Goal: Information Seeking & Learning: Learn about a topic

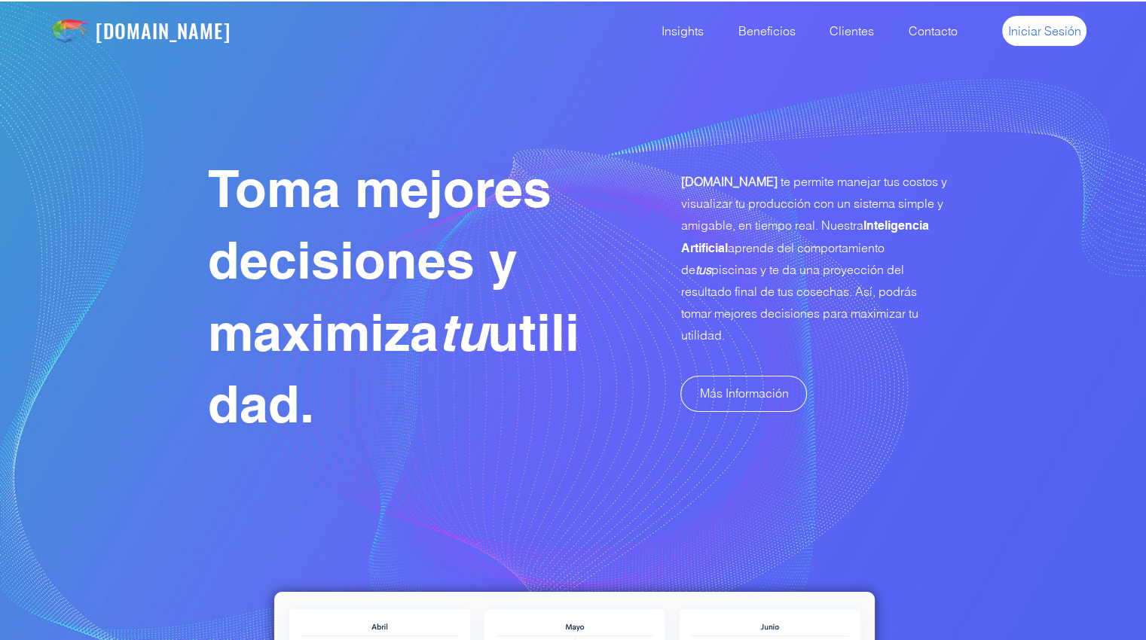
click at [1052, 43] on link "Iniciar Sesión" at bounding box center [1044, 31] width 84 height 30
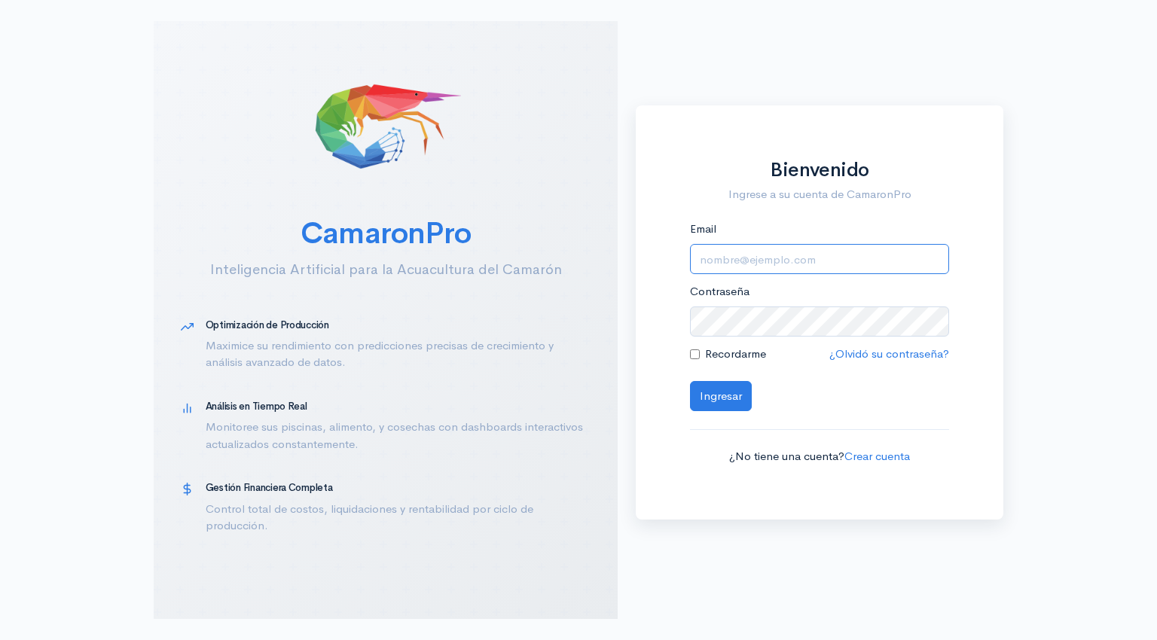
click at [734, 267] on input "Email" at bounding box center [819, 259] width 259 height 31
type input "[EMAIL_ADDRESS][DOMAIN_NAME]"
click at [714, 395] on button "Ingresar" at bounding box center [721, 396] width 62 height 31
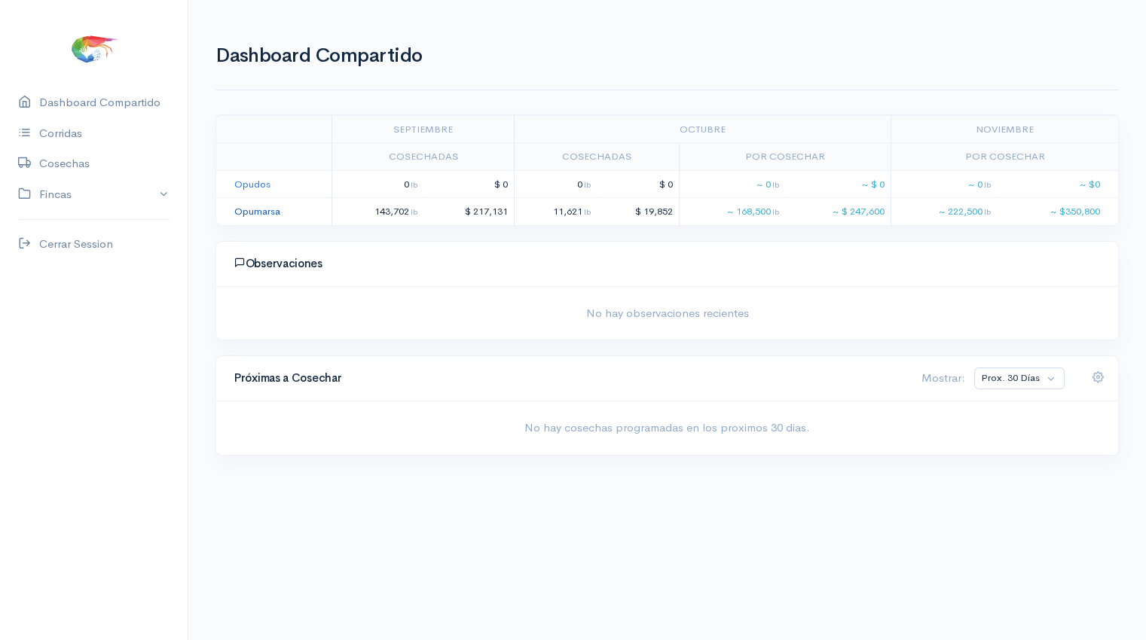
click at [268, 211] on link "Opumarsa" at bounding box center [257, 211] width 46 height 13
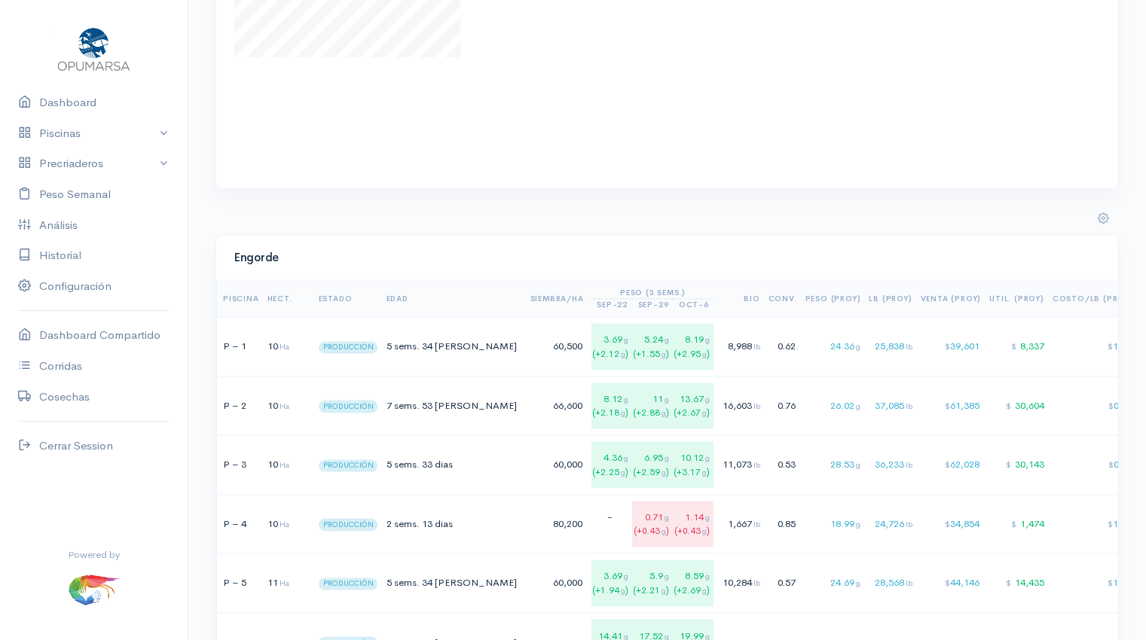
scroll to position [2240, 0]
click at [413, 351] on span "5 sems." at bounding box center [402, 344] width 33 height 13
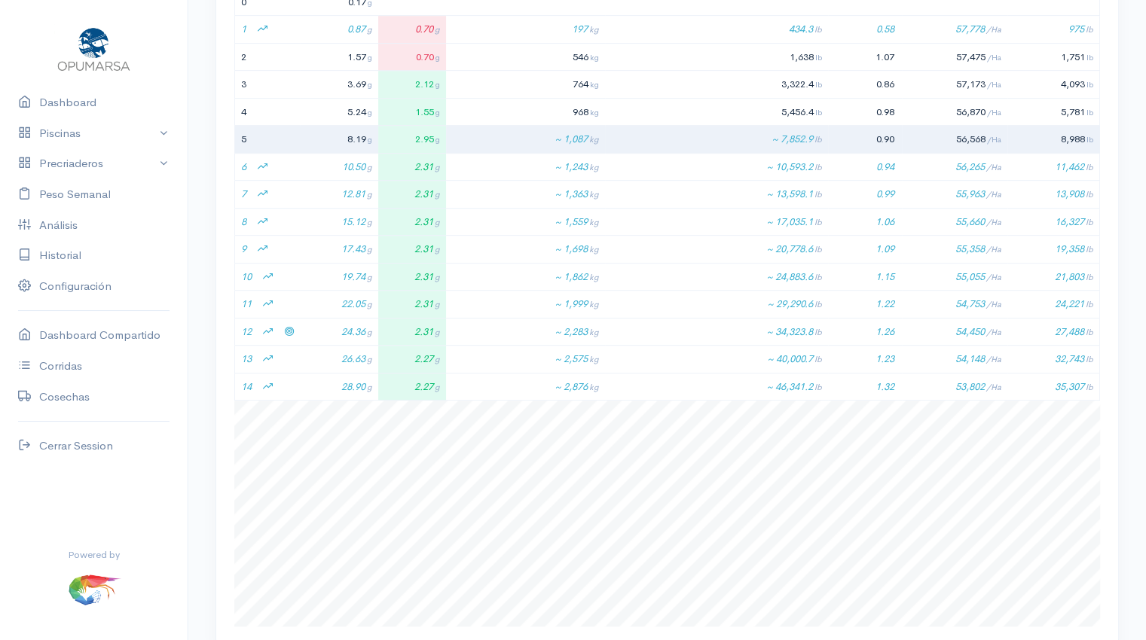
scroll to position [226, 865]
click at [372, 330] on span "24.36 g" at bounding box center [356, 331] width 31 height 13
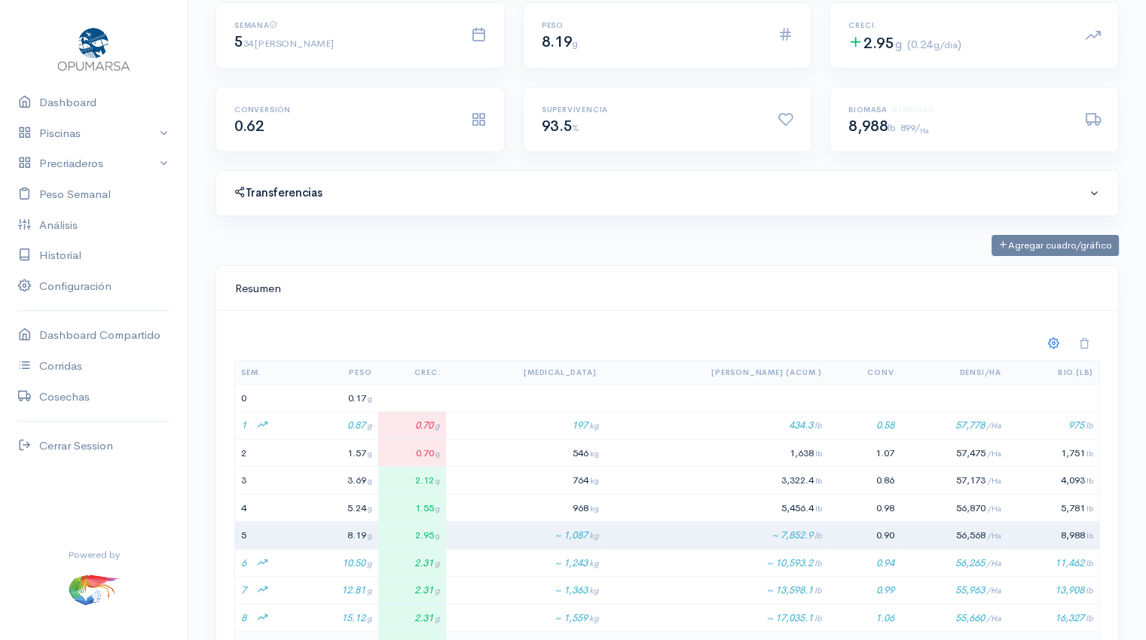
scroll to position [0, 0]
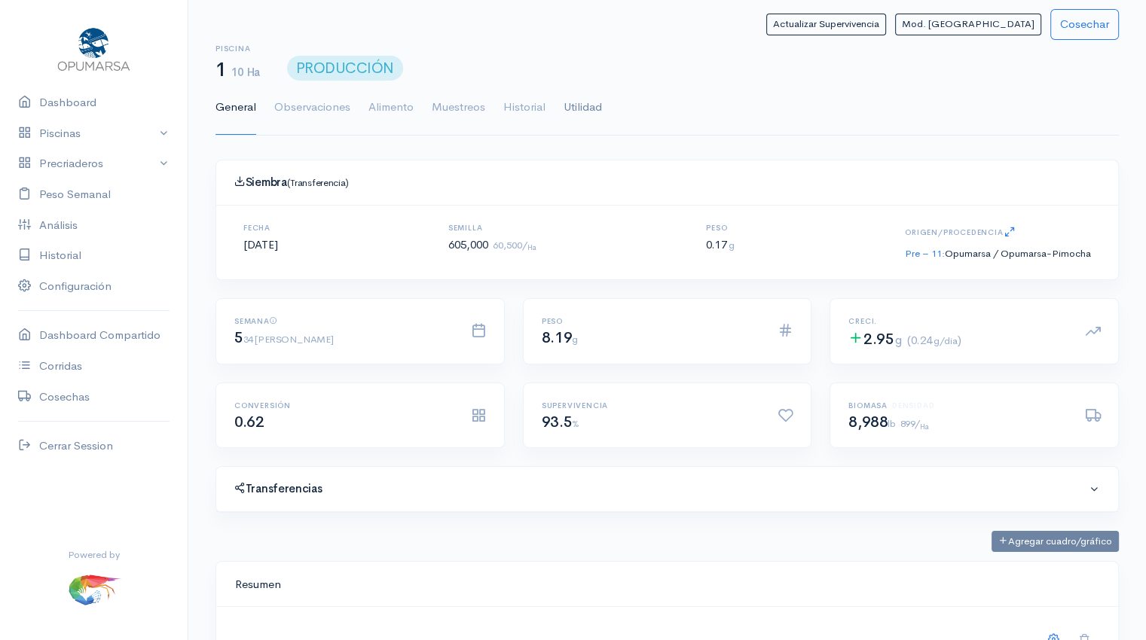
click at [581, 102] on link "Utilidad" at bounding box center [582, 108] width 38 height 54
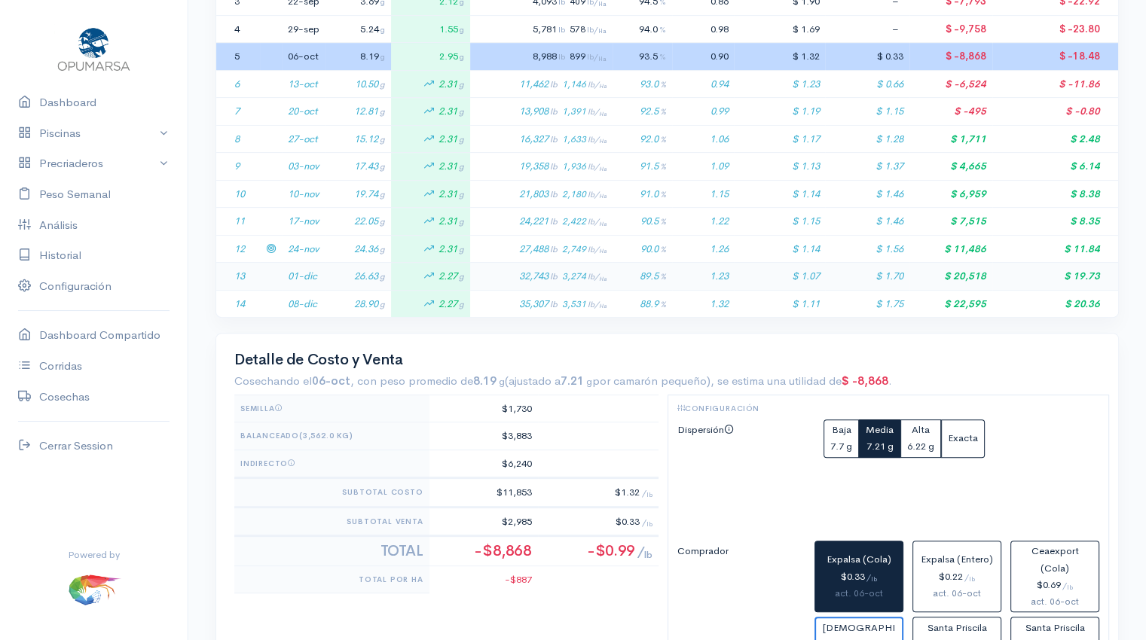
scroll to position [437, 0]
click at [337, 244] on td "24.36 g" at bounding box center [358, 248] width 66 height 28
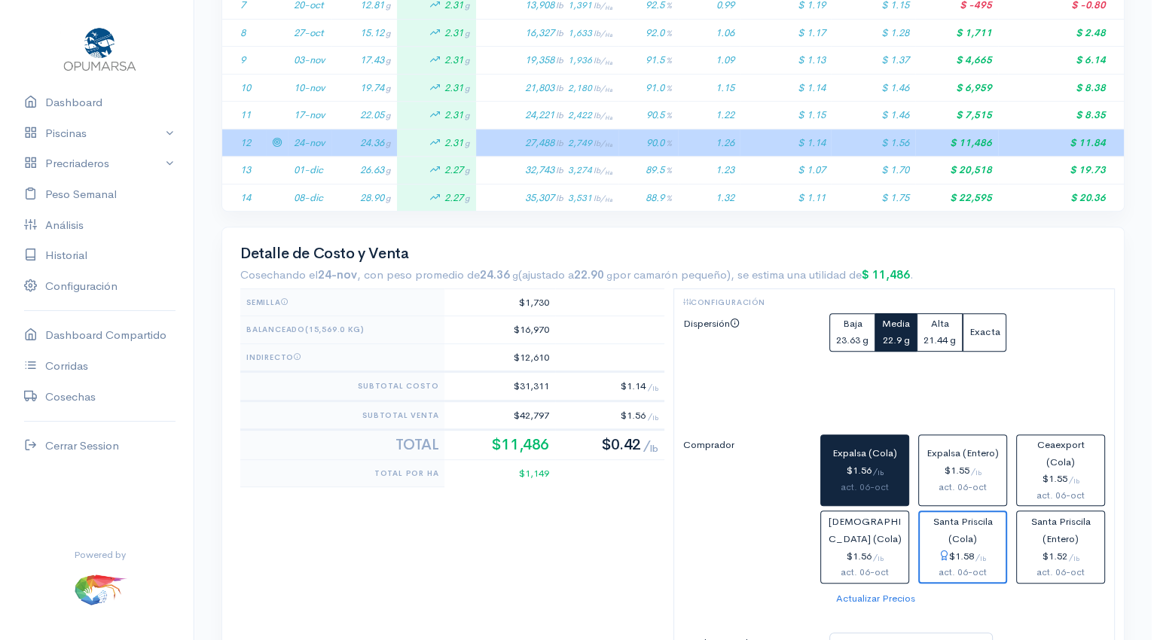
scroll to position [536, 0]
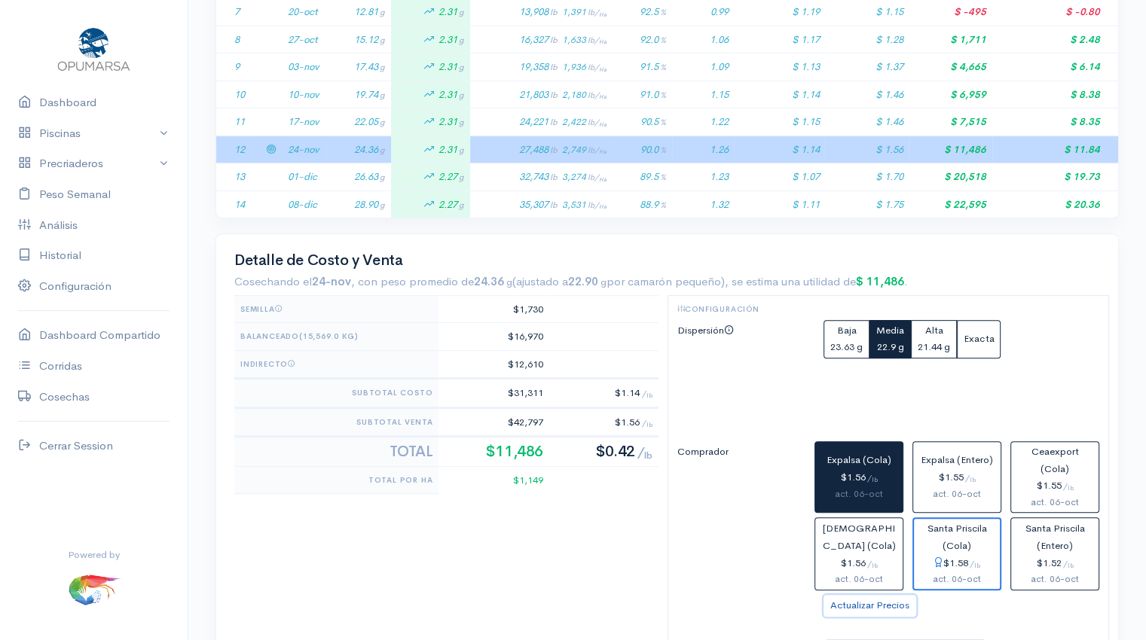
click at [883, 603] on button "Actualizar Precios" at bounding box center [869, 606] width 93 height 22
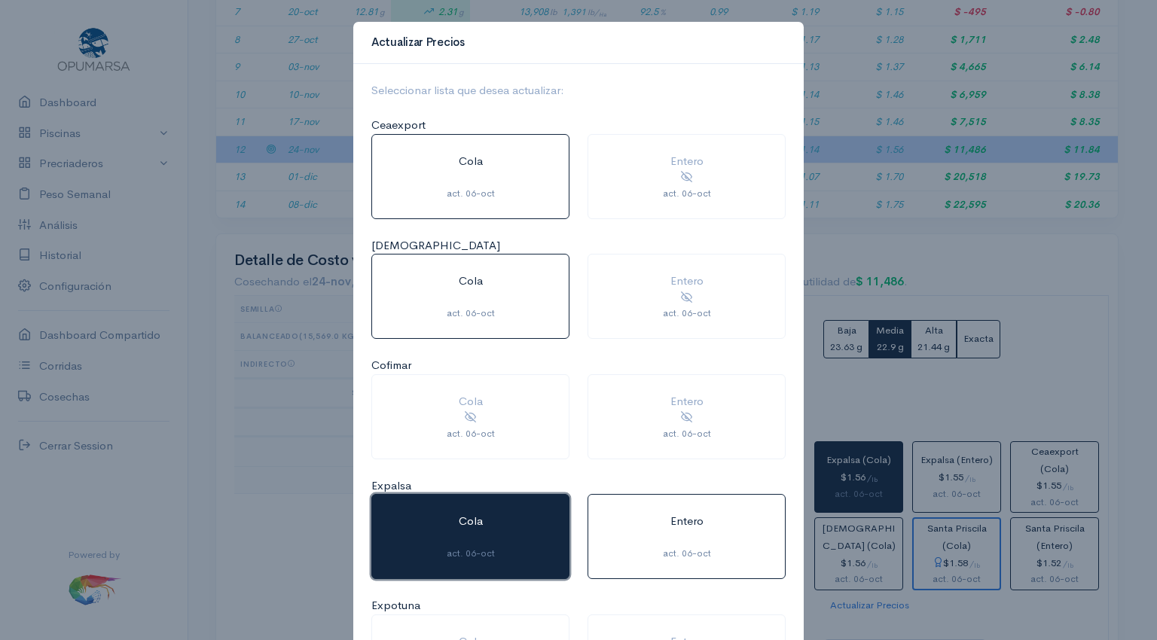
click at [514, 519] on button "Cola act. 06-oct" at bounding box center [470, 536] width 198 height 85
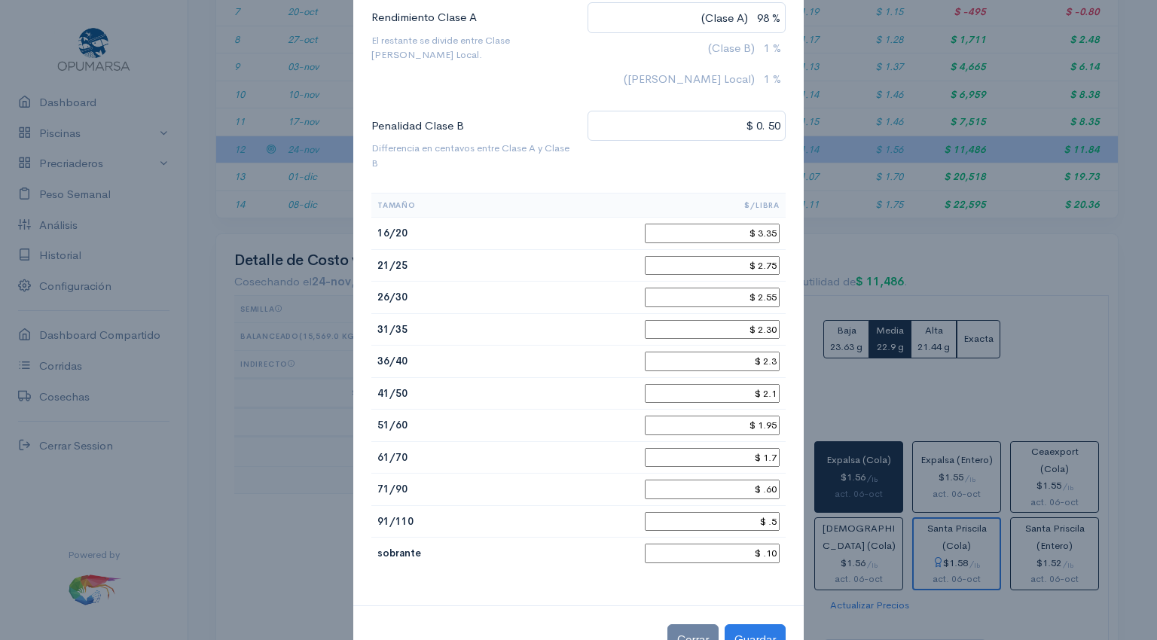
scroll to position [190, 0]
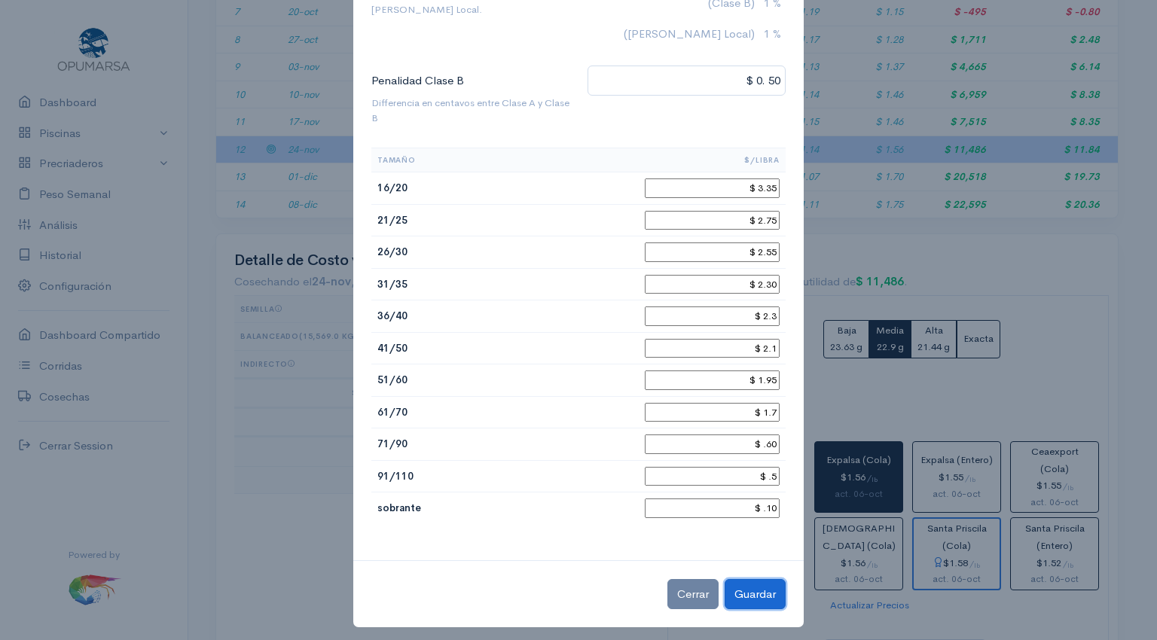
click at [742, 586] on button "Guardar" at bounding box center [755, 594] width 61 height 31
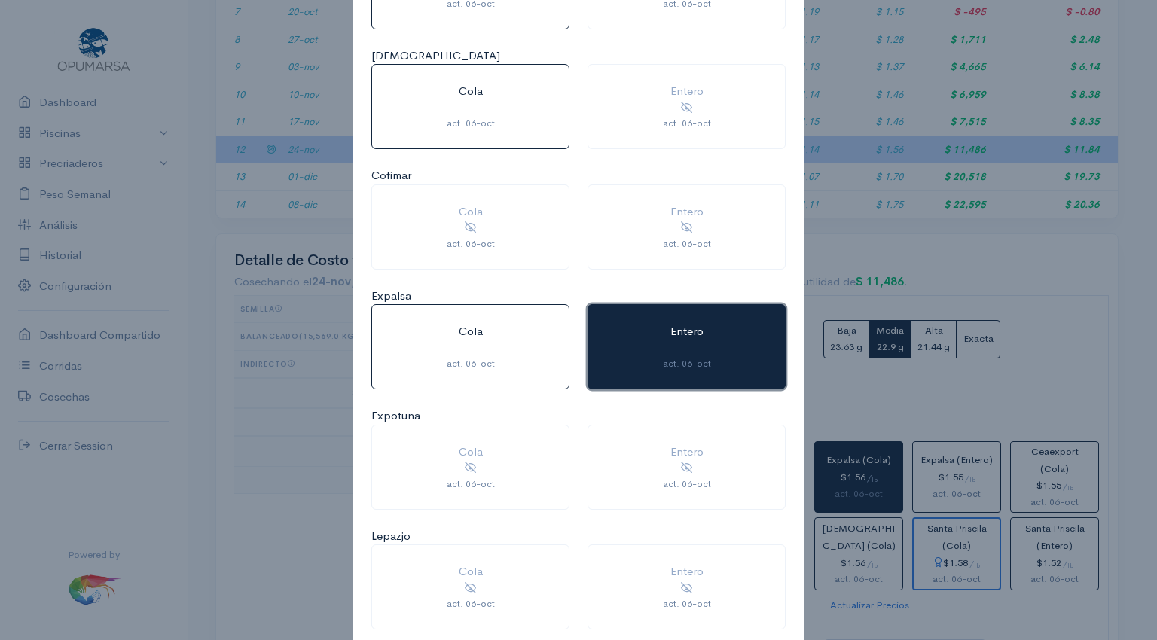
click at [712, 376] on button "Entero act. 06-oct" at bounding box center [686, 346] width 198 height 85
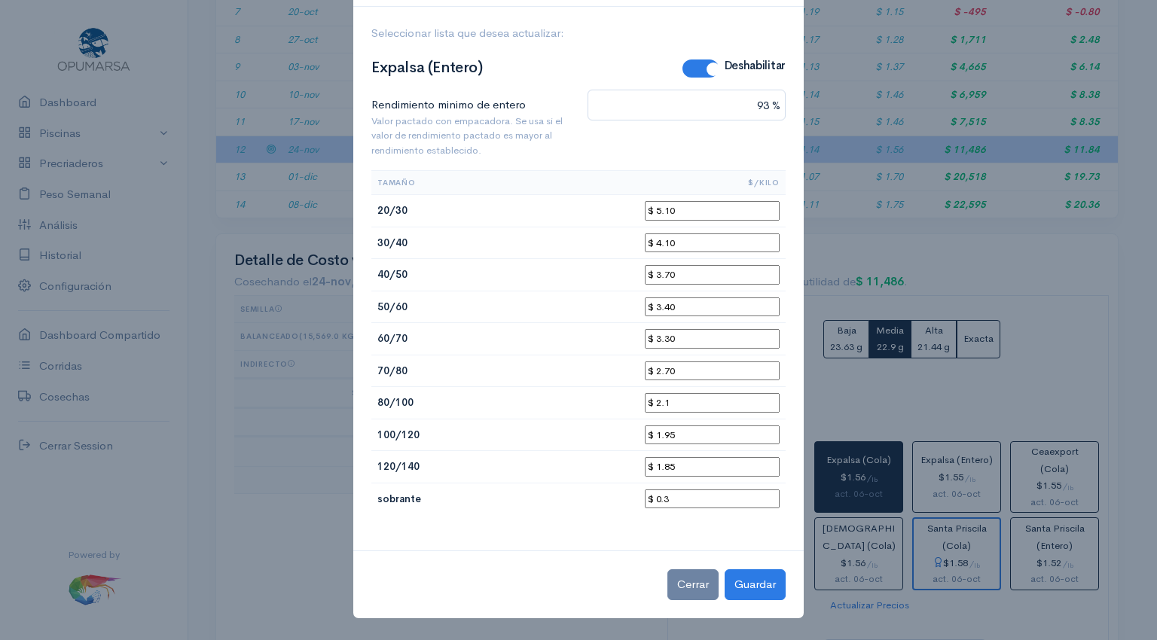
scroll to position [48, 0]
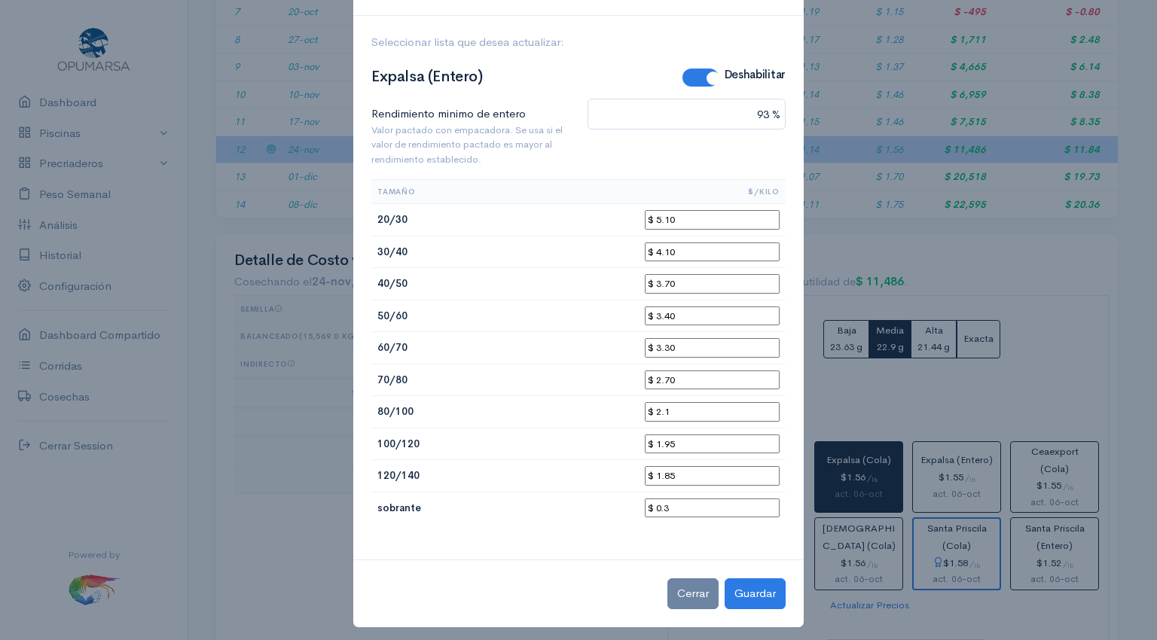
click at [697, 215] on input "$ 5.10" at bounding box center [712, 220] width 135 height 20
type input "$ 5.0"
click at [708, 244] on input "$ 4.10" at bounding box center [712, 253] width 135 height 20
type input "$ 4.0"
click at [685, 282] on input "$ 3.70" at bounding box center [712, 284] width 135 height 20
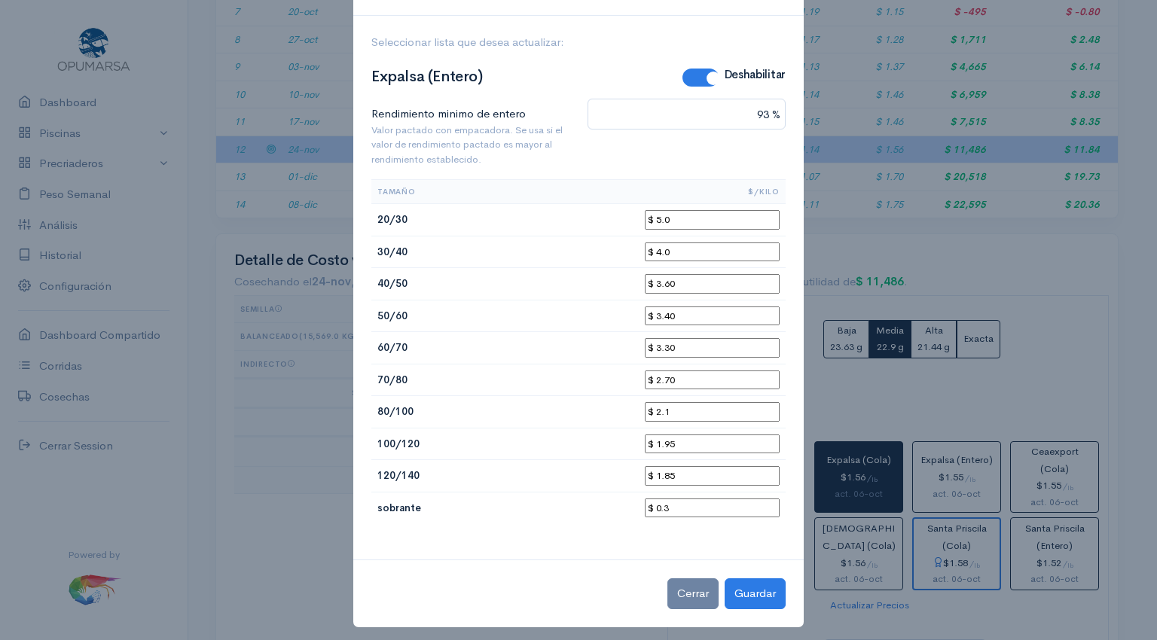
type input "$ 3.60"
click at [688, 310] on input "$ 3.40" at bounding box center [712, 317] width 135 height 20
type input "$ 3.30"
click at [694, 341] on input "$ 3.30" at bounding box center [712, 348] width 135 height 20
type input "$ 3.20"
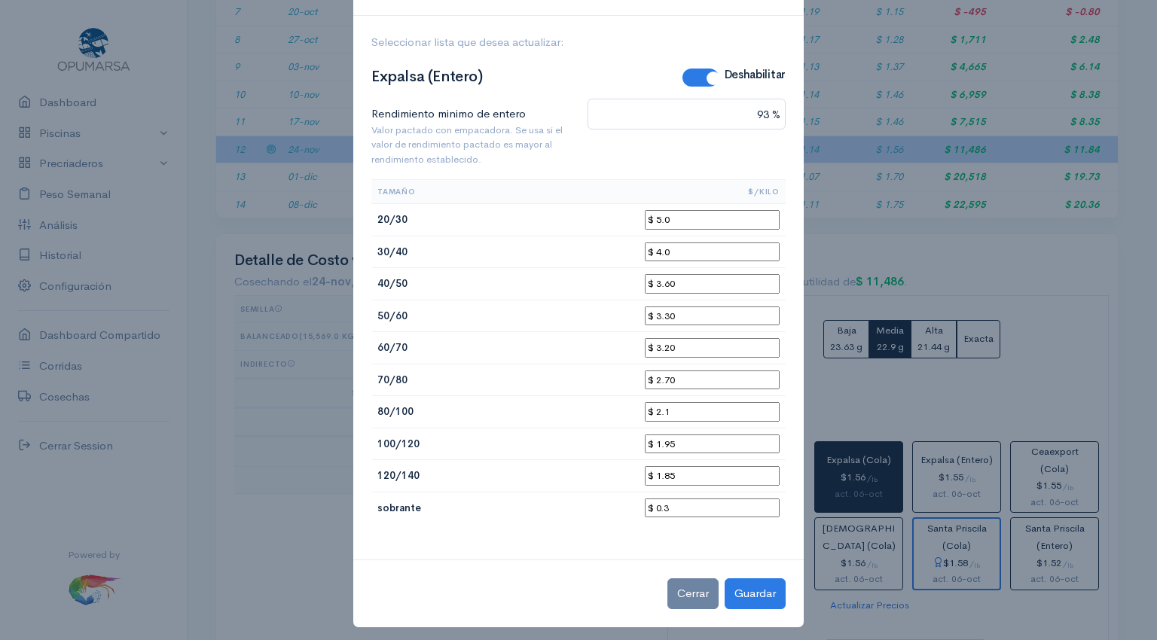
click at [694, 377] on input "$ 2.70" at bounding box center [712, 381] width 135 height 20
type input "$ 2.60"
click at [691, 402] on input "$ 2.1" at bounding box center [712, 412] width 135 height 20
type input "$ 2.0"
click at [745, 586] on button "Guardar" at bounding box center [755, 593] width 61 height 31
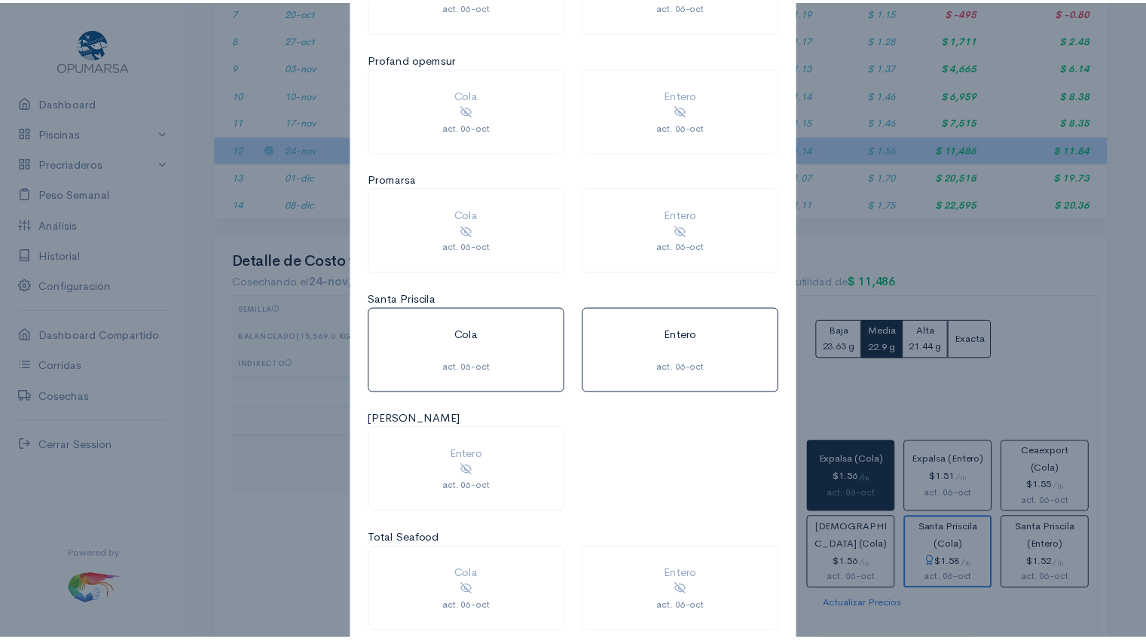
scroll to position [1381, 0]
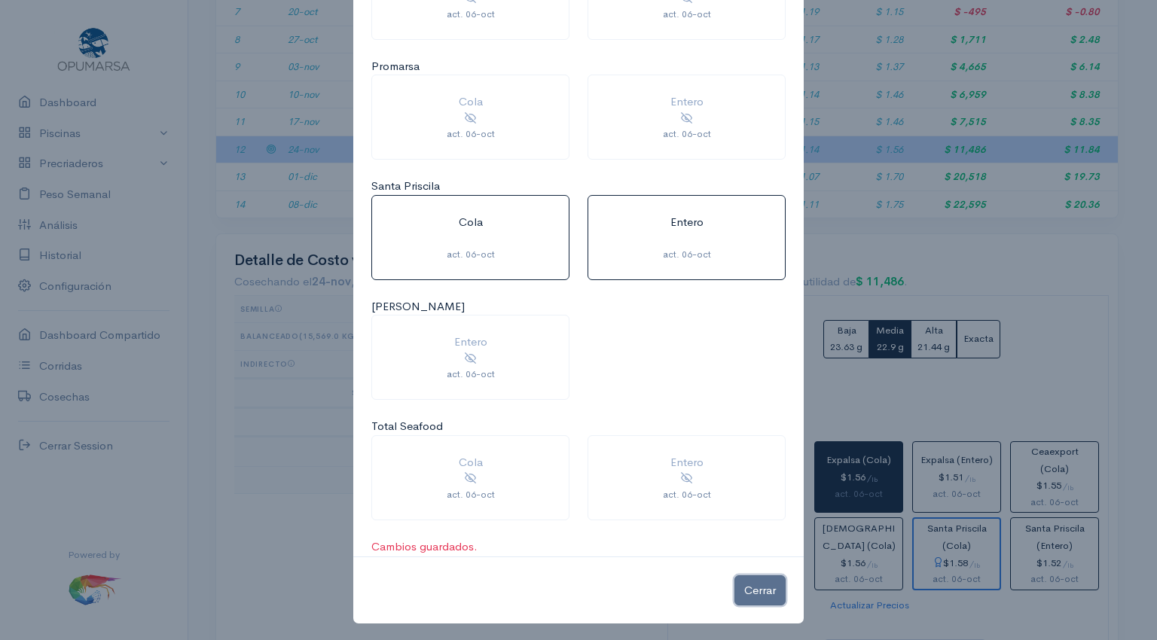
click at [744, 591] on button "Cerrar" at bounding box center [759, 590] width 51 height 31
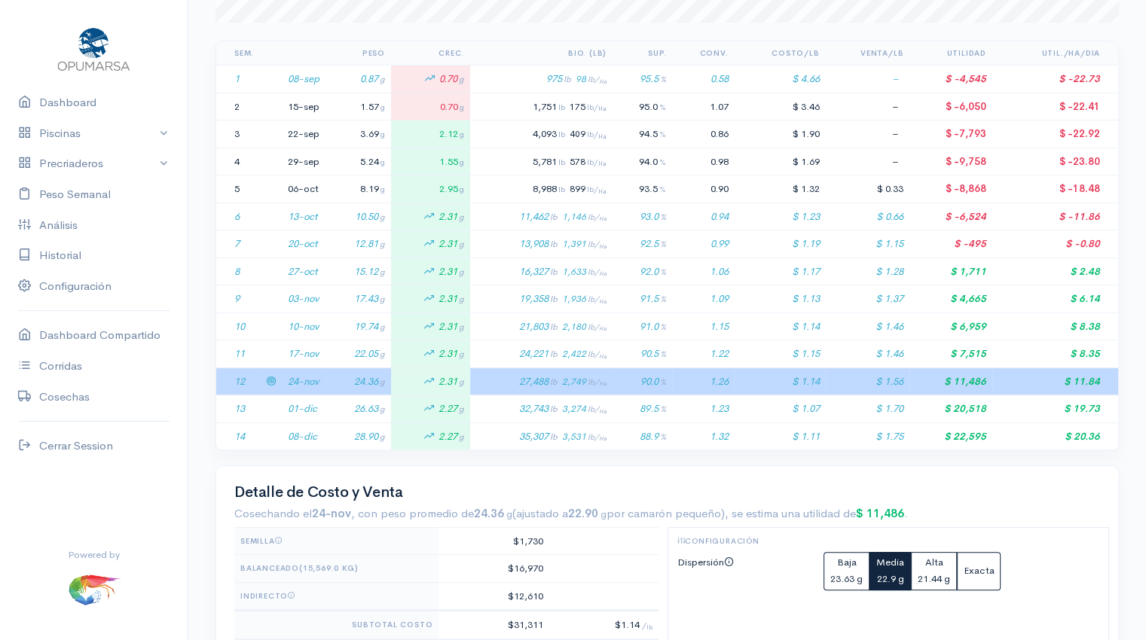
scroll to position [0, 0]
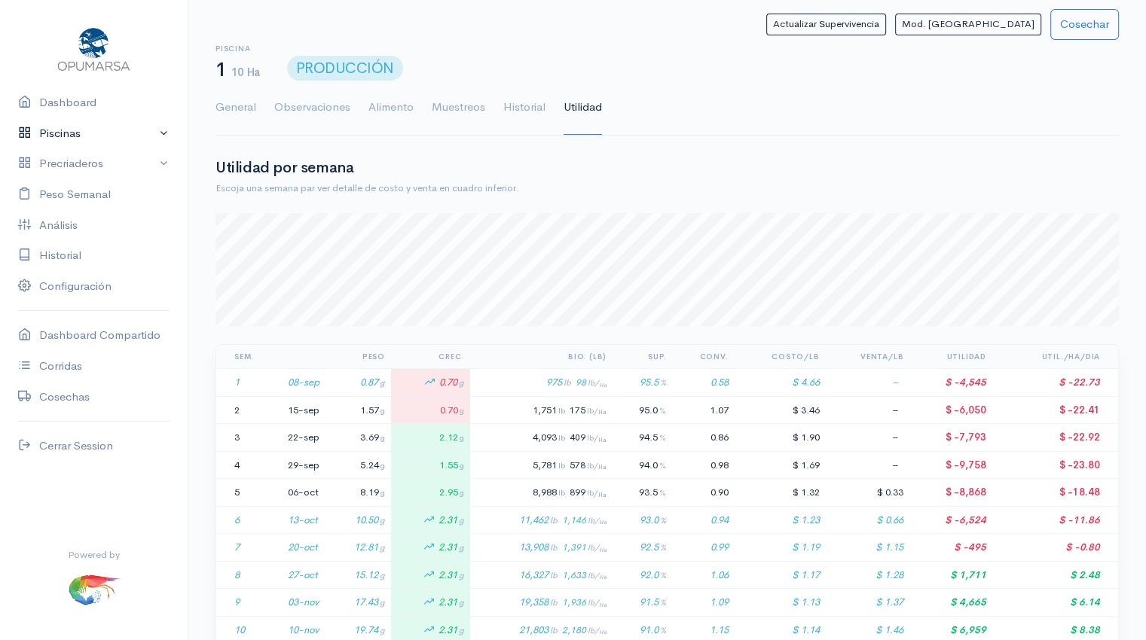
click at [90, 135] on link "Piscinas" at bounding box center [94, 133] width 188 height 31
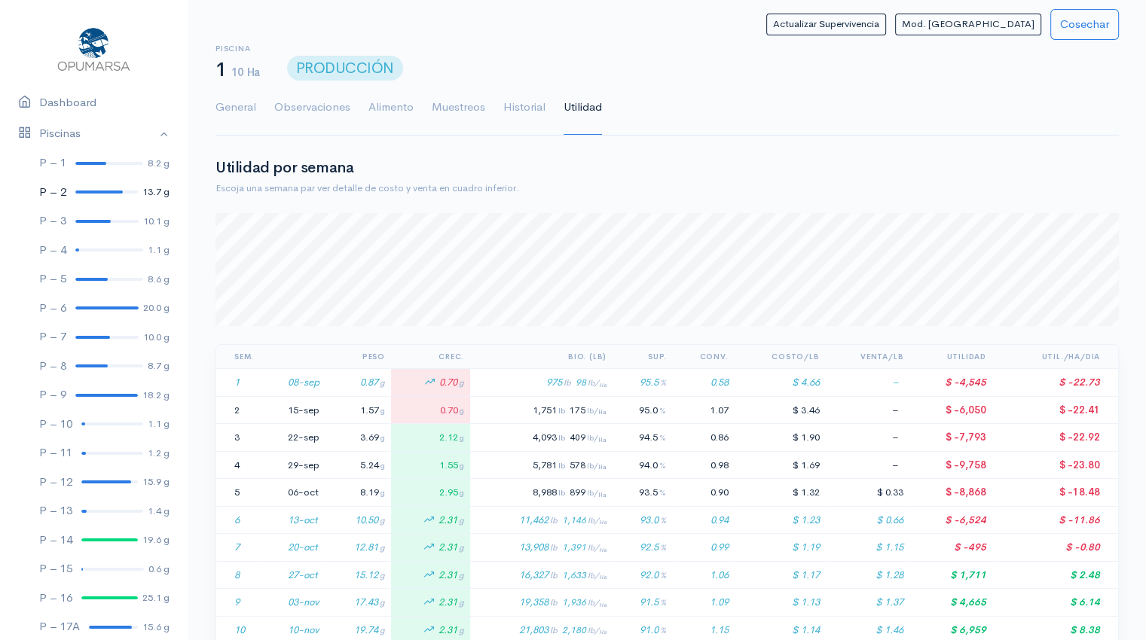
click at [81, 191] on div at bounding box center [98, 192] width 47 height 3
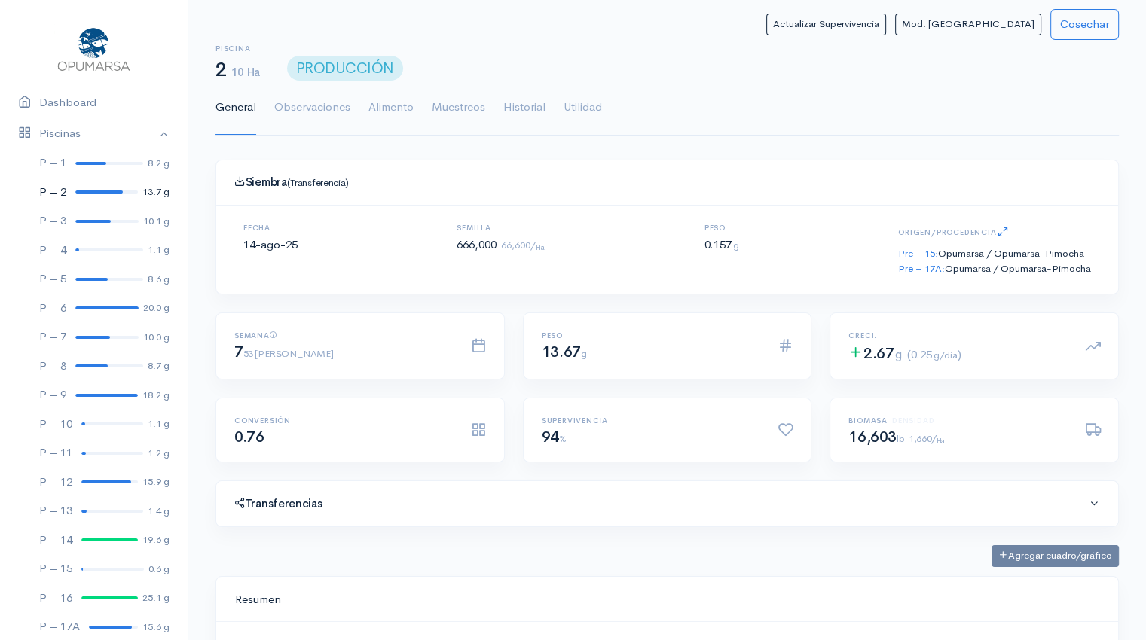
scroll to position [226, 865]
click at [580, 109] on link "Utilidad" at bounding box center [582, 108] width 38 height 54
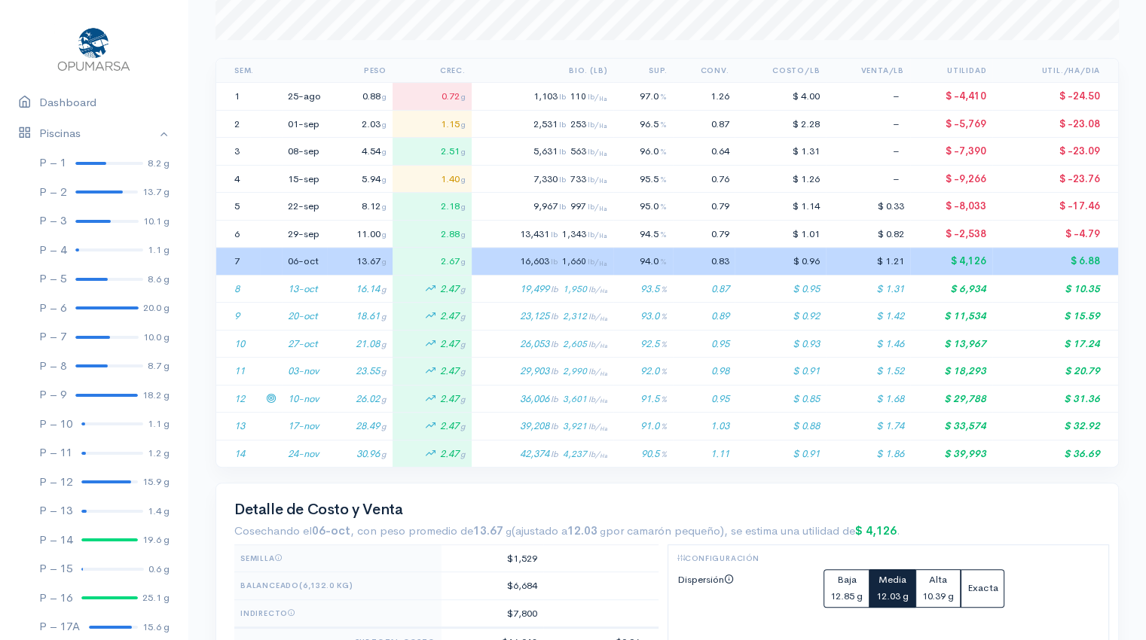
scroll to position [406, 0]
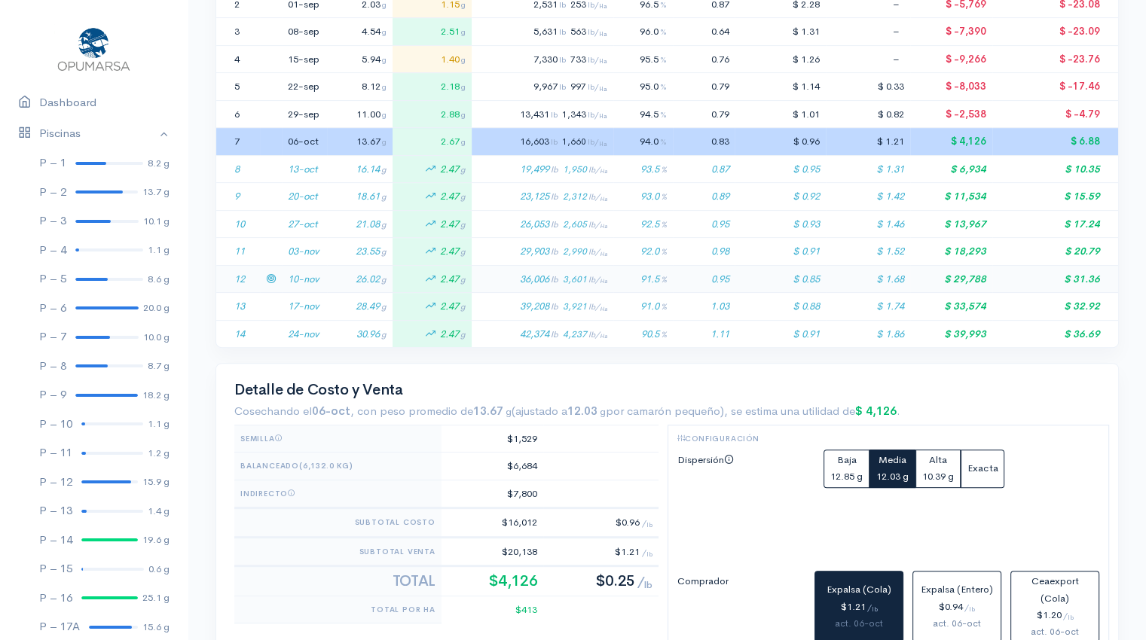
click at [313, 281] on td "10-nov" at bounding box center [304, 279] width 45 height 28
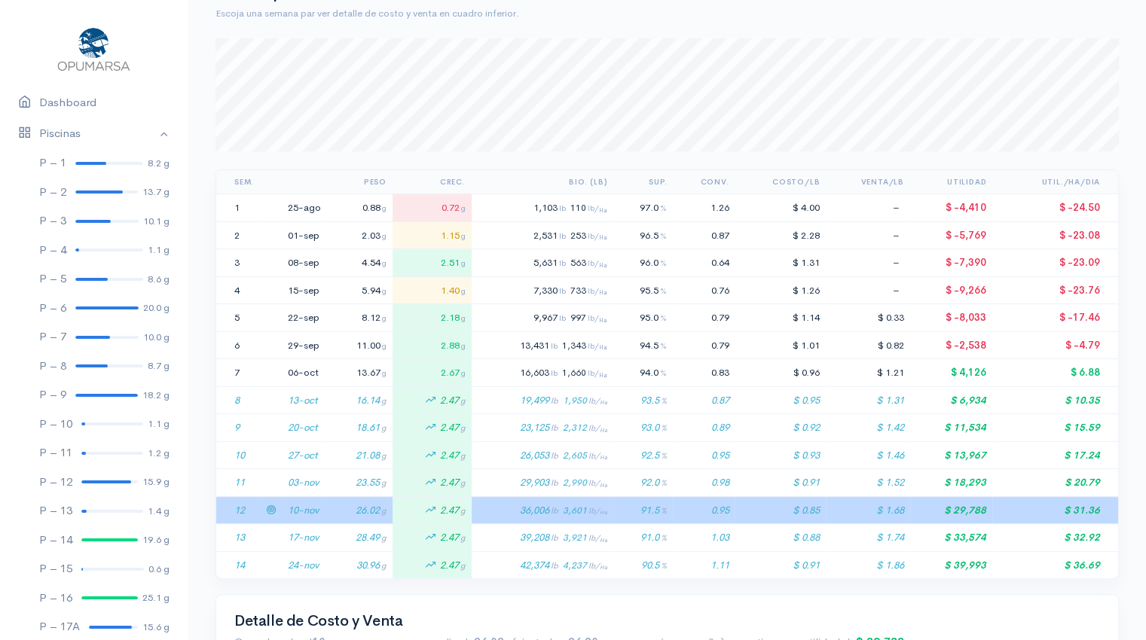
scroll to position [0, 0]
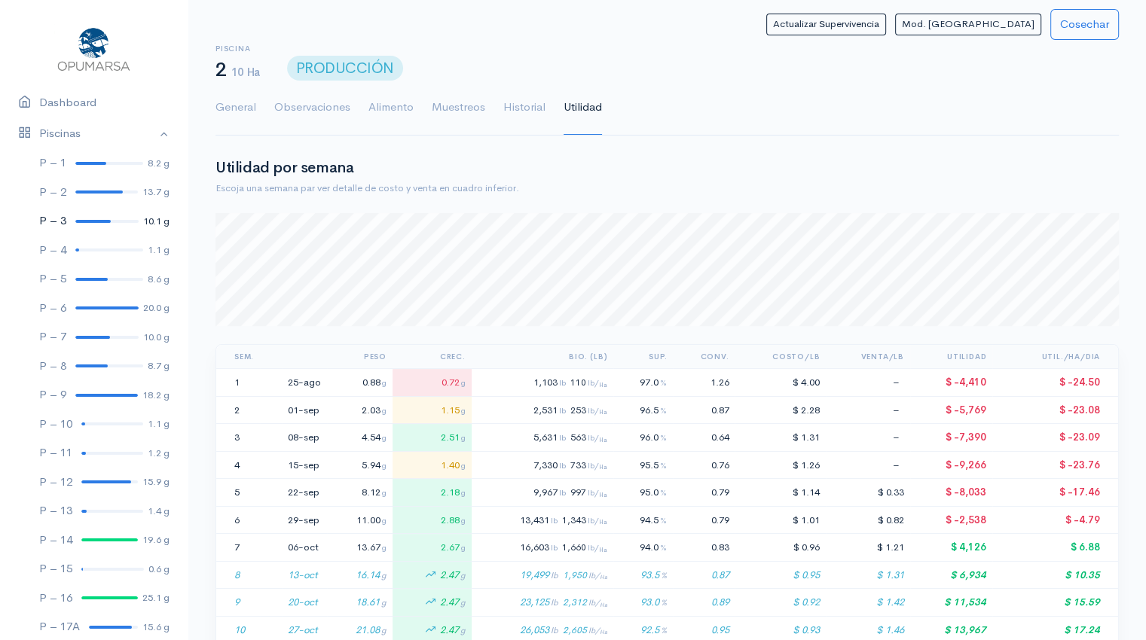
click at [78, 218] on link "P – 3 10.1 g" at bounding box center [94, 220] width 188 height 29
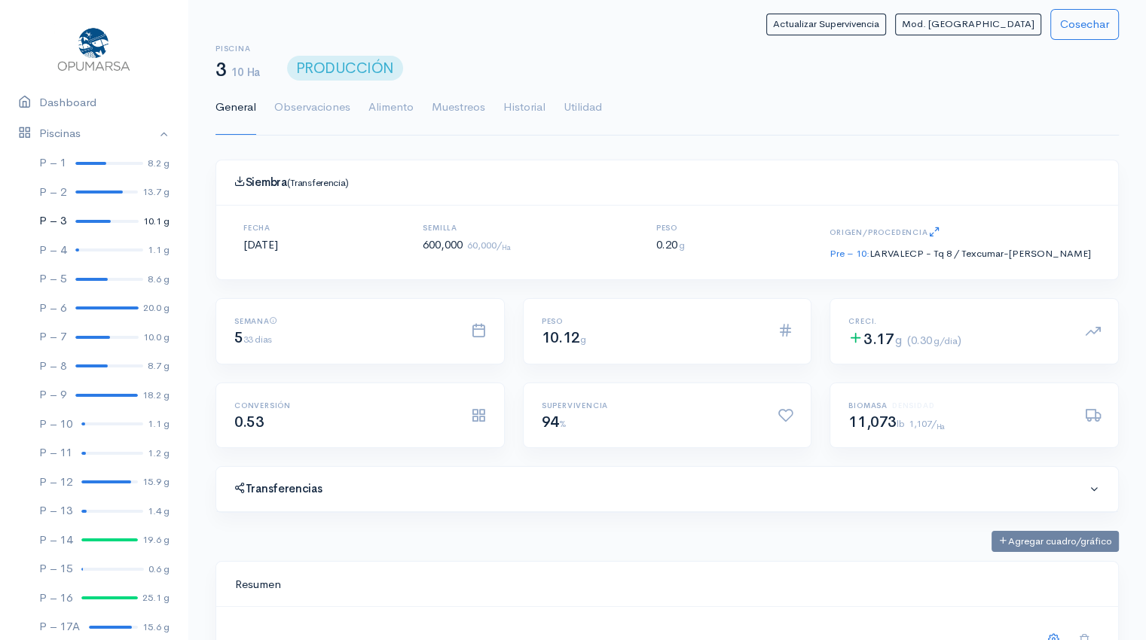
scroll to position [226, 865]
click at [592, 109] on link "Utilidad" at bounding box center [582, 108] width 38 height 54
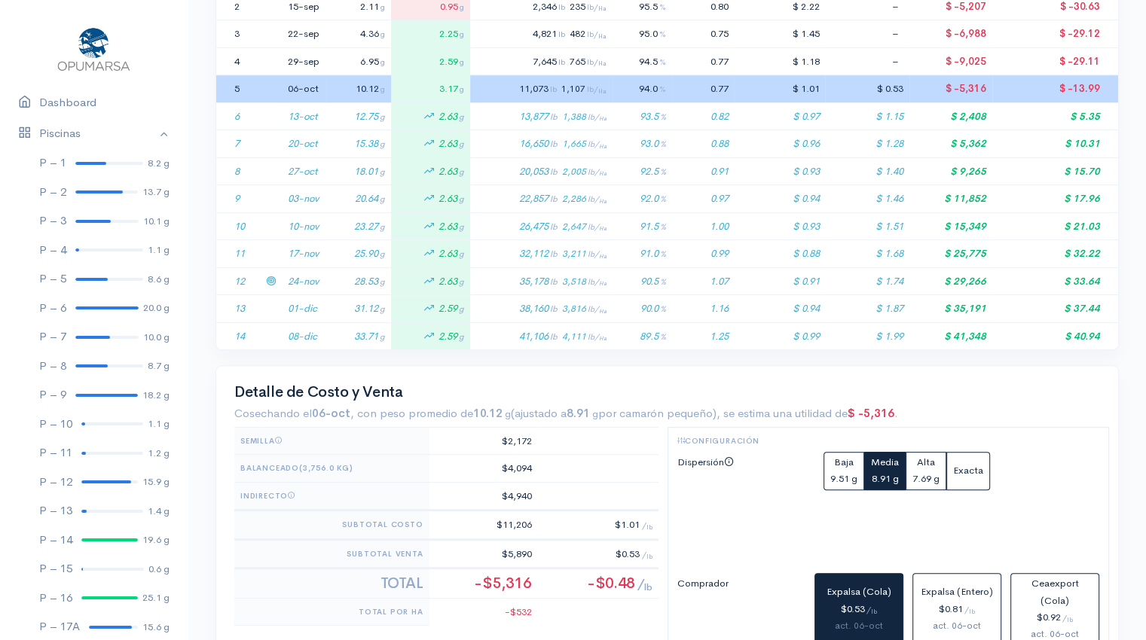
scroll to position [407, 0]
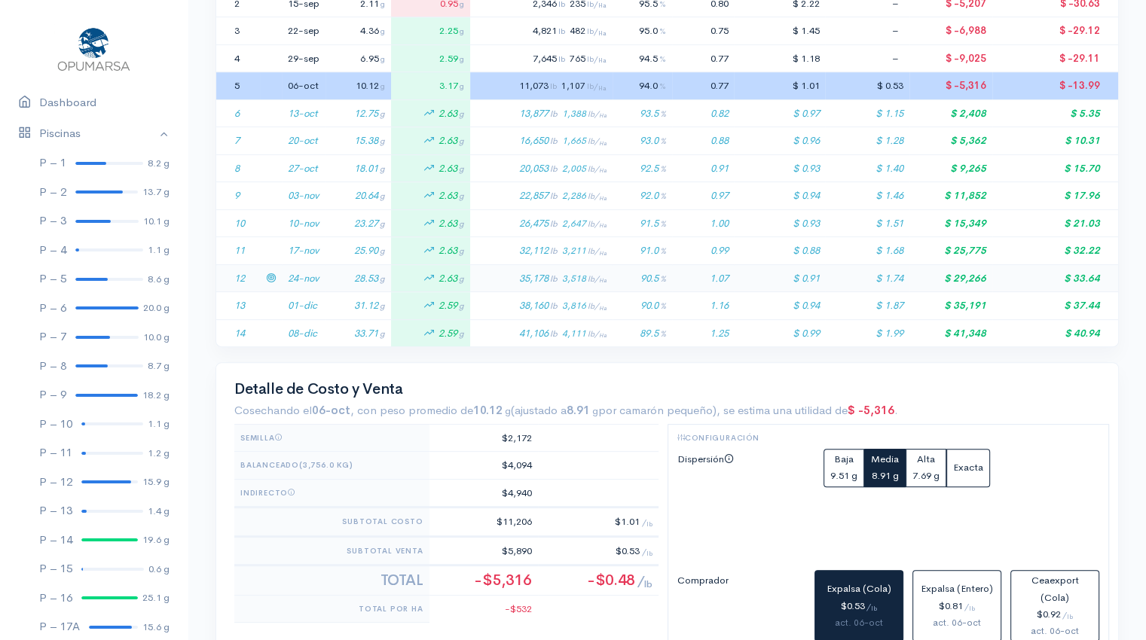
click at [337, 275] on td "28.53 g" at bounding box center [358, 278] width 66 height 28
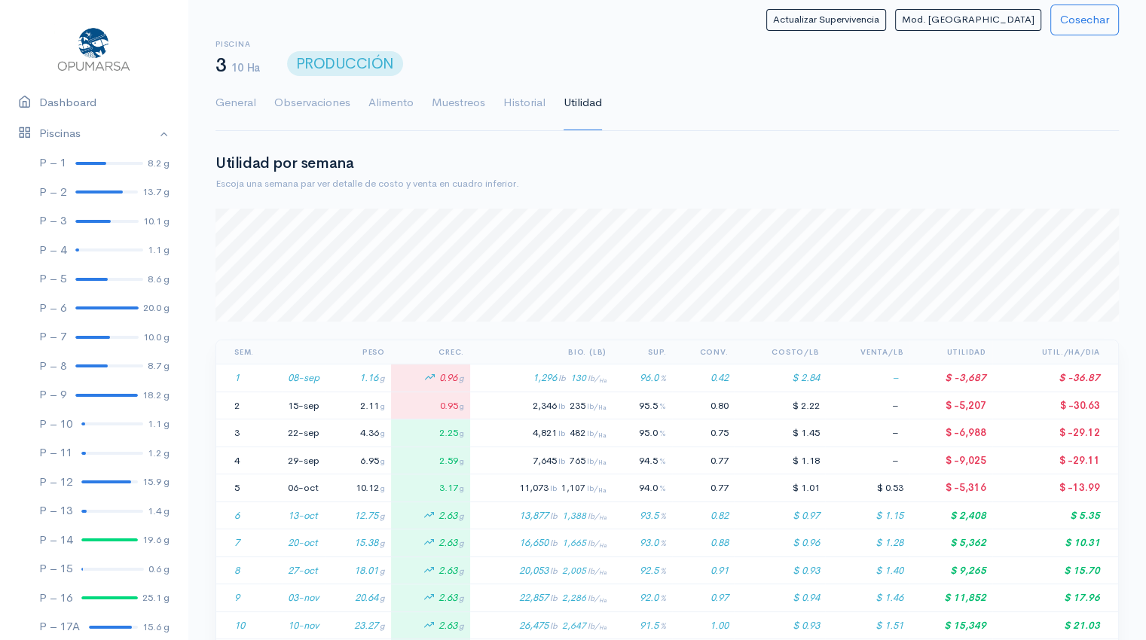
scroll to position [0, 0]
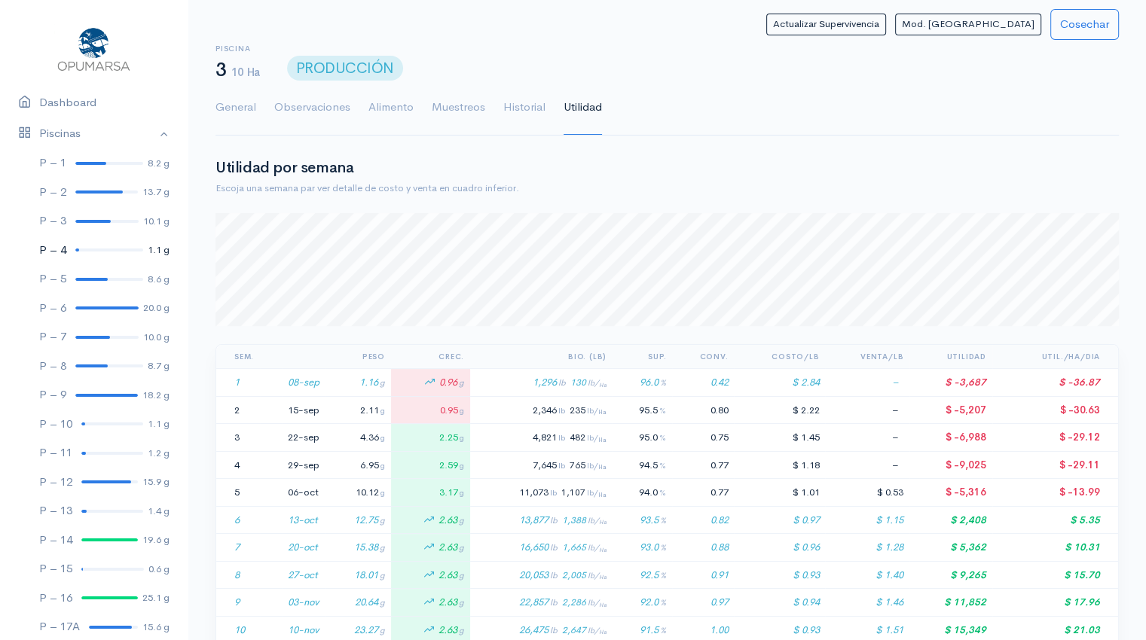
click at [85, 251] on div at bounding box center [109, 250] width 68 height 3
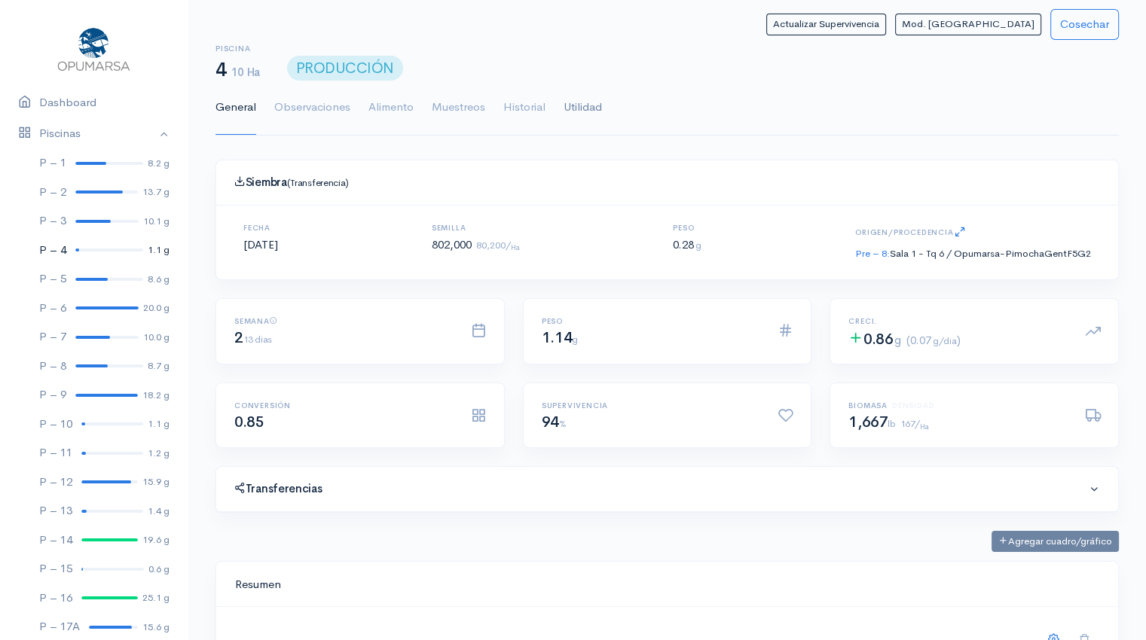
scroll to position [226, 865]
click at [583, 107] on link "Utilidad" at bounding box center [582, 108] width 38 height 54
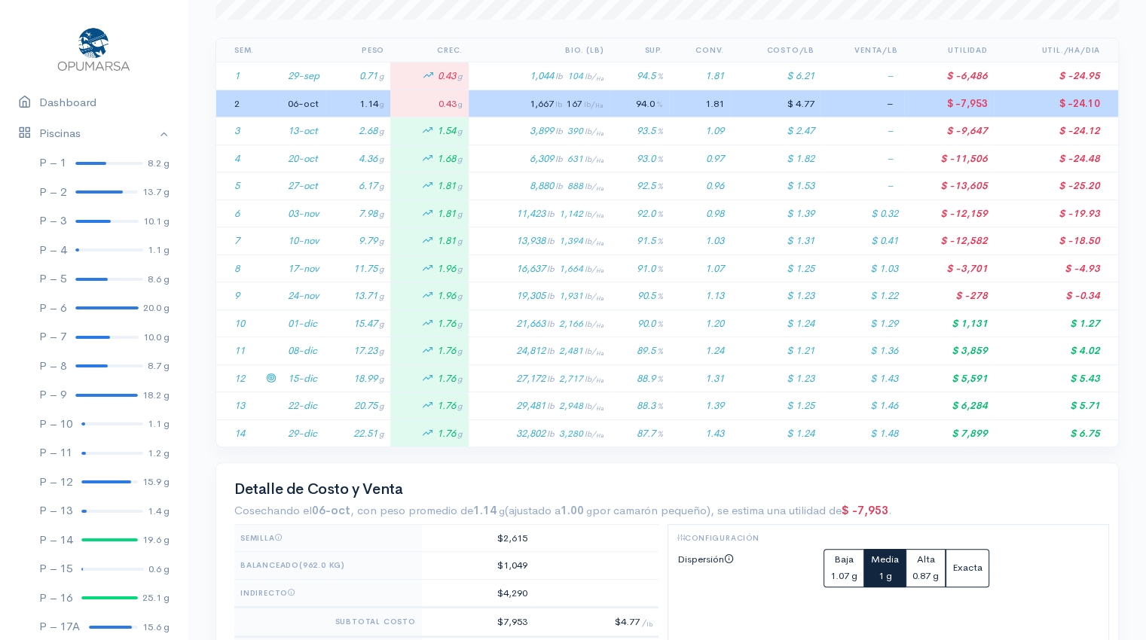
scroll to position [325, 0]
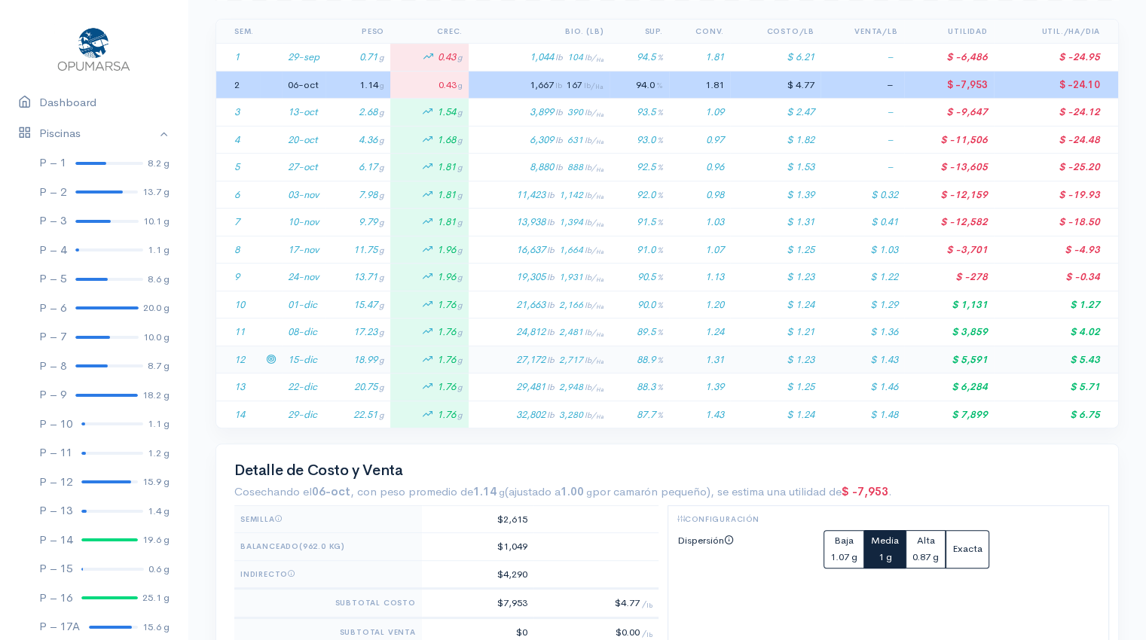
click at [353, 360] on td "18.99 g" at bounding box center [357, 360] width 65 height 28
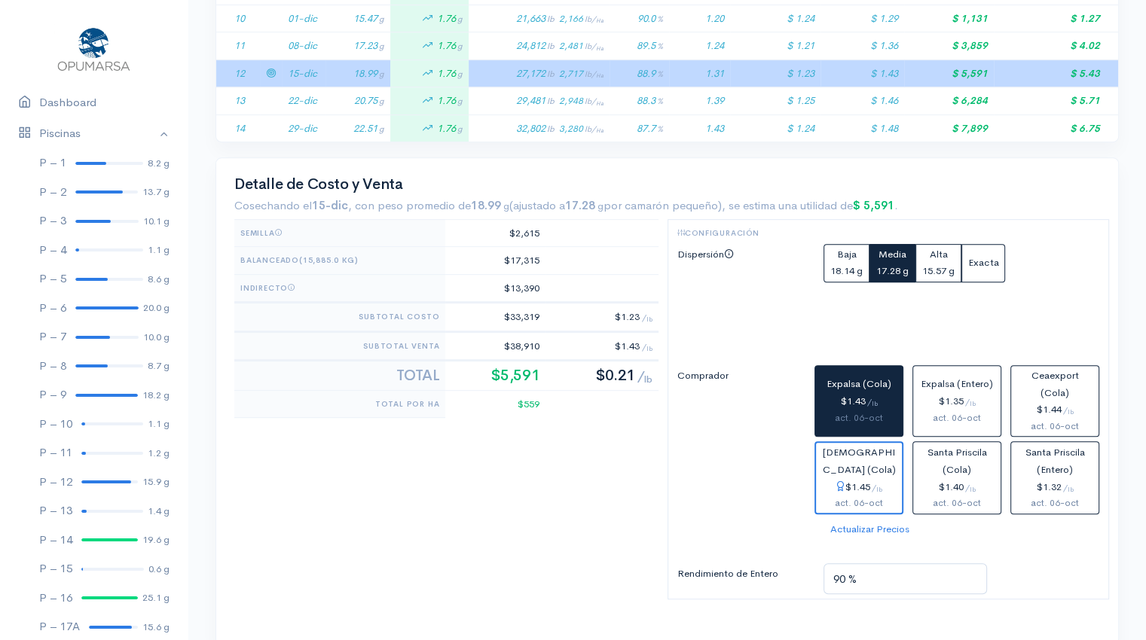
scroll to position [620, 0]
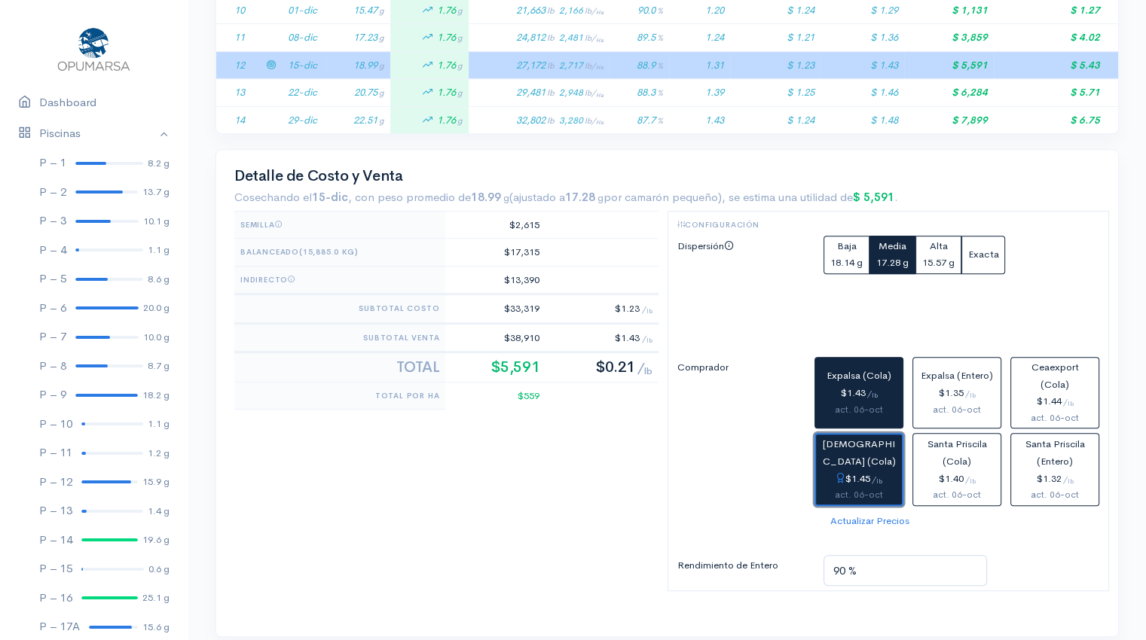
click at [877, 459] on button "[DEMOGRAPHIC_DATA] (Cola) $1.45 / lb act. 06-oct" at bounding box center [858, 469] width 89 height 73
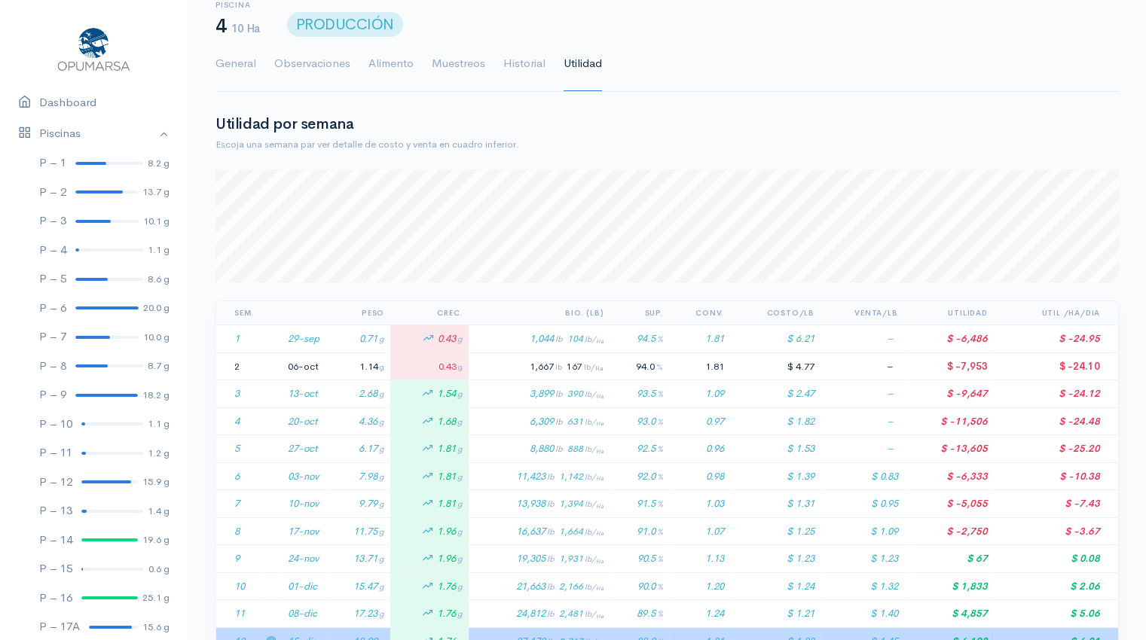
scroll to position [0, 0]
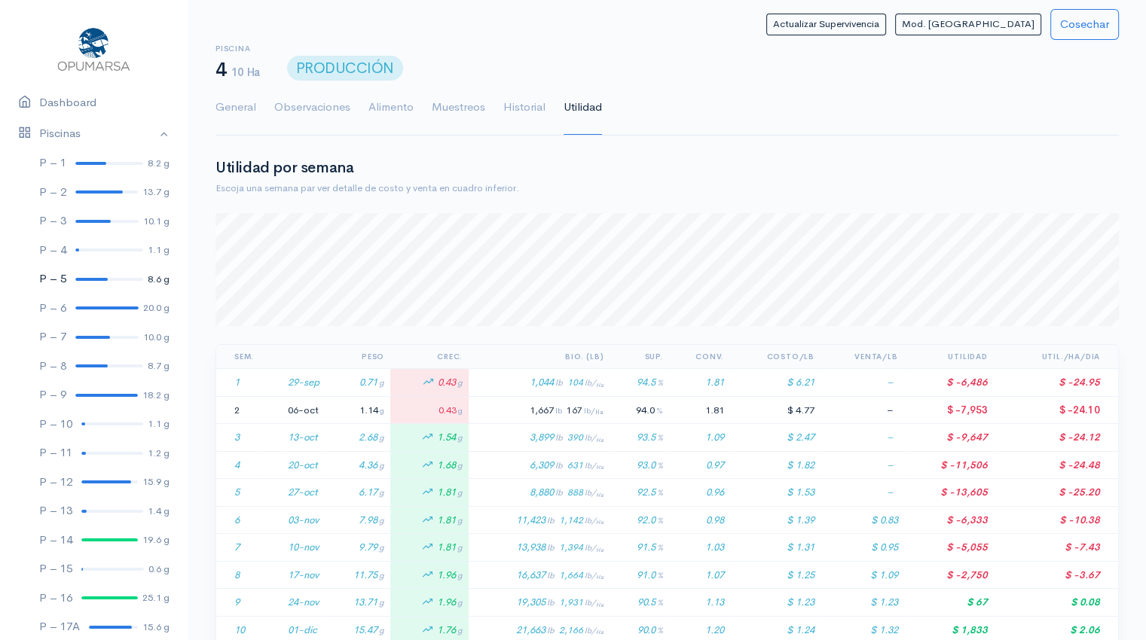
click at [84, 279] on div at bounding box center [91, 279] width 32 height 3
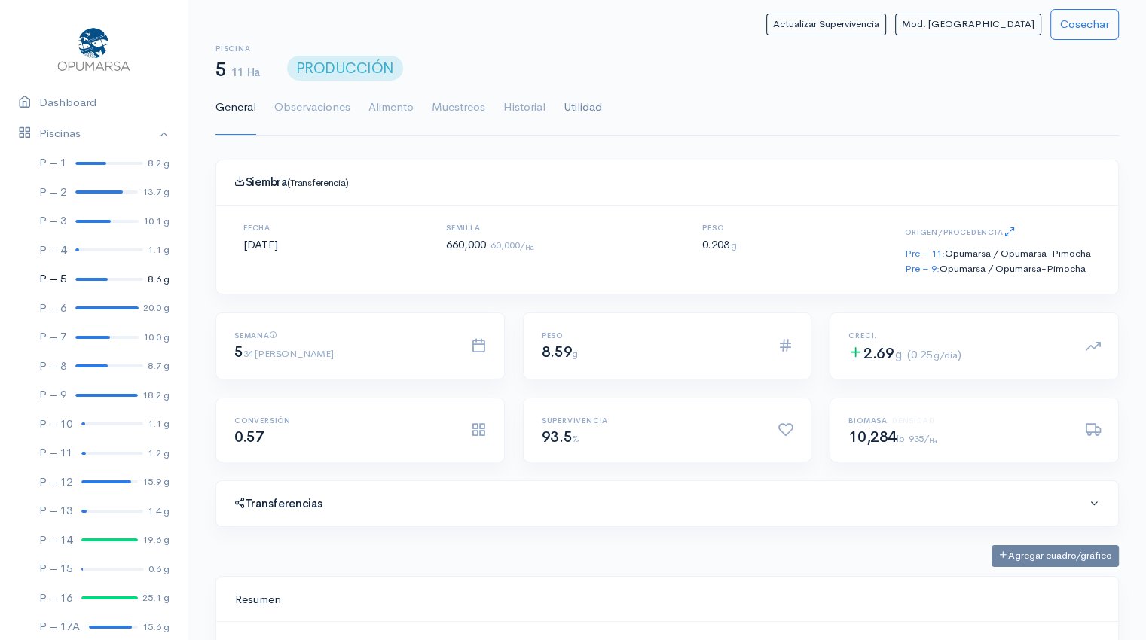
scroll to position [226, 865]
click at [581, 105] on link "Utilidad" at bounding box center [582, 108] width 38 height 54
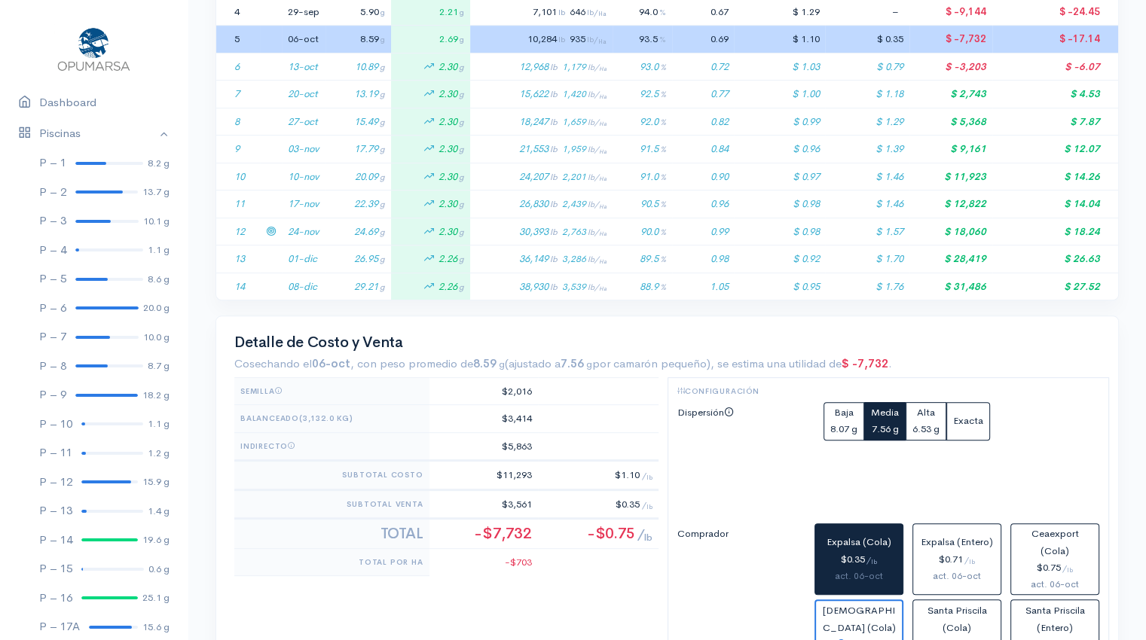
scroll to position [454, 0]
click at [331, 233] on td "24.69 g" at bounding box center [358, 231] width 66 height 28
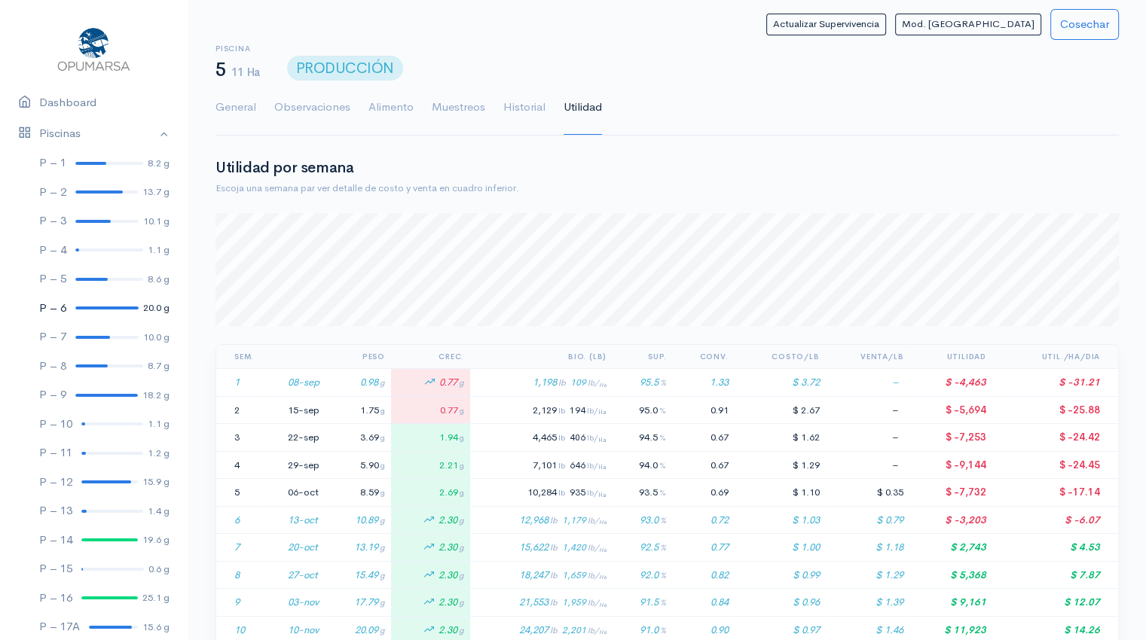
click at [107, 308] on div at bounding box center [106, 308] width 63 height 3
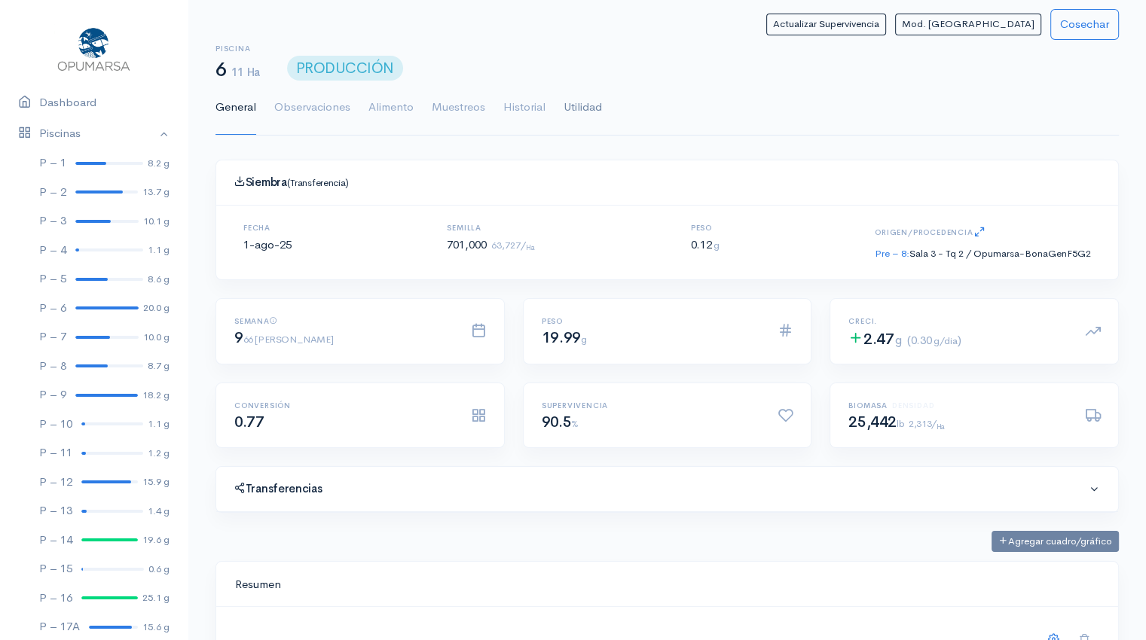
click at [569, 108] on link "Utilidad" at bounding box center [582, 108] width 38 height 54
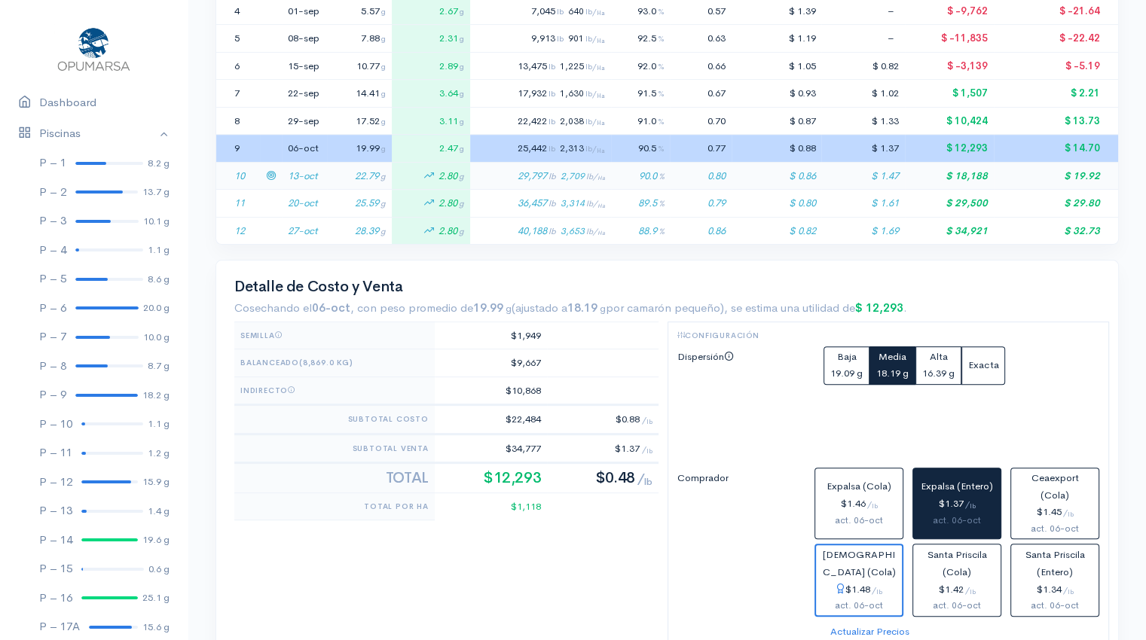
click at [317, 175] on td "13-oct" at bounding box center [304, 176] width 45 height 28
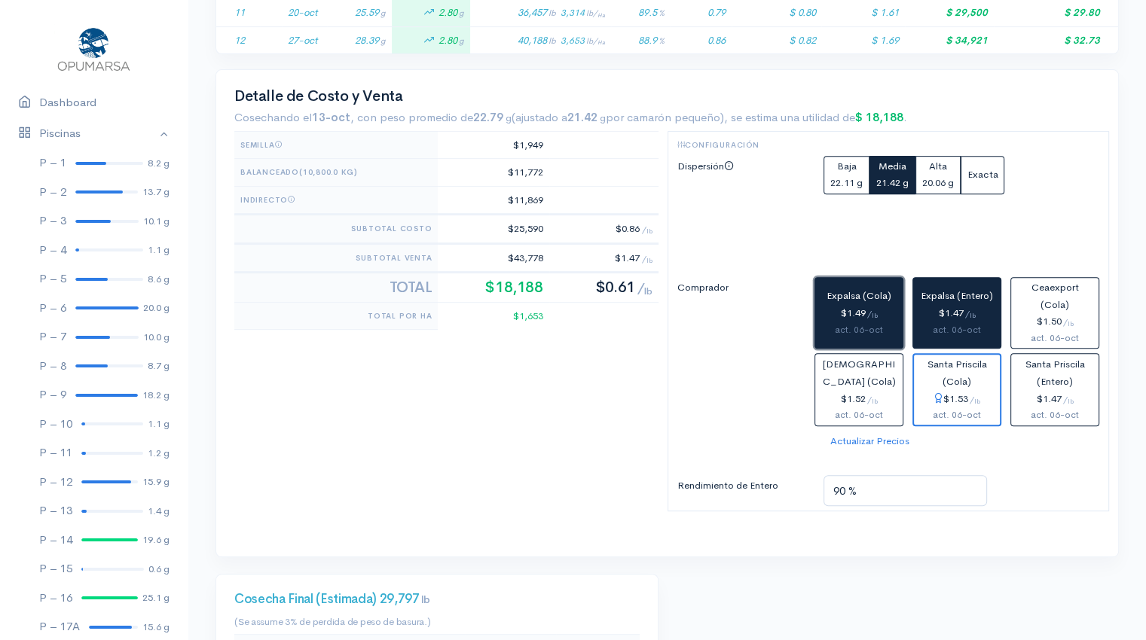
click at [849, 314] on div "$1.49 / lb" at bounding box center [858, 313] width 75 height 17
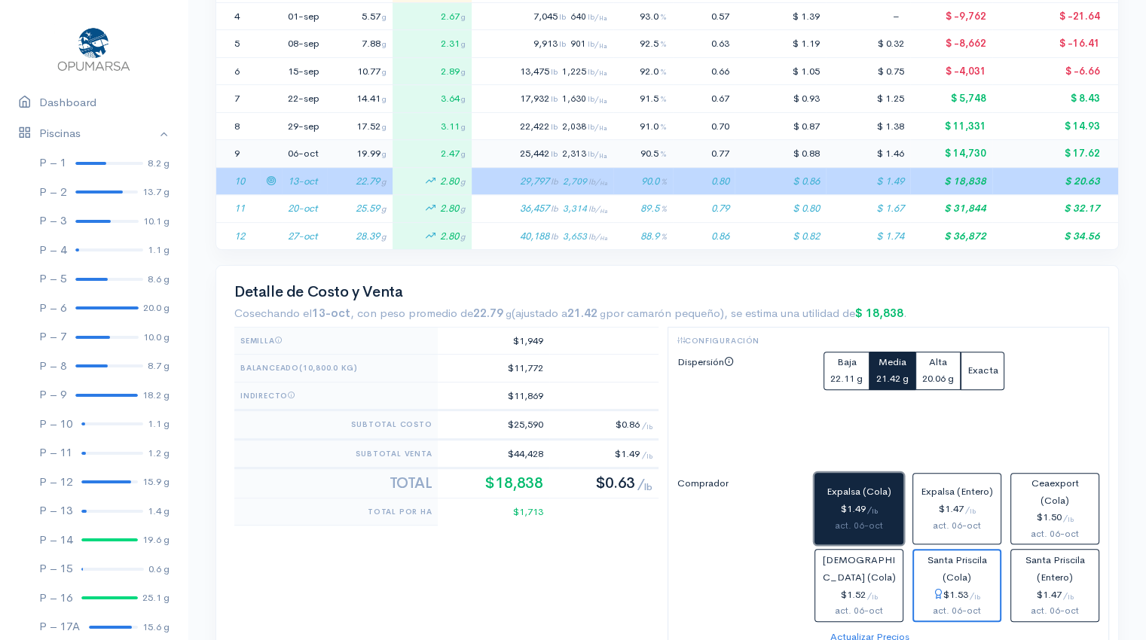
scroll to position [449, 0]
click at [271, 203] on icon at bounding box center [271, 208] width 10 height 10
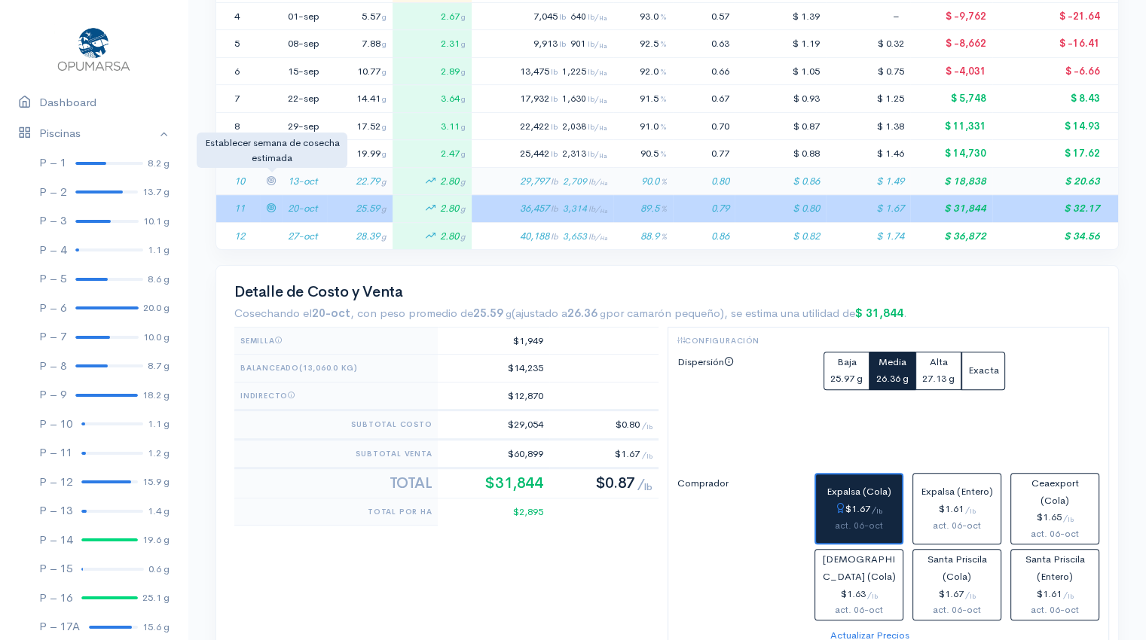
click at [270, 179] on icon at bounding box center [271, 180] width 10 height 10
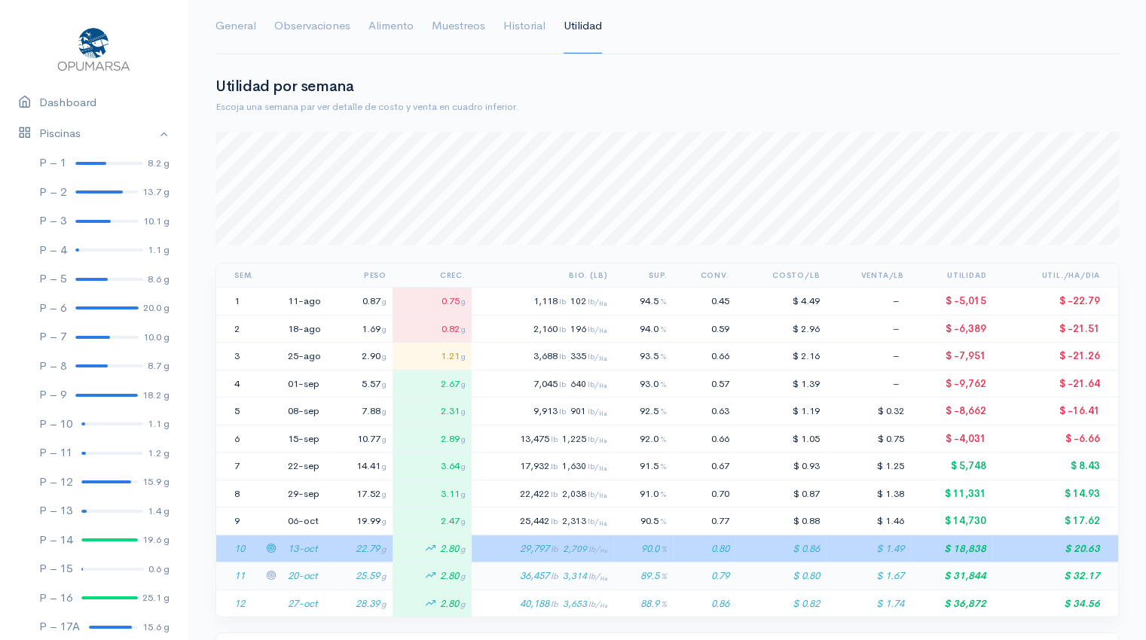
scroll to position [0, 0]
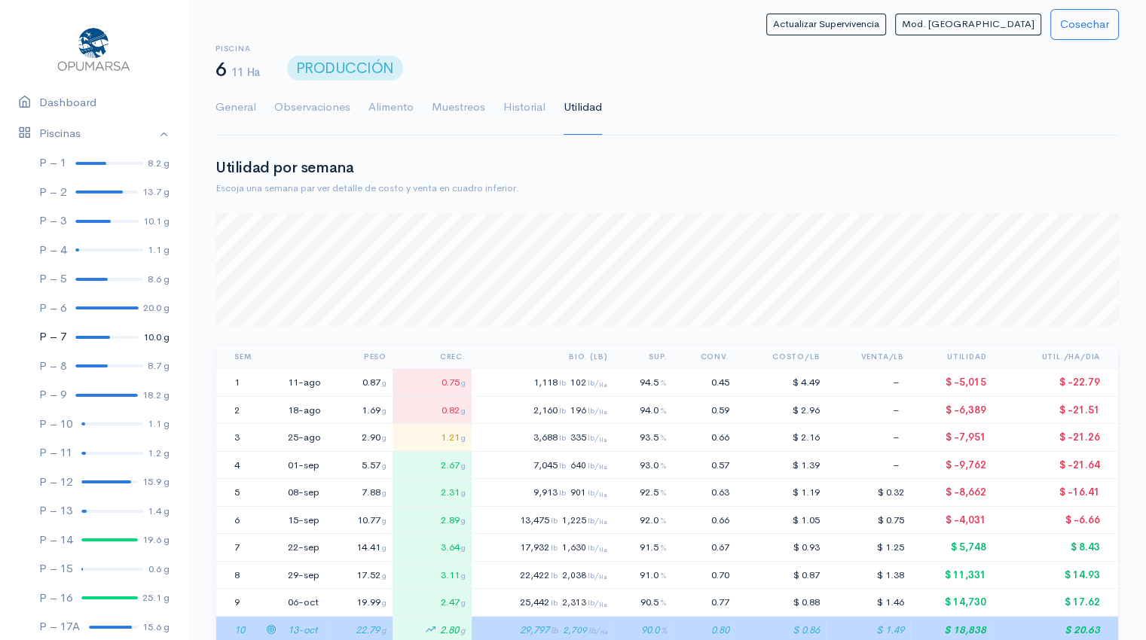
click at [83, 338] on link "P – 7 10.0 g" at bounding box center [94, 336] width 188 height 29
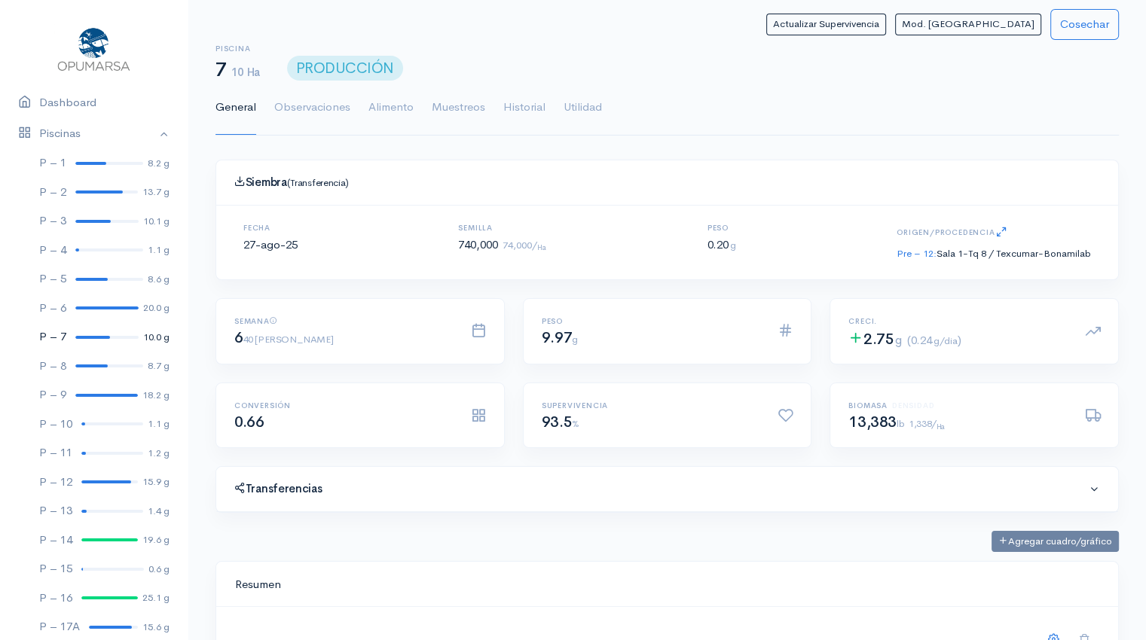
scroll to position [226, 865]
click at [578, 108] on link "Utilidad" at bounding box center [582, 108] width 38 height 54
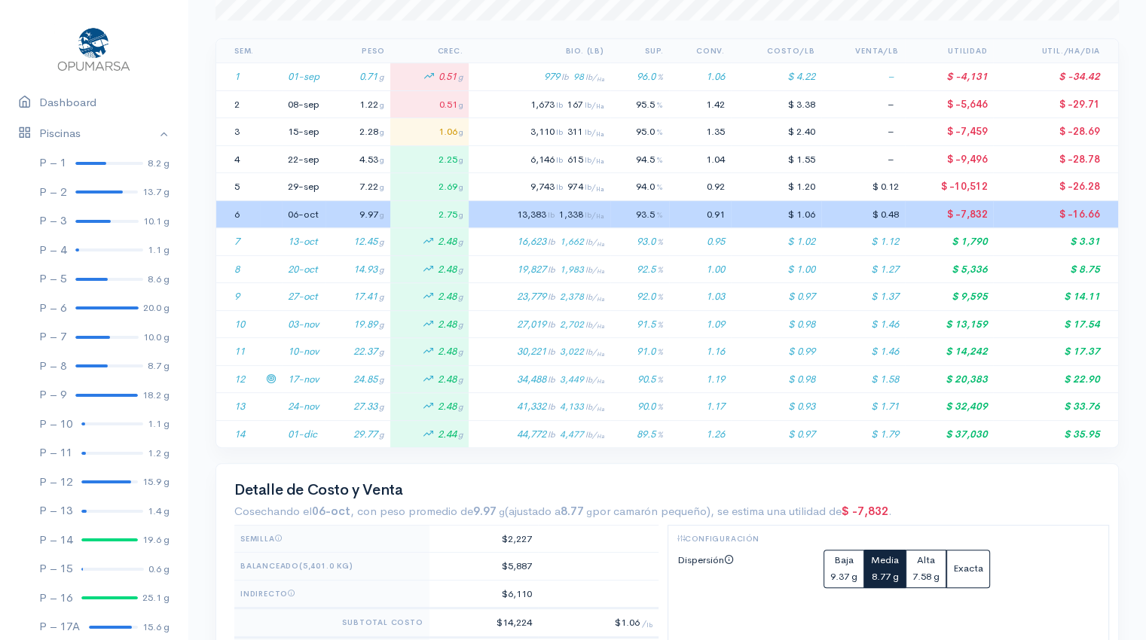
scroll to position [307, 0]
click at [327, 375] on td "24.85 g" at bounding box center [357, 378] width 65 height 28
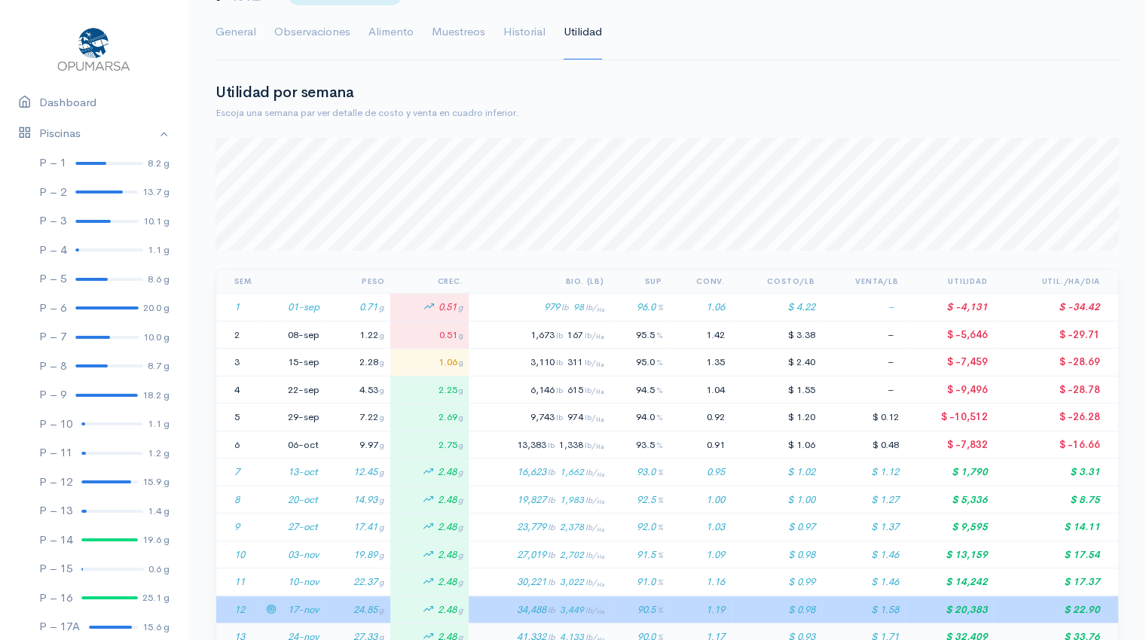
scroll to position [0, 0]
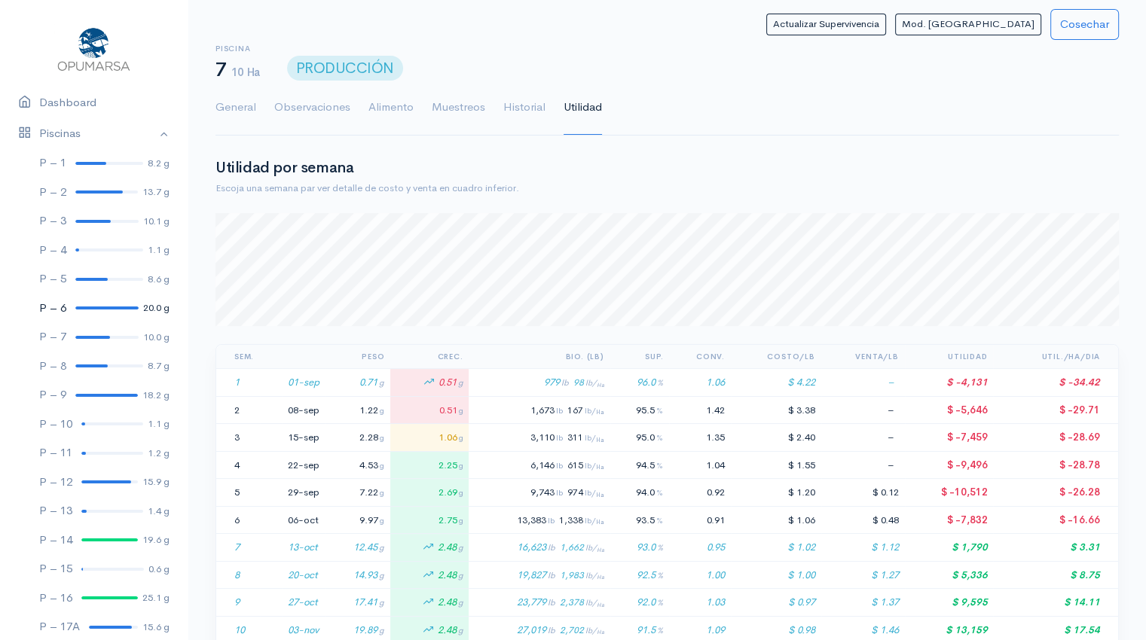
click at [96, 308] on div at bounding box center [106, 308] width 63 height 3
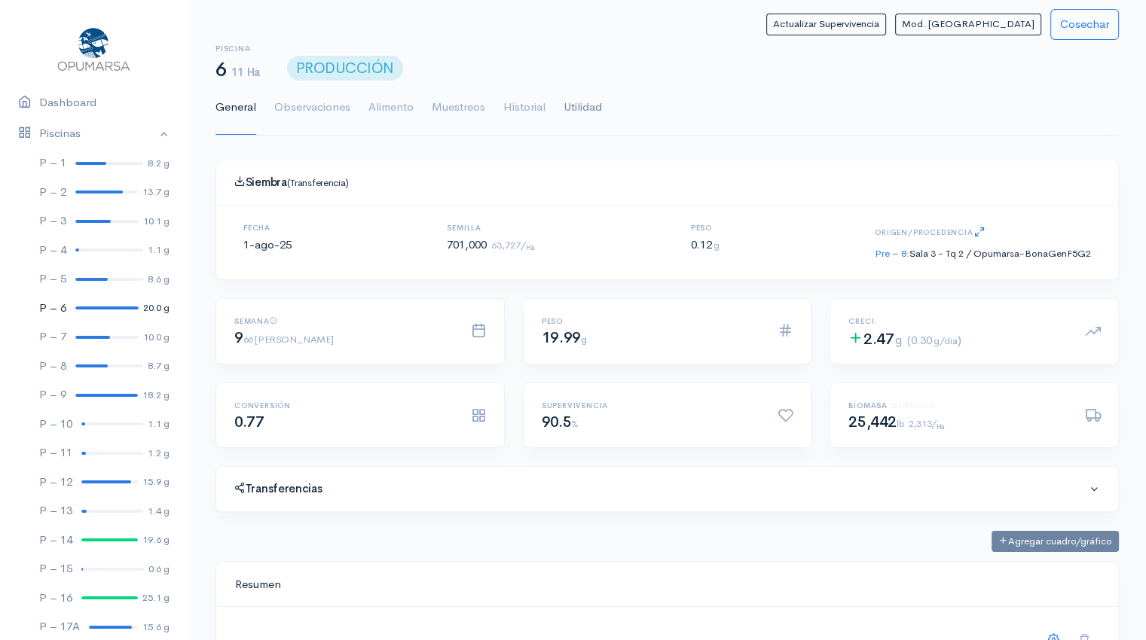
scroll to position [226, 865]
click at [581, 104] on link "Utilidad" at bounding box center [582, 108] width 38 height 54
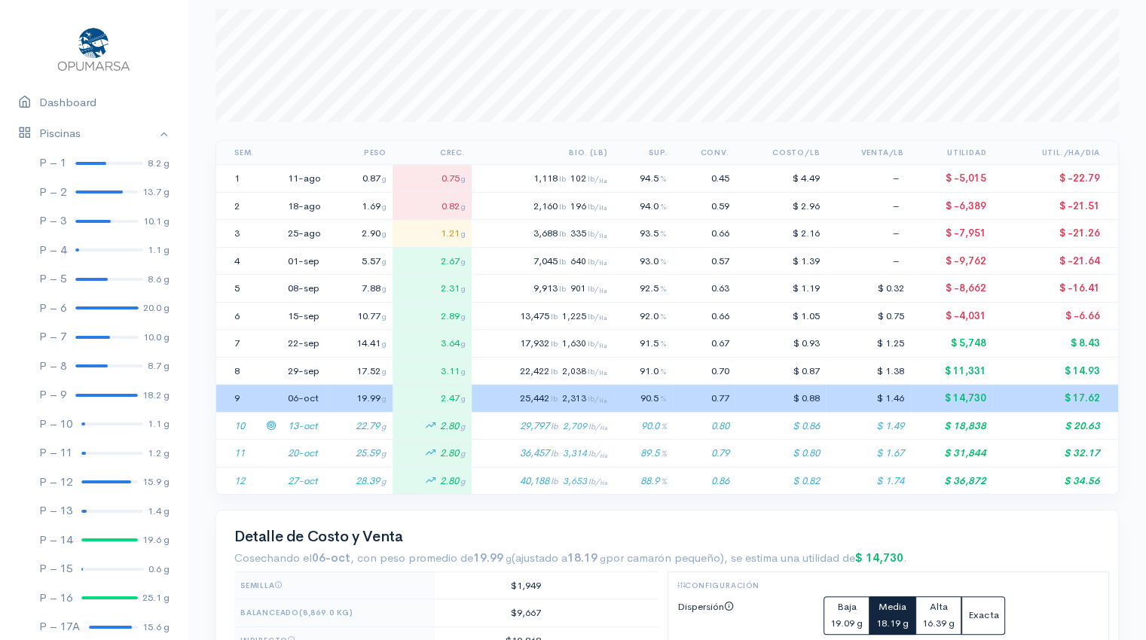
scroll to position [205, 0]
click at [329, 430] on td "22.79 g" at bounding box center [360, 425] width 66 height 28
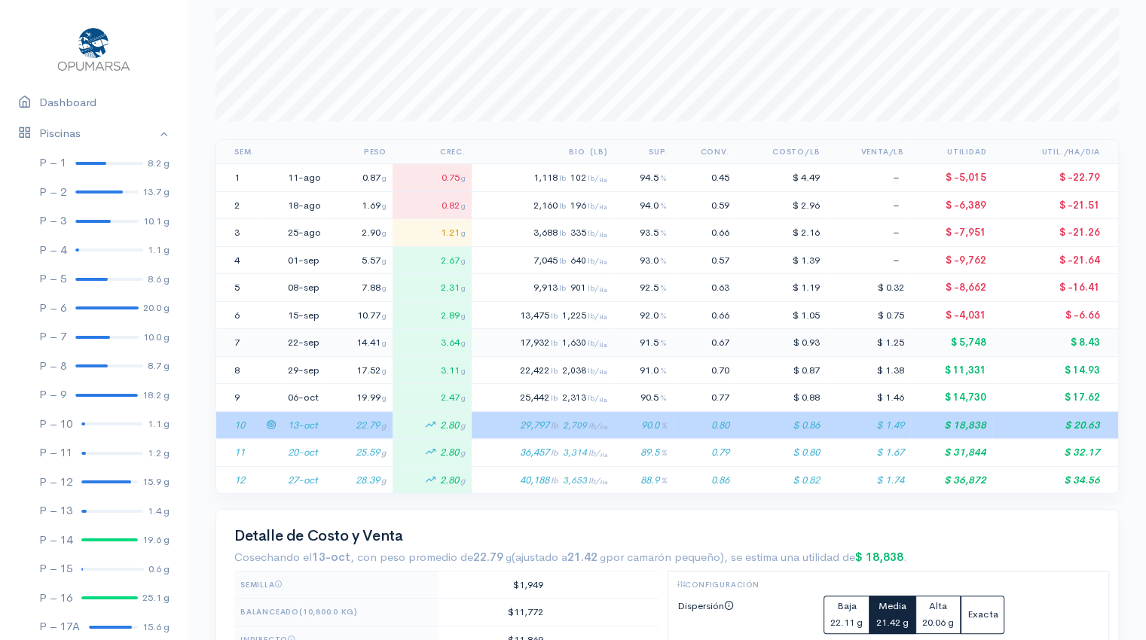
scroll to position [0, 0]
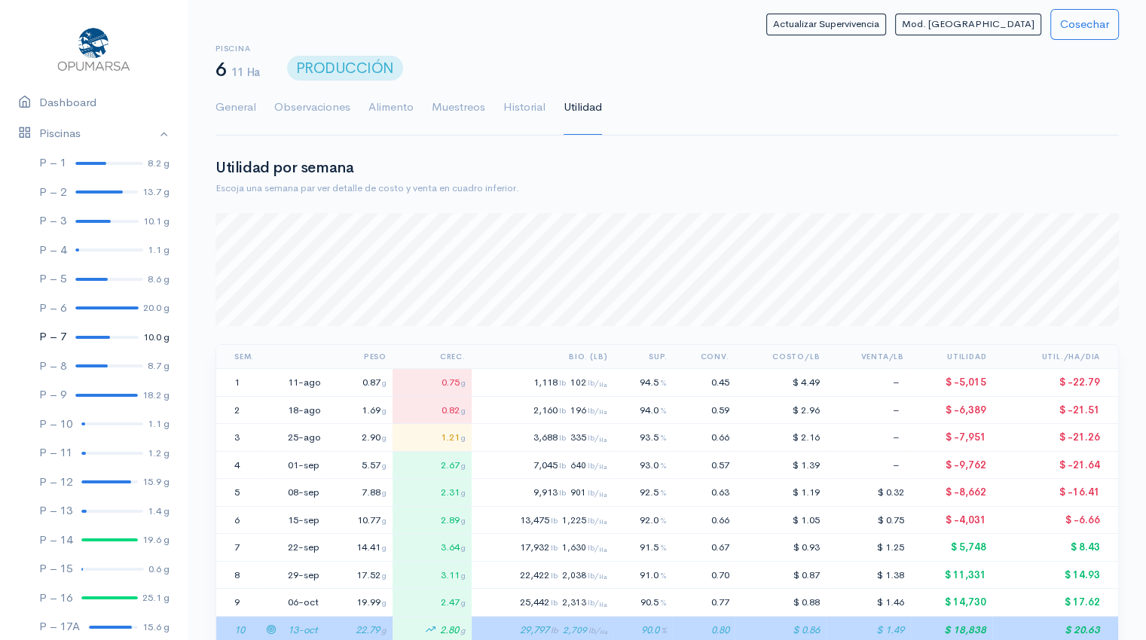
click at [90, 340] on link "P – 7 10.0 g" at bounding box center [94, 336] width 188 height 29
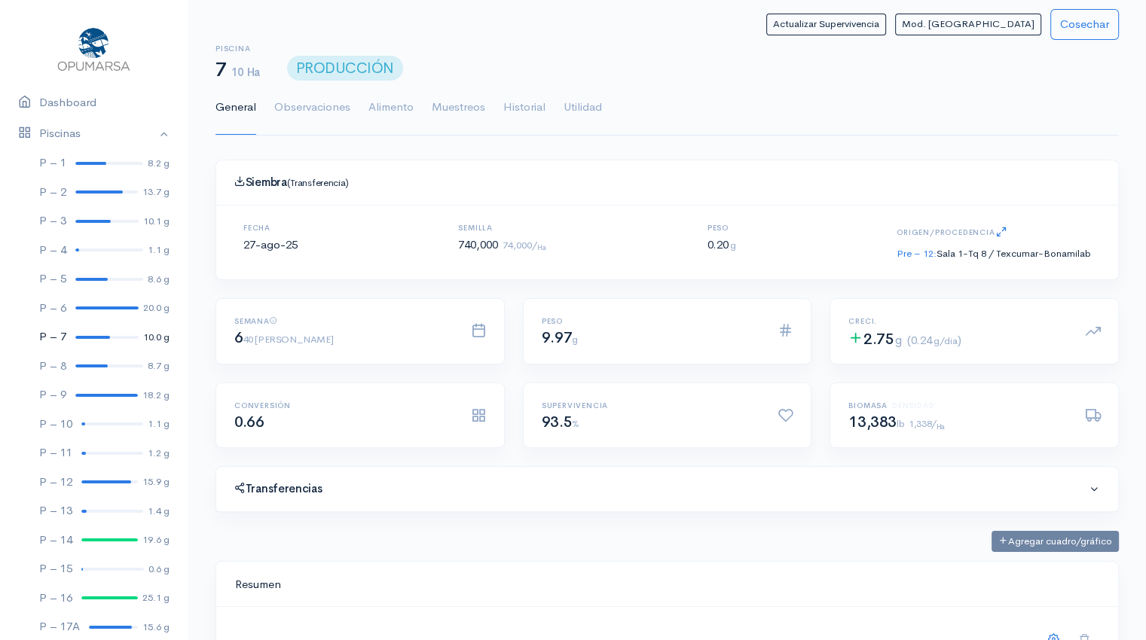
scroll to position [226, 865]
click at [581, 107] on link "Utilidad" at bounding box center [582, 108] width 38 height 54
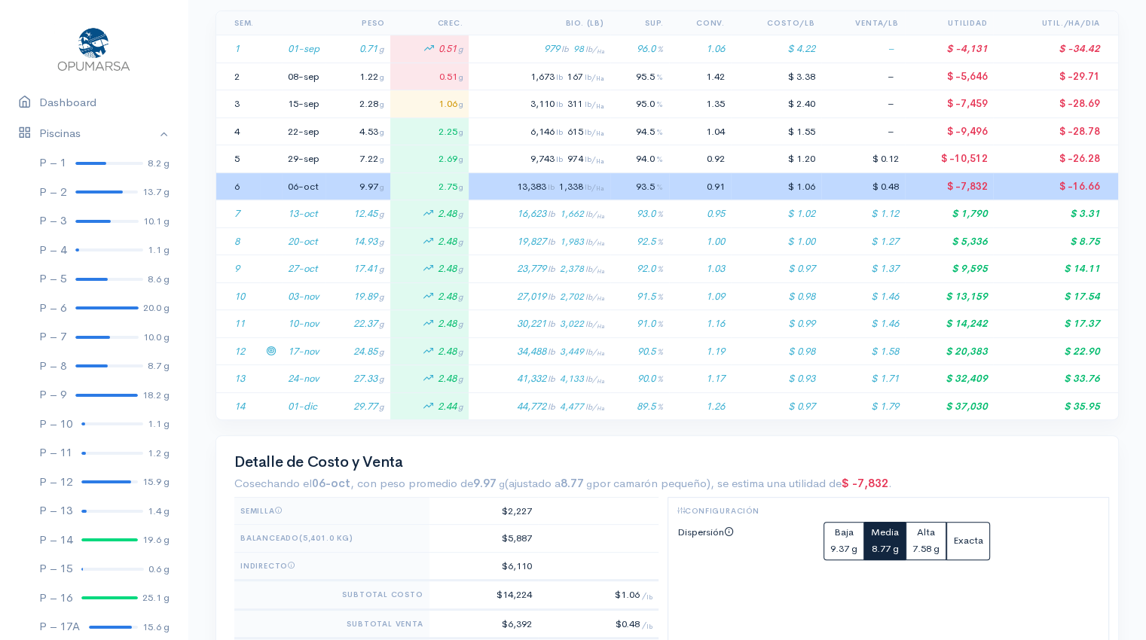
scroll to position [334, 0]
click at [316, 353] on td "17-nov" at bounding box center [304, 351] width 44 height 28
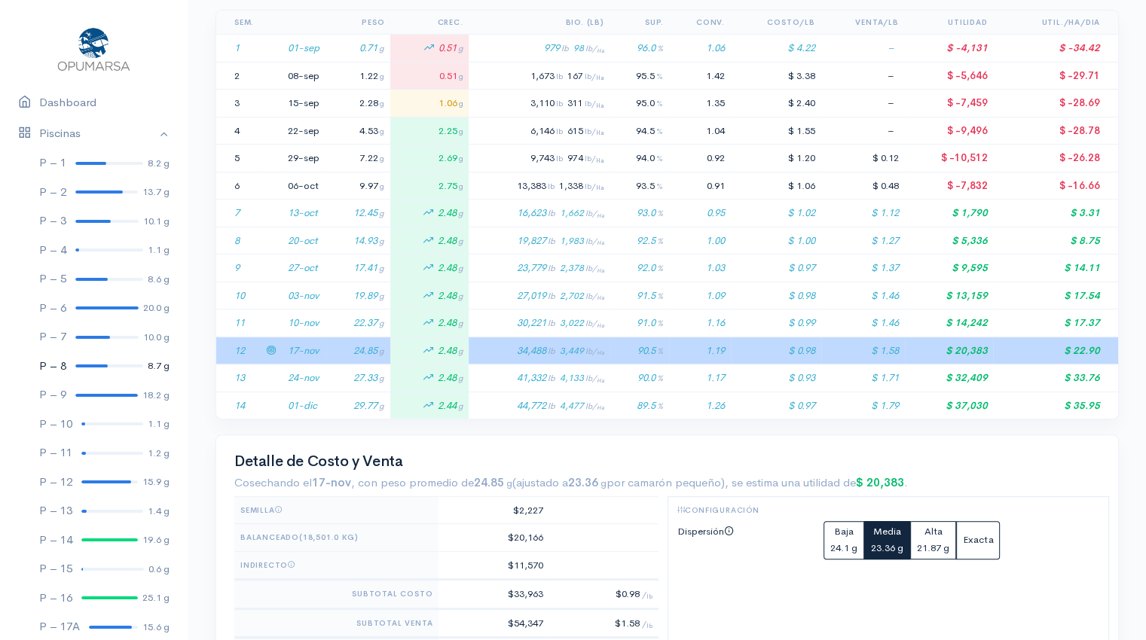
click at [81, 368] on link "P – 8 8.7 g" at bounding box center [94, 366] width 188 height 29
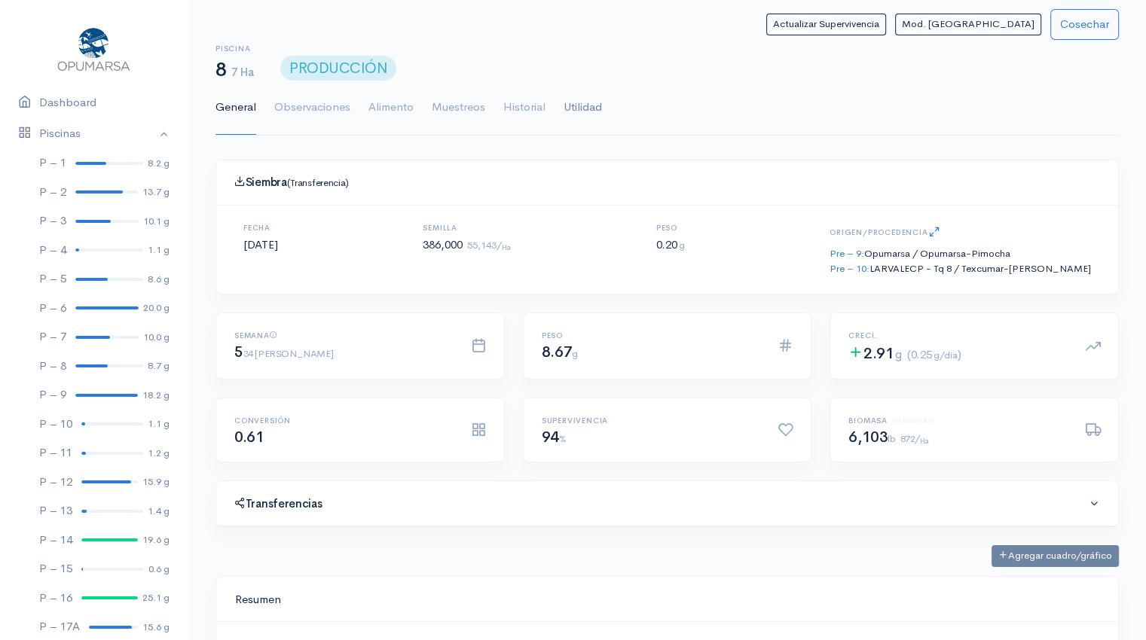
click at [585, 105] on link "Utilidad" at bounding box center [582, 108] width 38 height 54
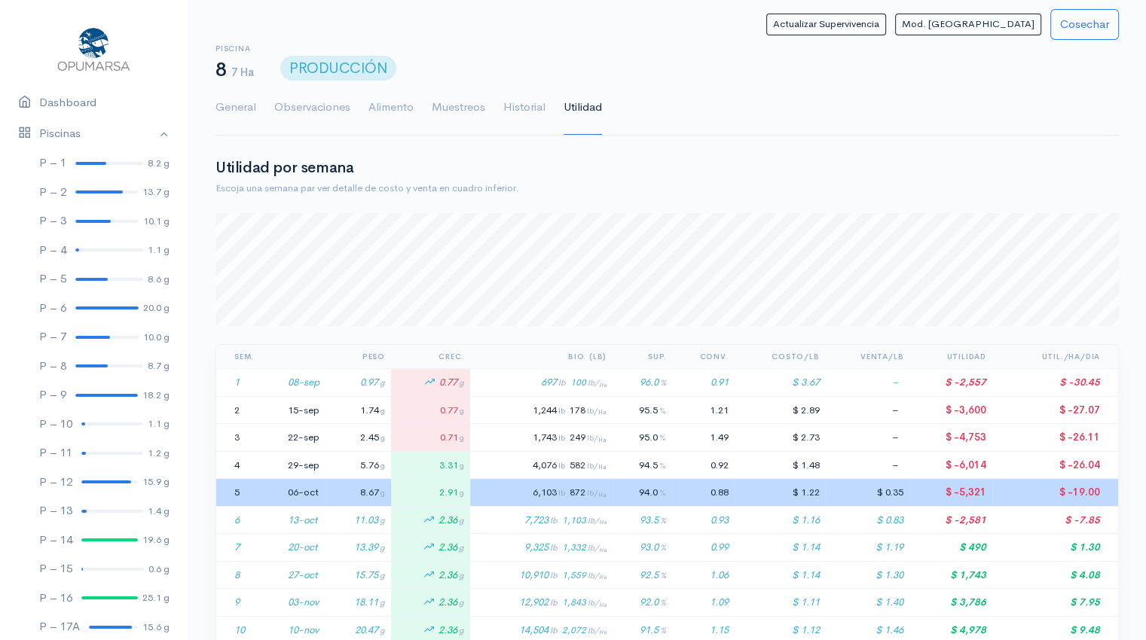
scroll to position [753054, 752264]
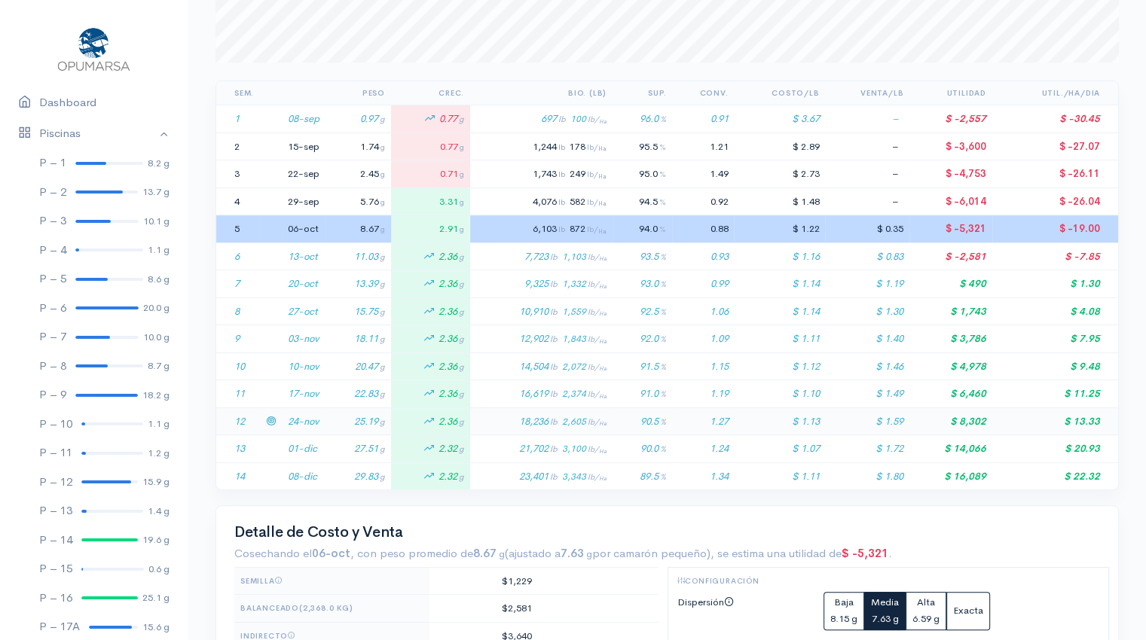
click at [334, 423] on td "25.19 g" at bounding box center [358, 421] width 66 height 28
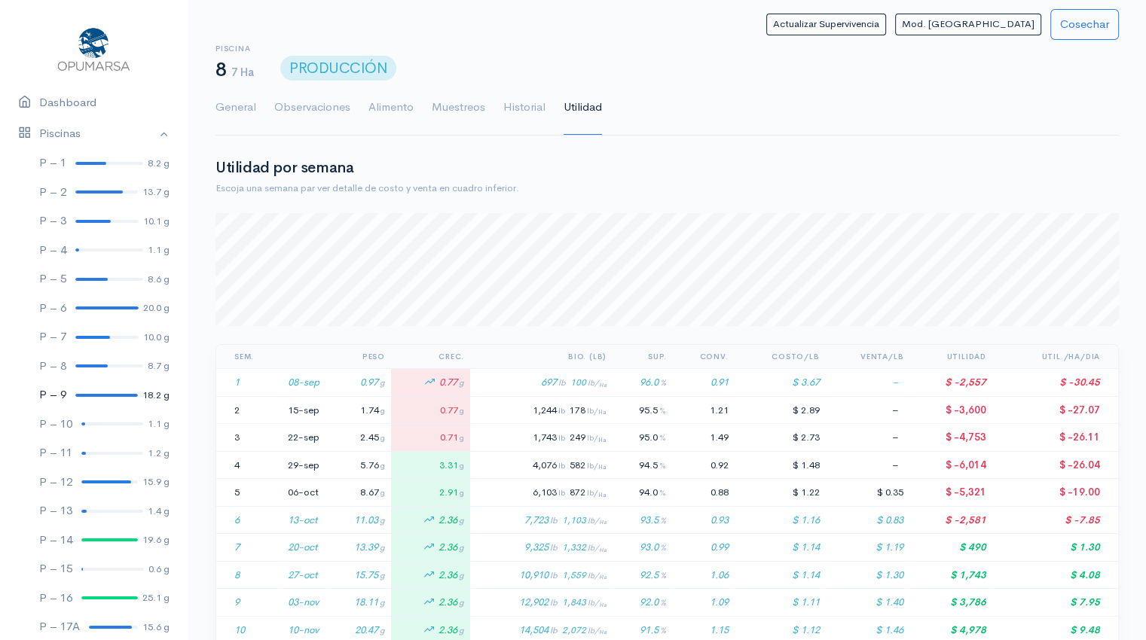
click at [80, 395] on div at bounding box center [106, 395] width 63 height 3
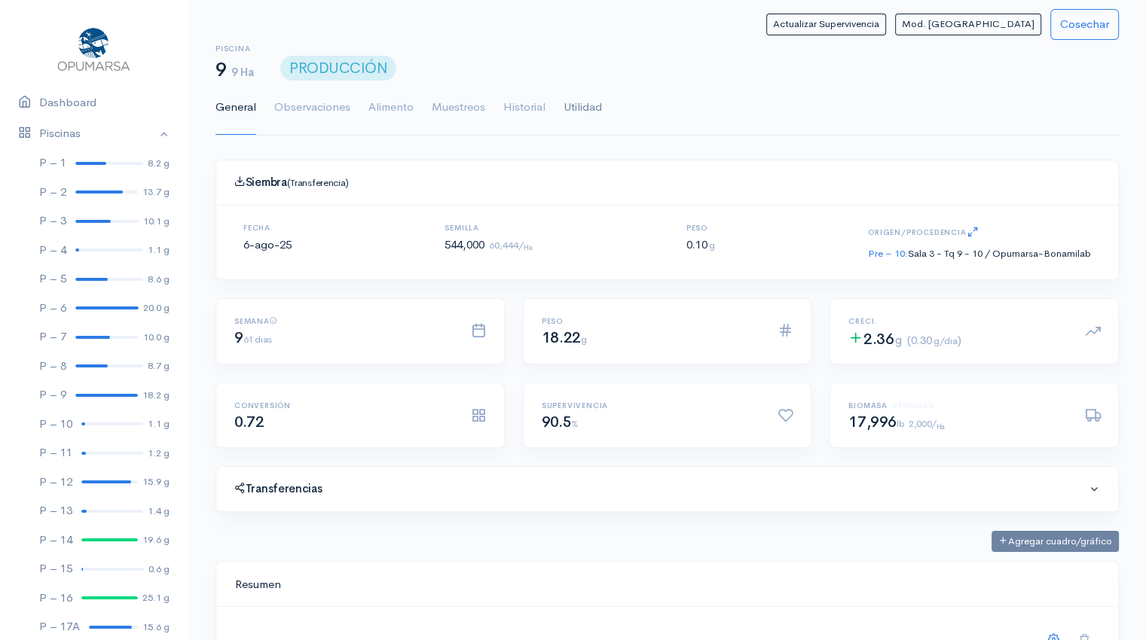
click at [581, 109] on link "Utilidad" at bounding box center [582, 108] width 38 height 54
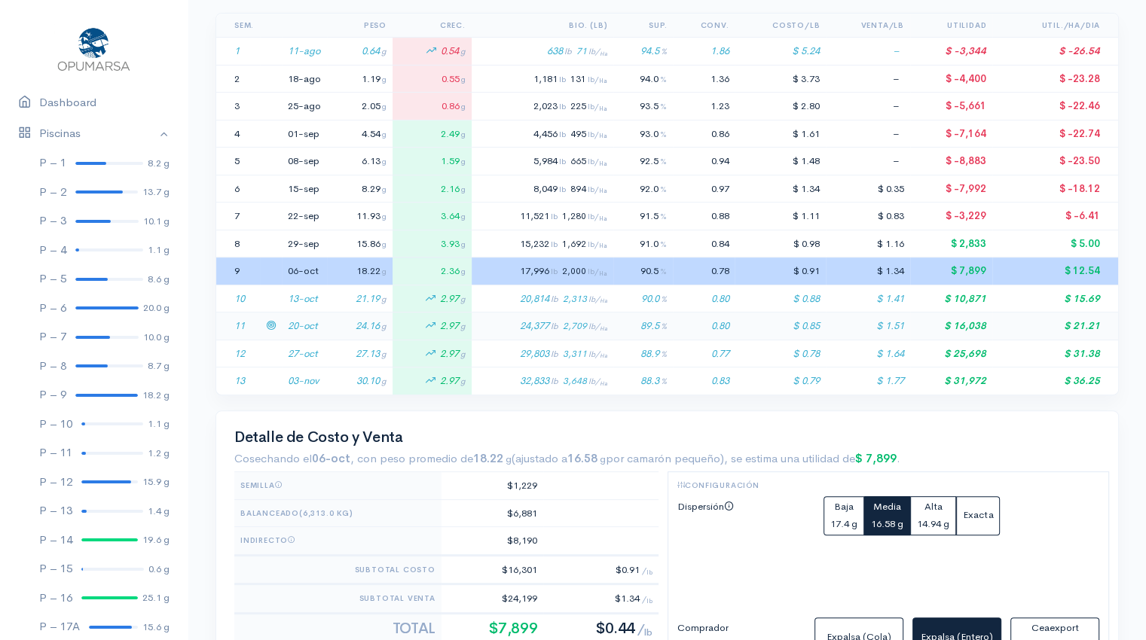
click at [321, 328] on td "20-oct" at bounding box center [304, 327] width 45 height 28
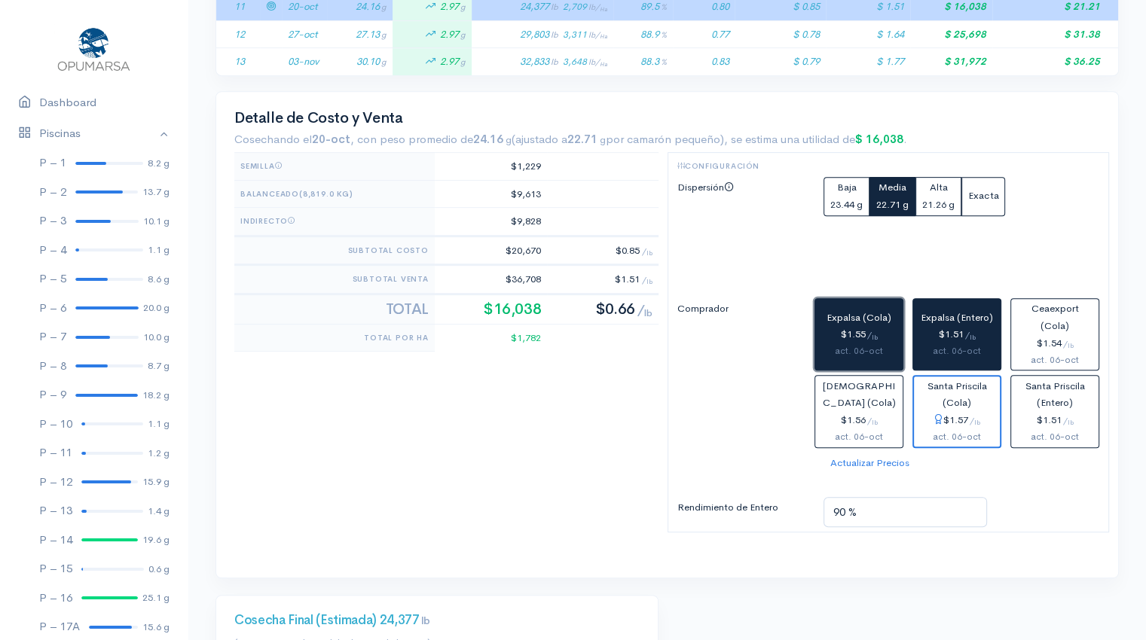
click at [840, 329] on div "$1.55 / lb" at bounding box center [858, 334] width 75 height 17
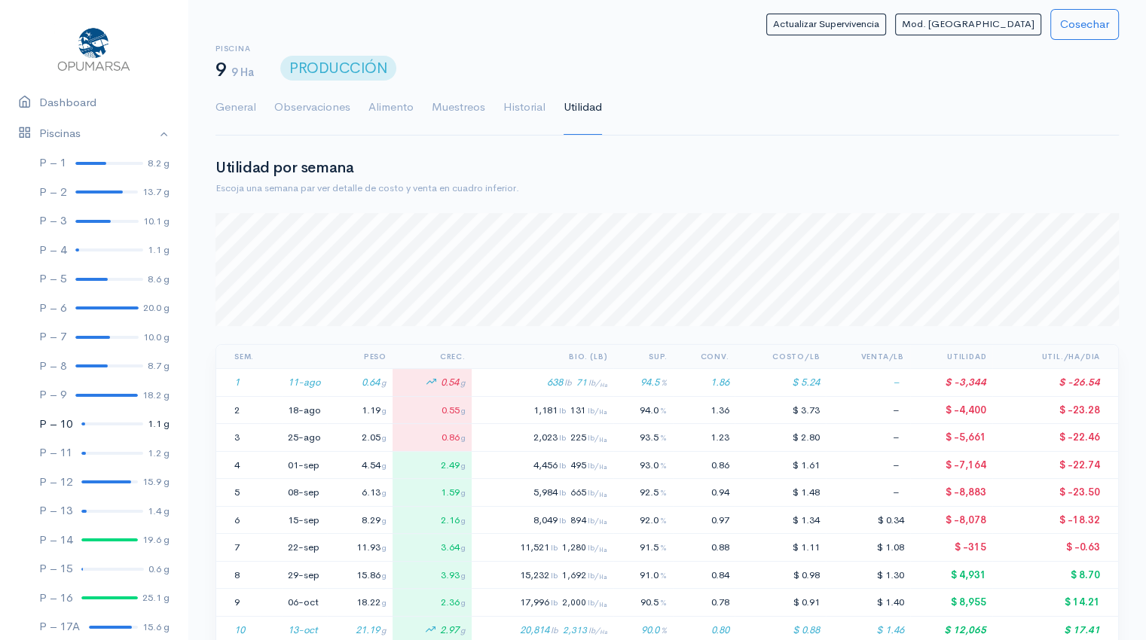
click at [93, 424] on div at bounding box center [112, 424] width 62 height 3
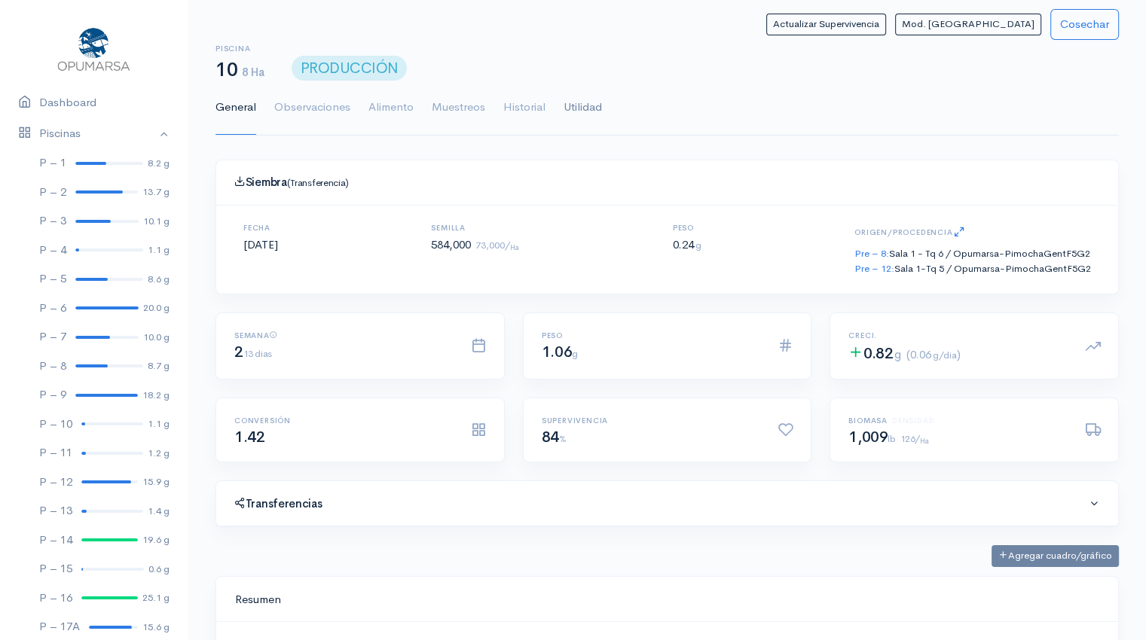
click at [574, 105] on link "Utilidad" at bounding box center [582, 108] width 38 height 54
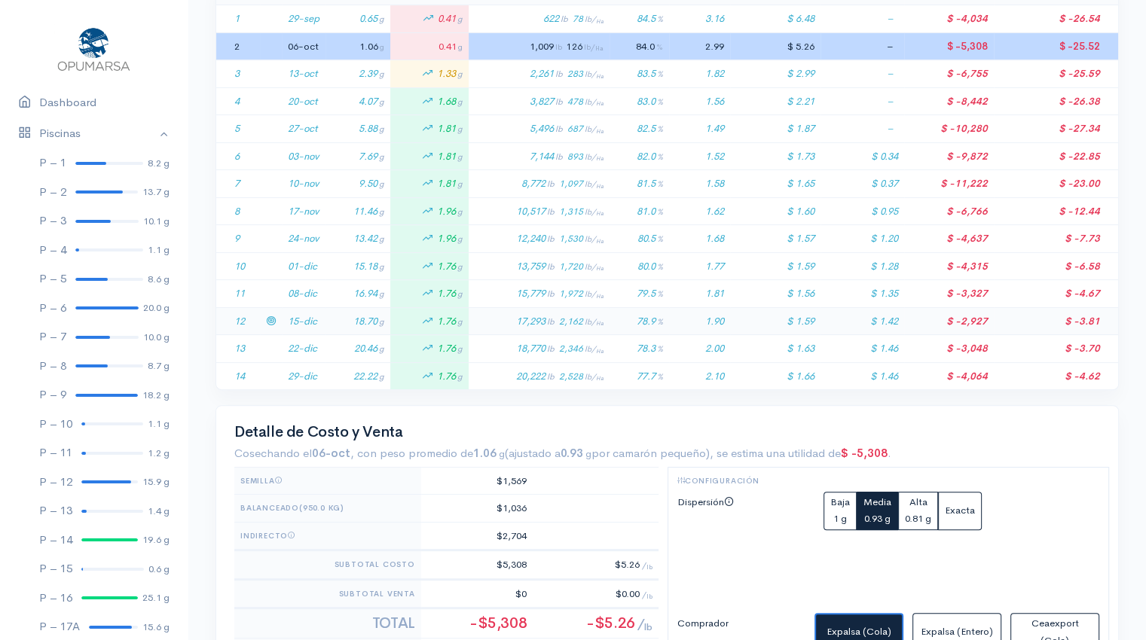
click at [316, 325] on td "15-dic" at bounding box center [304, 321] width 44 height 28
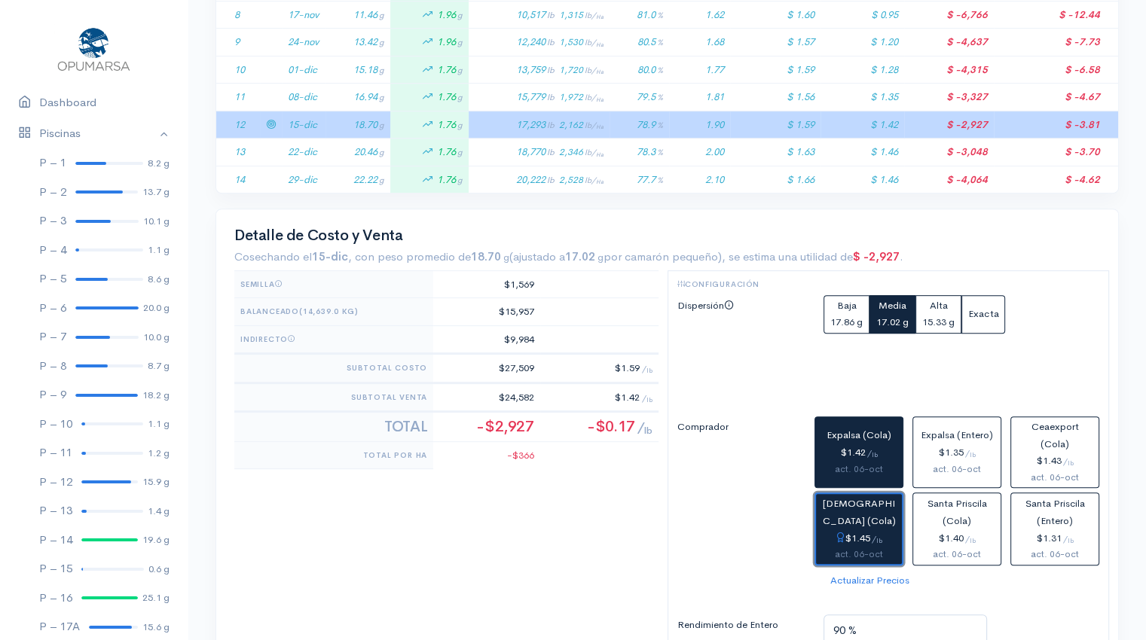
click at [830, 536] on div "$1.45 / lb" at bounding box center [859, 538] width 74 height 17
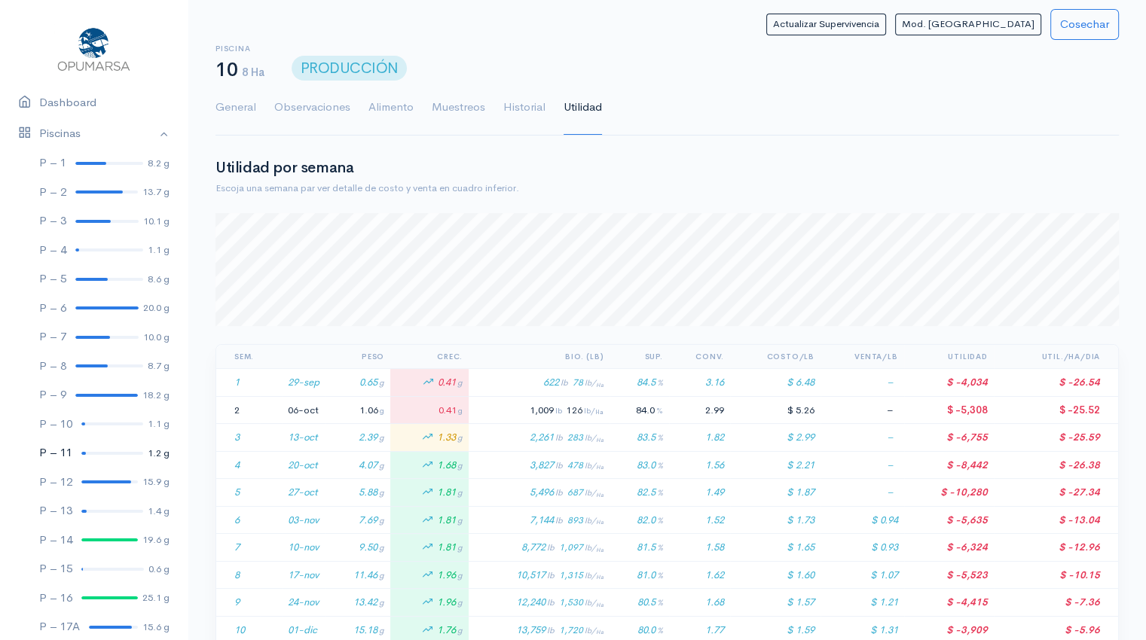
click at [99, 454] on link "P – 11 1.2 g" at bounding box center [94, 452] width 188 height 29
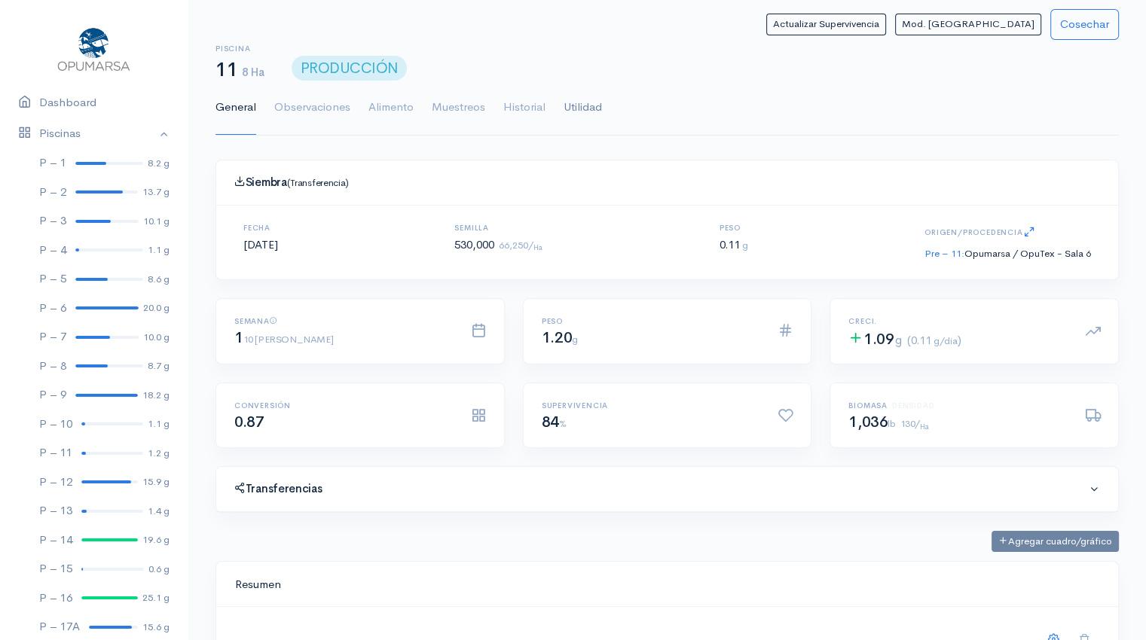
click at [569, 105] on link "Utilidad" at bounding box center [582, 108] width 38 height 54
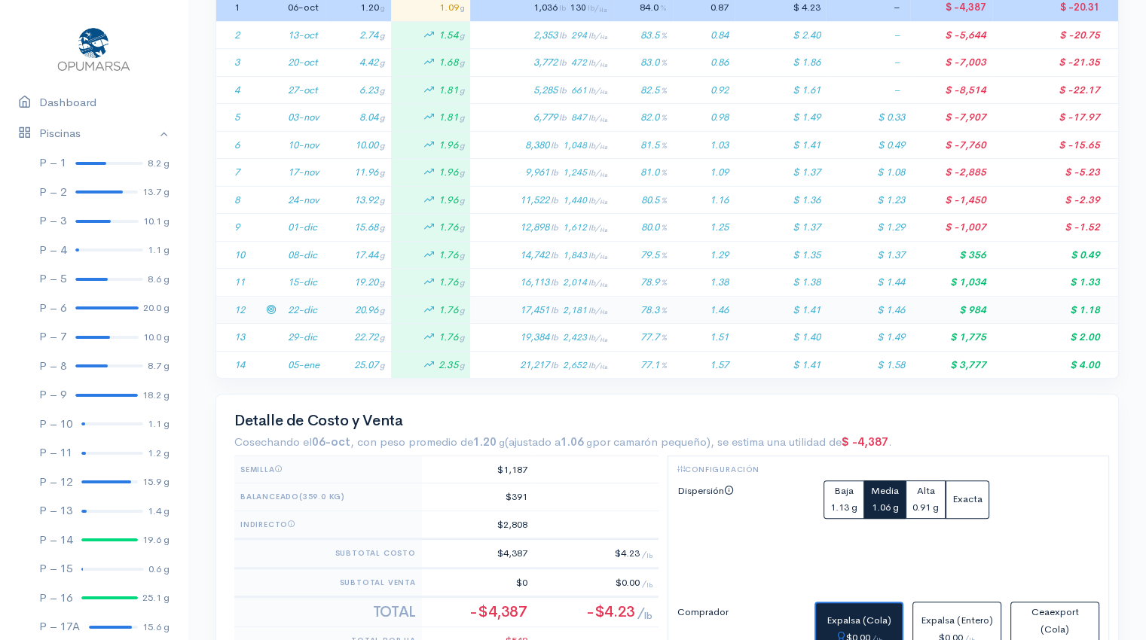
click at [338, 307] on td "20.96 g" at bounding box center [358, 310] width 66 height 28
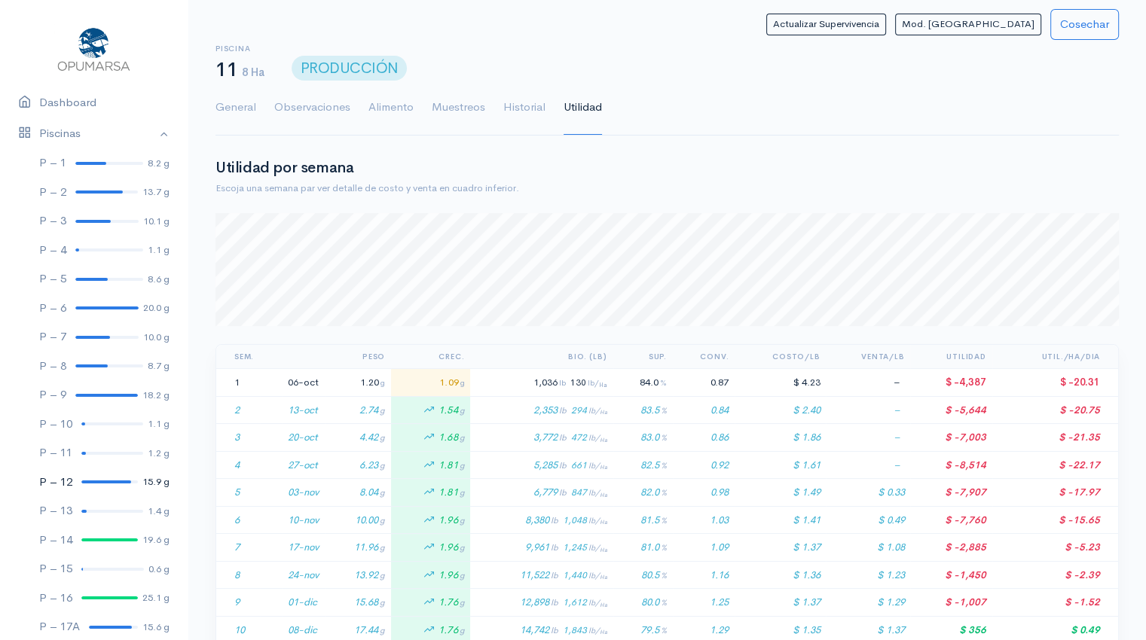
click at [93, 484] on link "P – 12 15.9 g" at bounding box center [94, 482] width 188 height 29
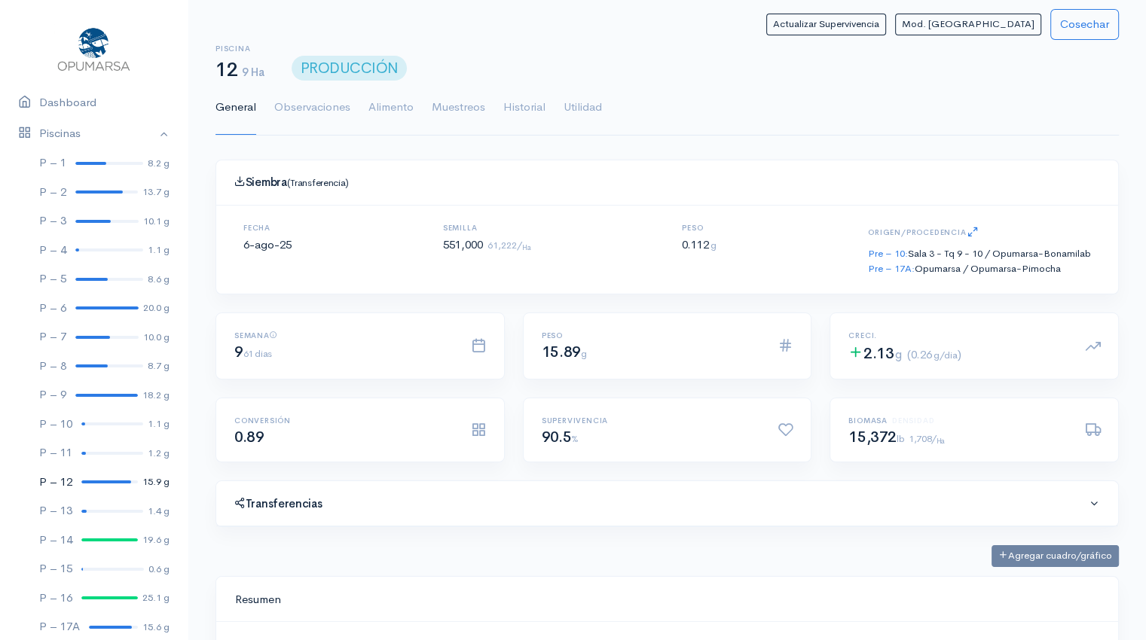
scroll to position [226, 865]
click at [589, 107] on link "Utilidad" at bounding box center [582, 108] width 38 height 54
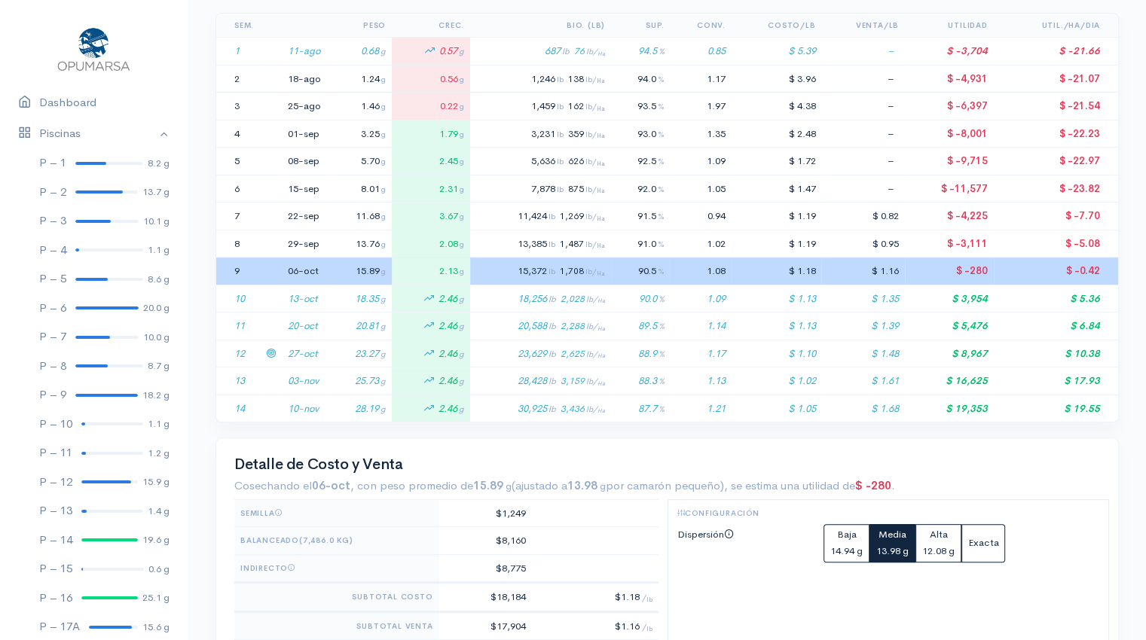
scroll to position [367, 0]
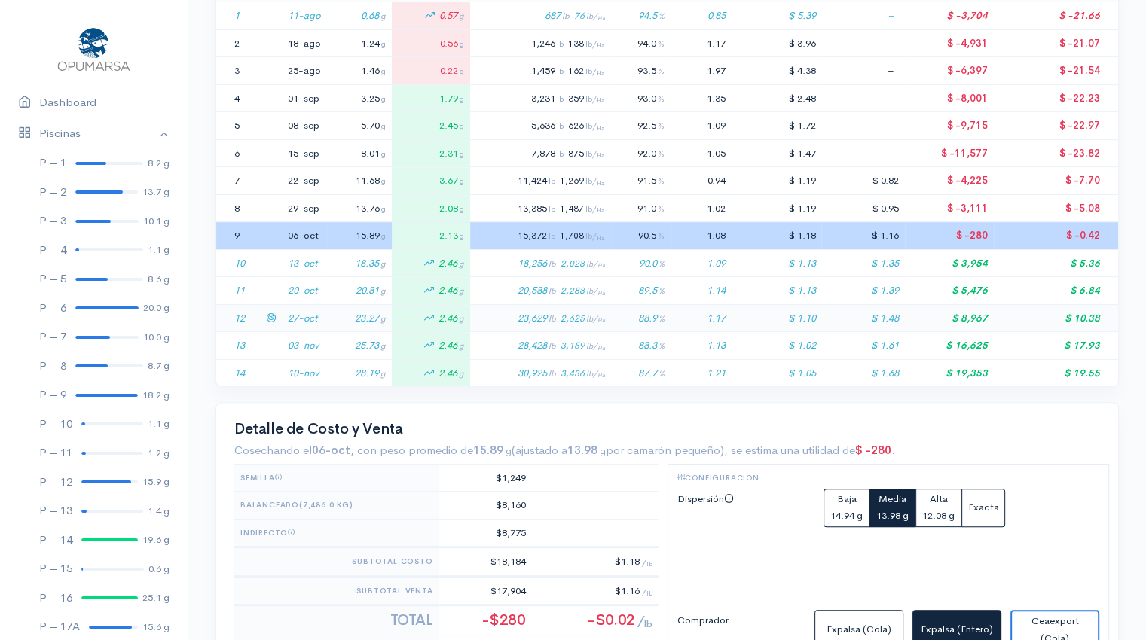
click at [325, 317] on td "27-oct" at bounding box center [304, 318] width 45 height 28
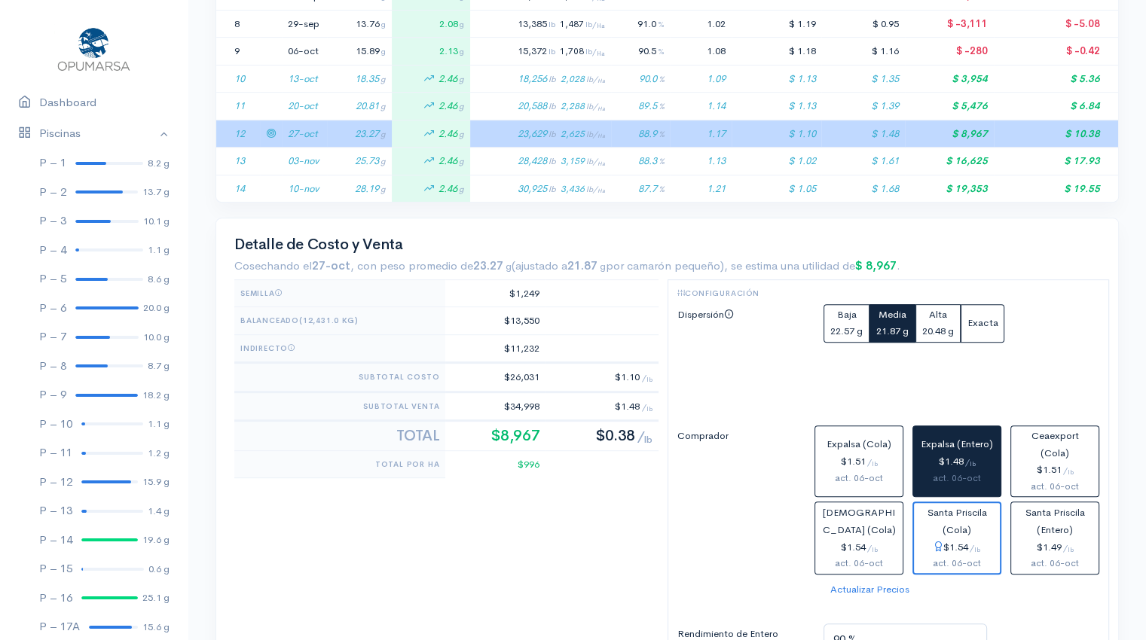
scroll to position [551, 0]
click at [853, 493] on button "Expalsa (Cola) $1.51 / lb act. 06-oct" at bounding box center [858, 462] width 89 height 72
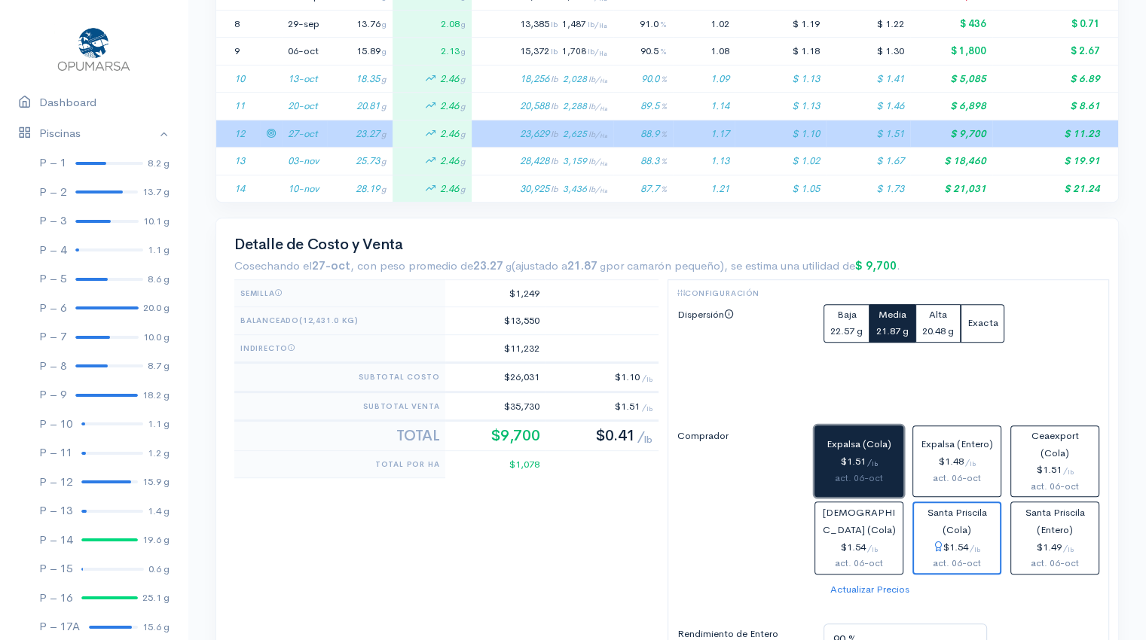
click at [859, 474] on div "act. 06-oct" at bounding box center [858, 479] width 75 height 16
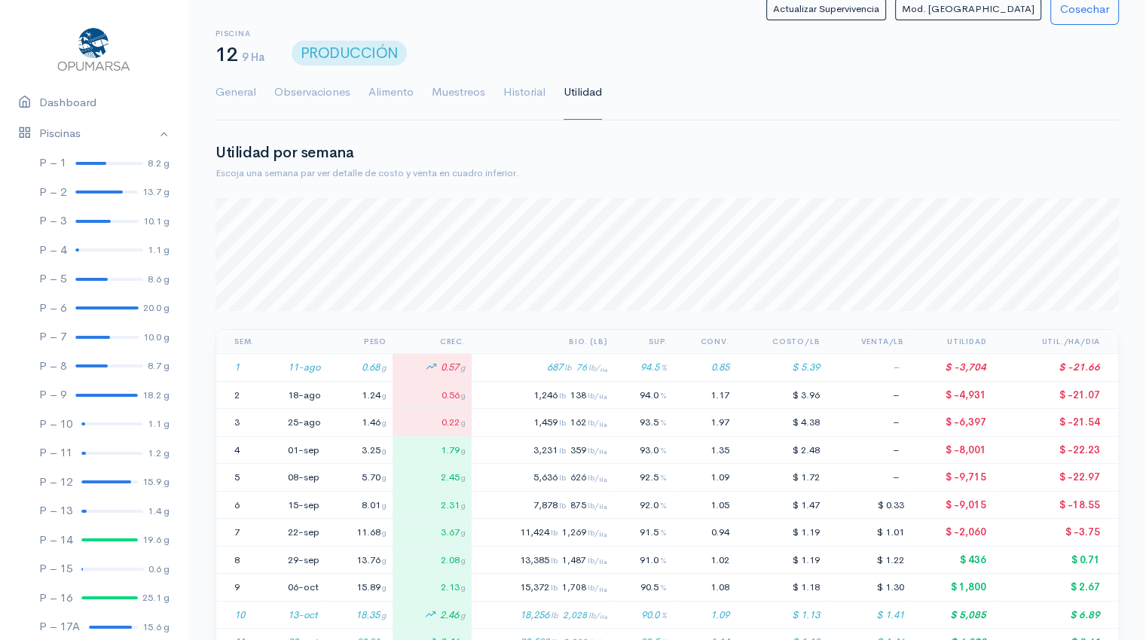
scroll to position [0, 0]
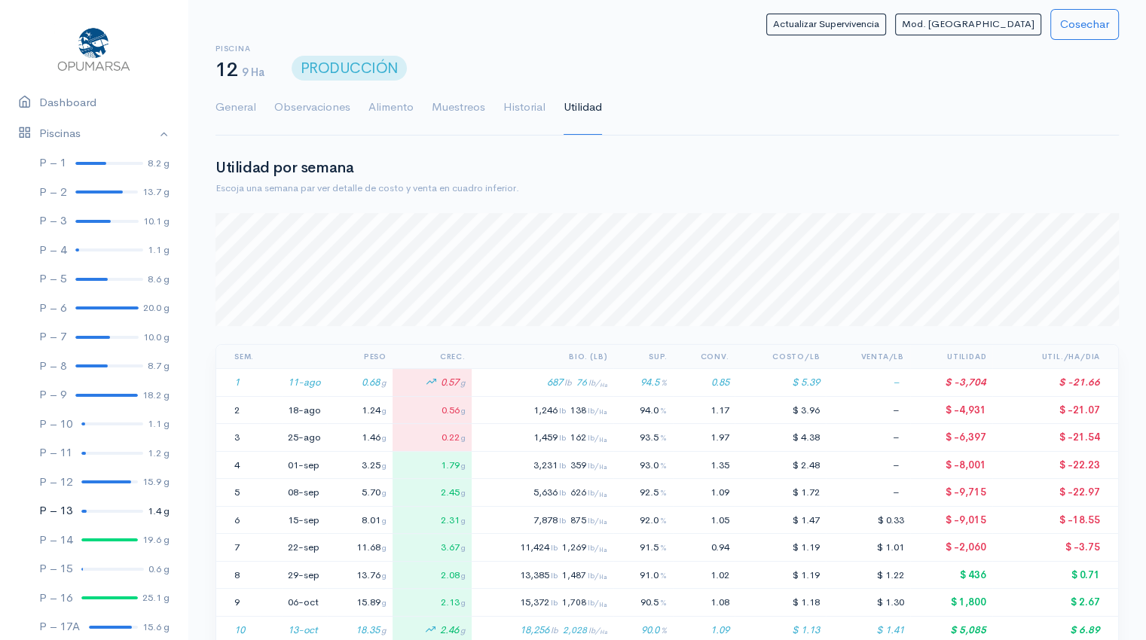
click at [93, 511] on div at bounding box center [112, 511] width 62 height 3
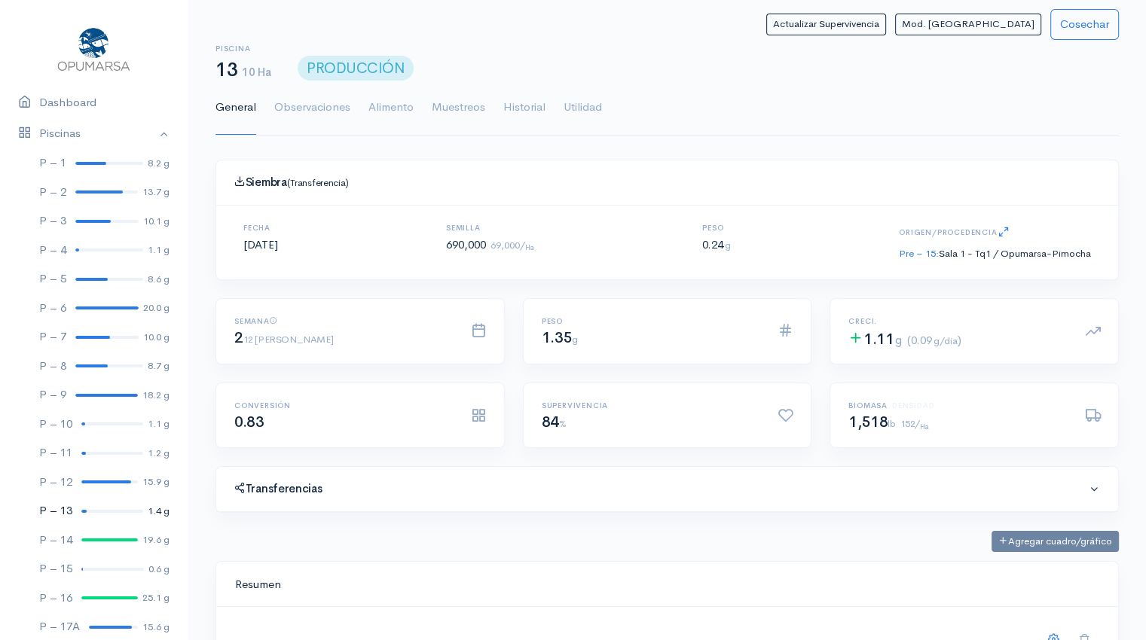
scroll to position [226, 865]
click at [567, 109] on link "Utilidad" at bounding box center [582, 108] width 38 height 54
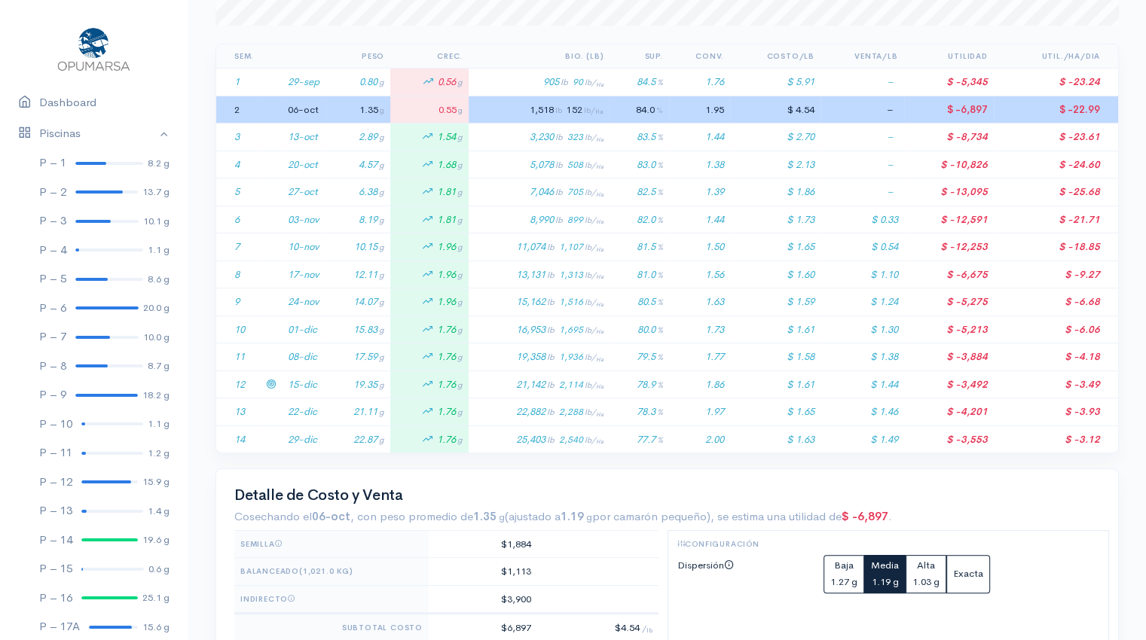
scroll to position [112, 902]
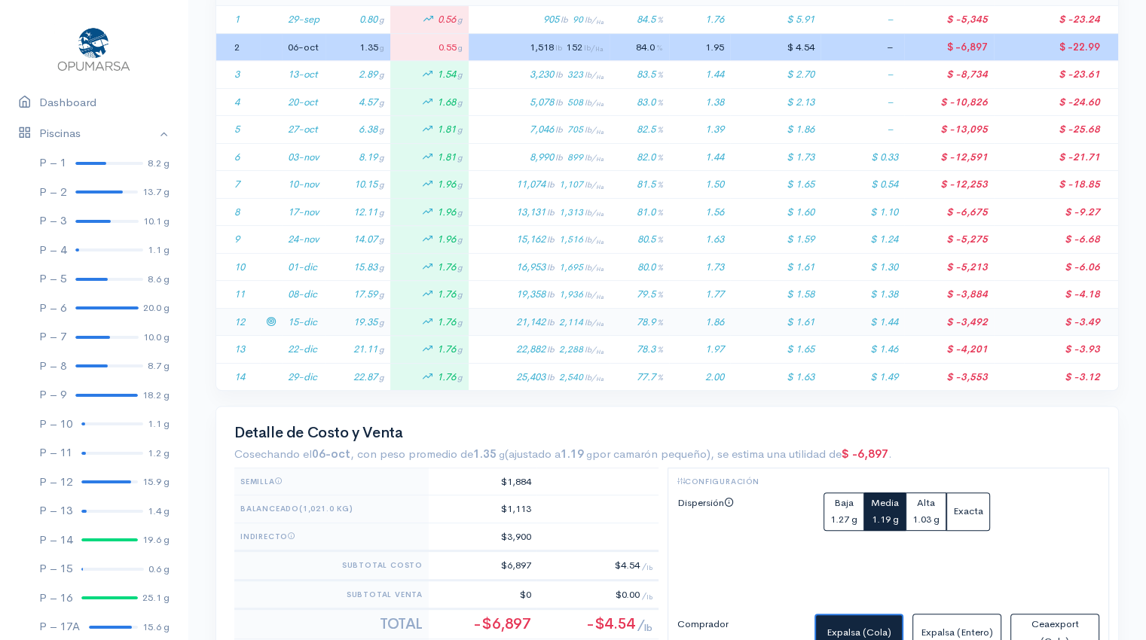
click at [338, 317] on td "19.35 g" at bounding box center [357, 322] width 65 height 28
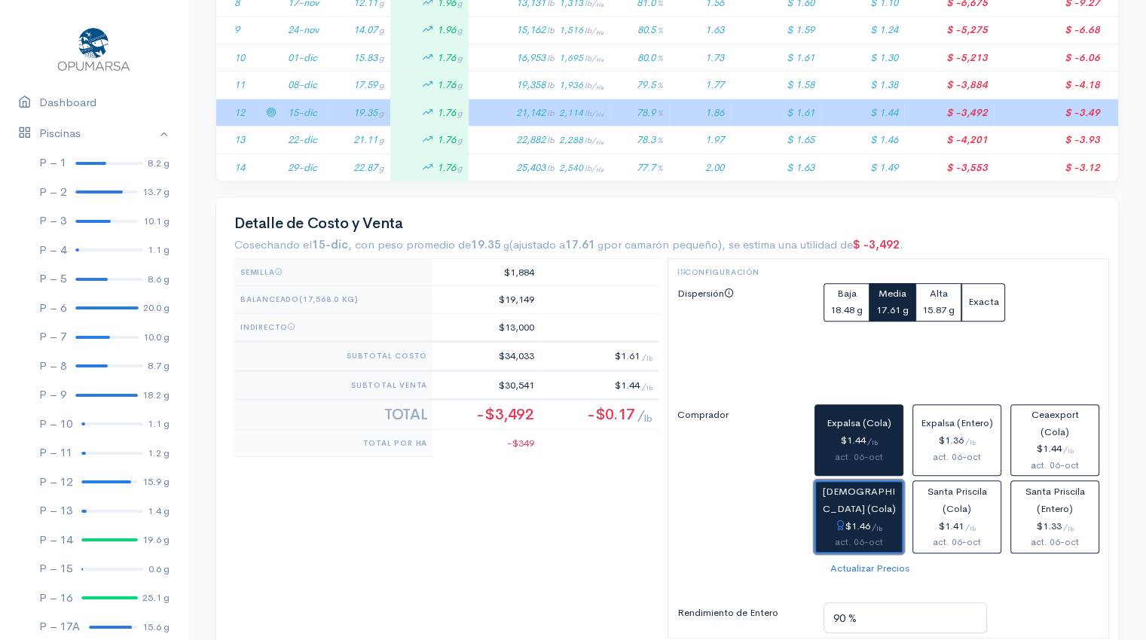
click at [859, 508] on span "[DEMOGRAPHIC_DATA] (Cola)" at bounding box center [858, 500] width 73 height 30
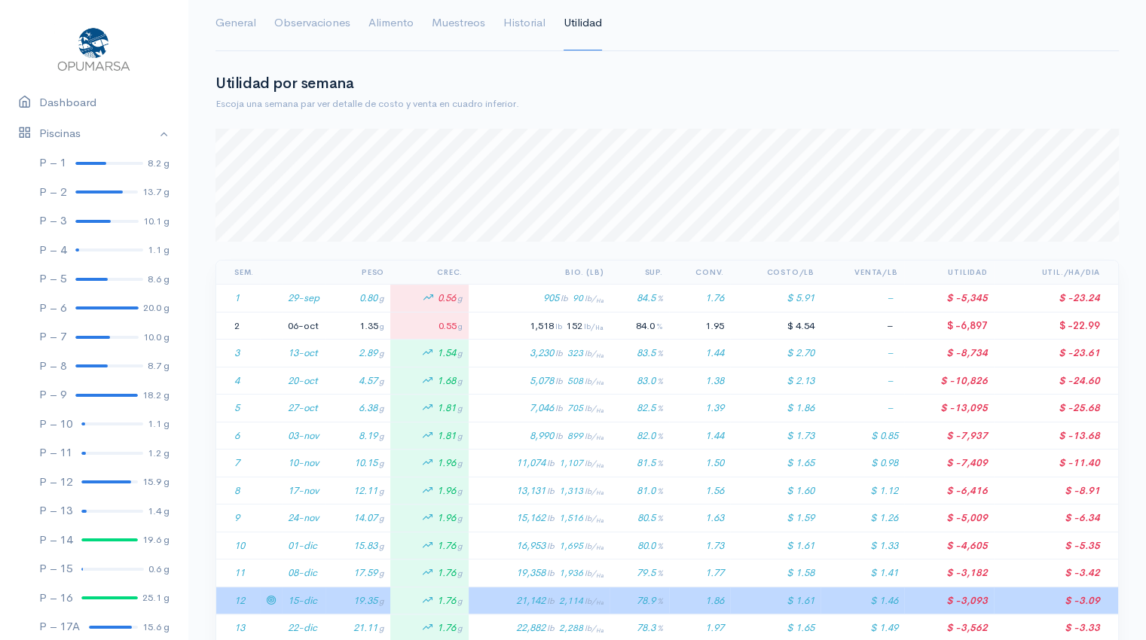
scroll to position [0, 0]
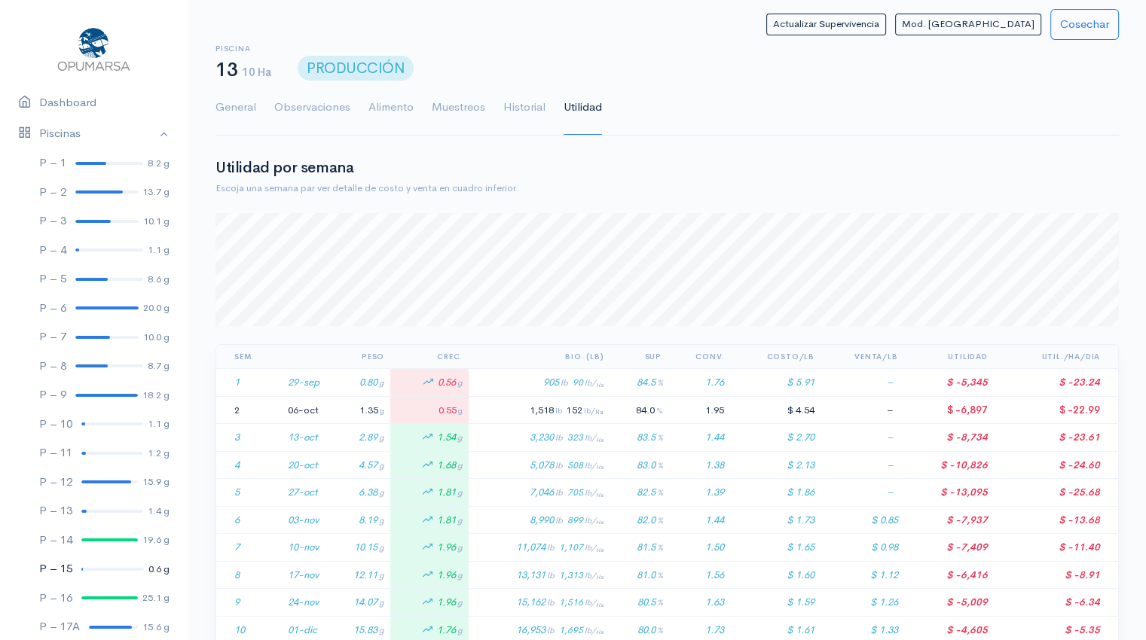
click at [93, 570] on div at bounding box center [112, 569] width 63 height 3
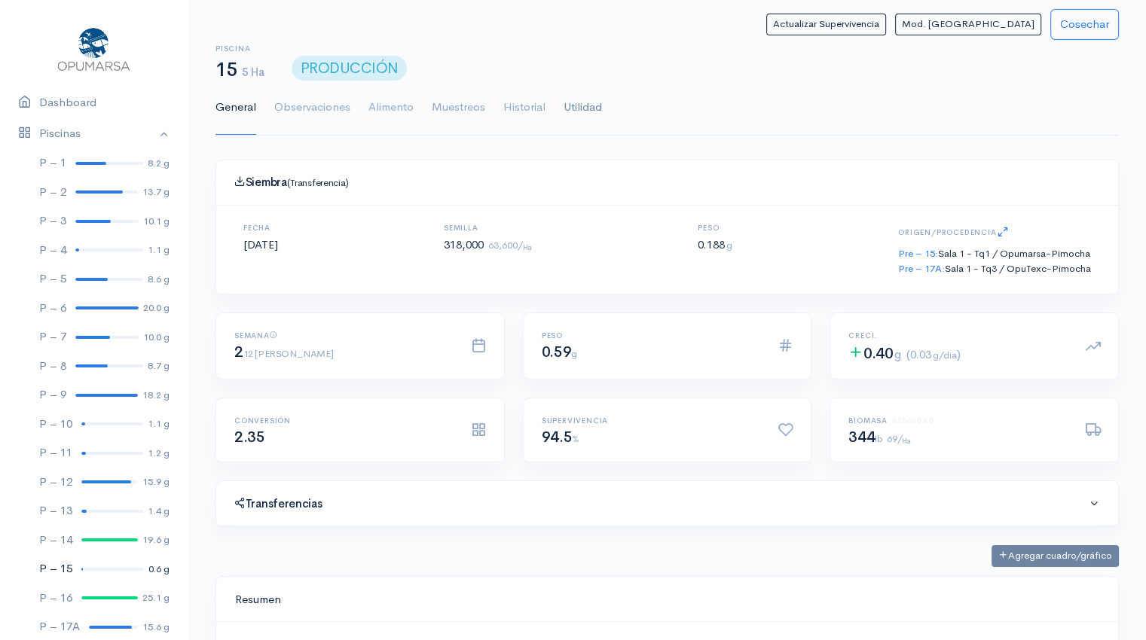
scroll to position [226, 865]
click at [593, 108] on link "Utilidad" at bounding box center [582, 108] width 38 height 54
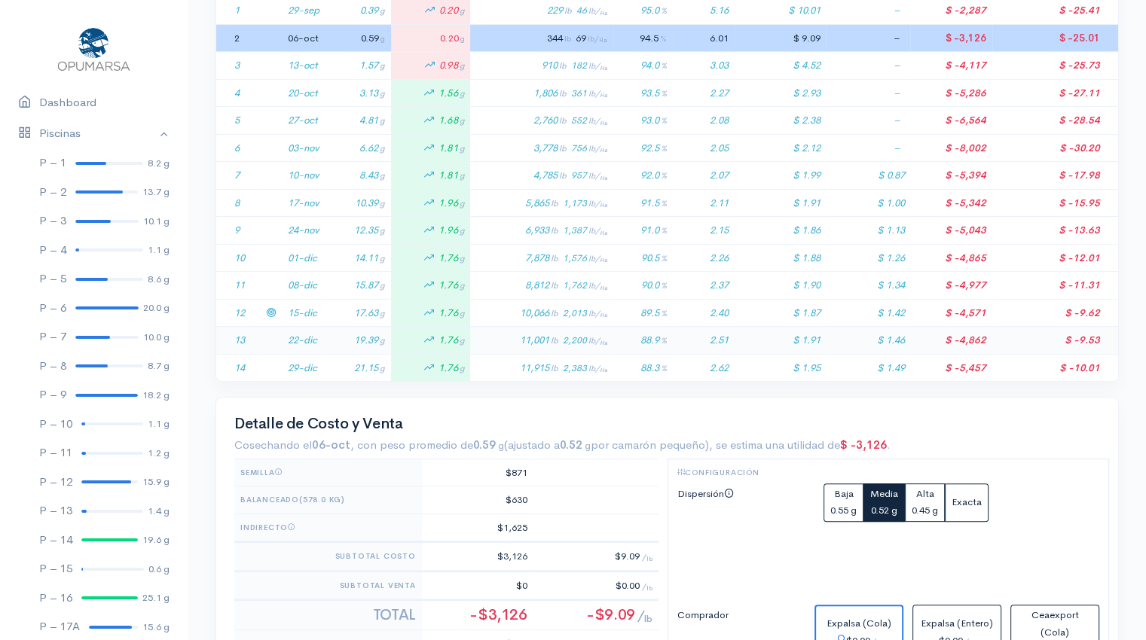
scroll to position [375, 0]
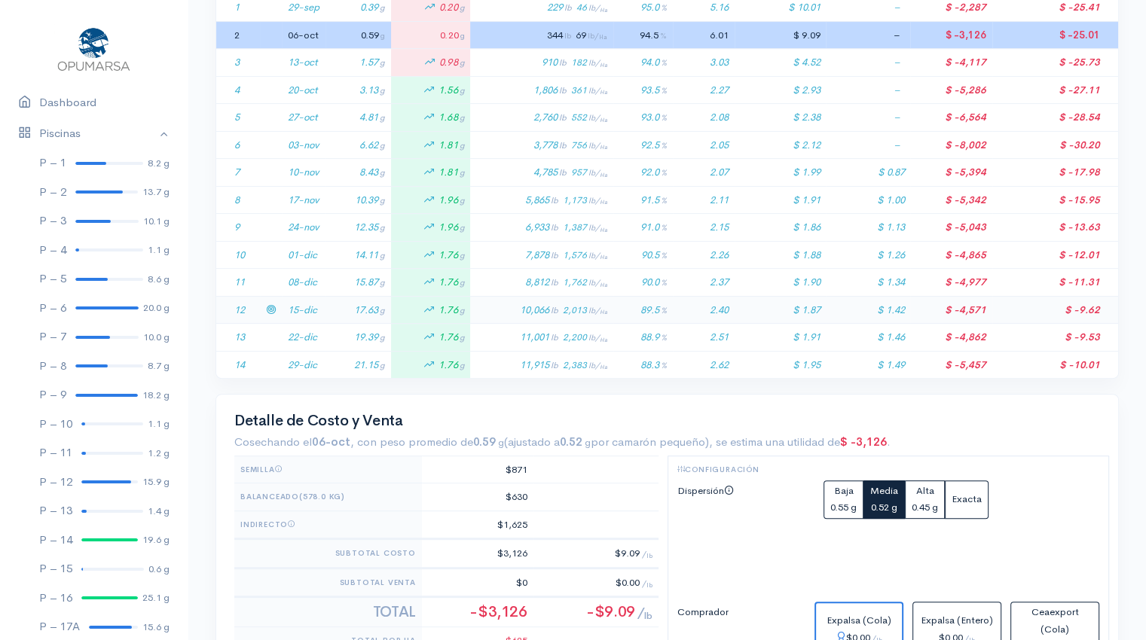
click at [348, 308] on td "17.63 g" at bounding box center [358, 310] width 66 height 28
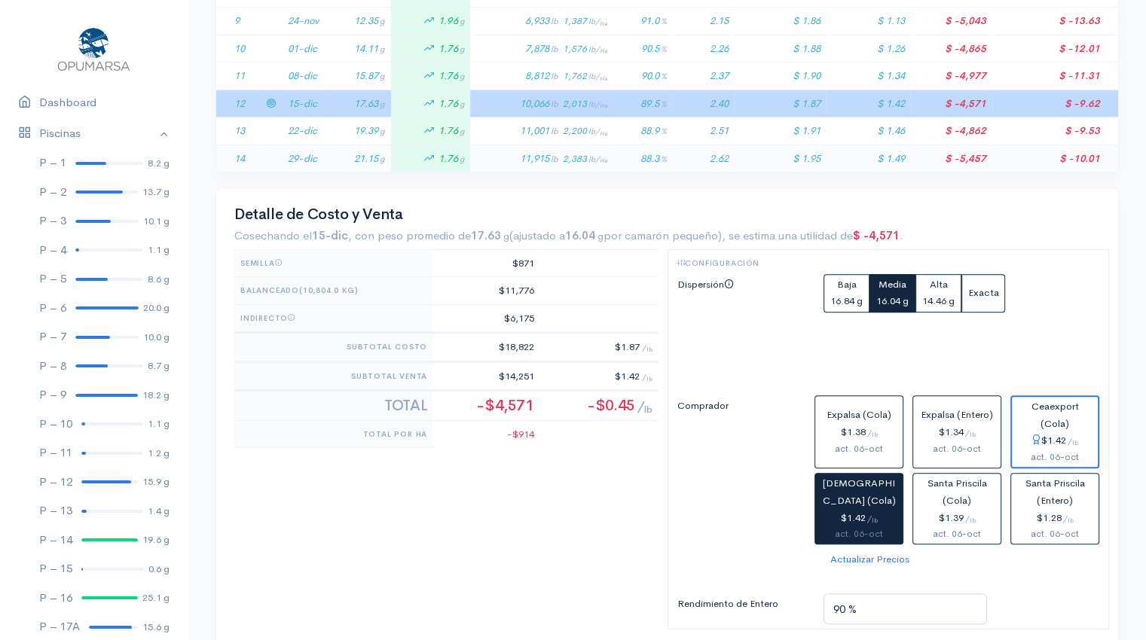
scroll to position [586, 0]
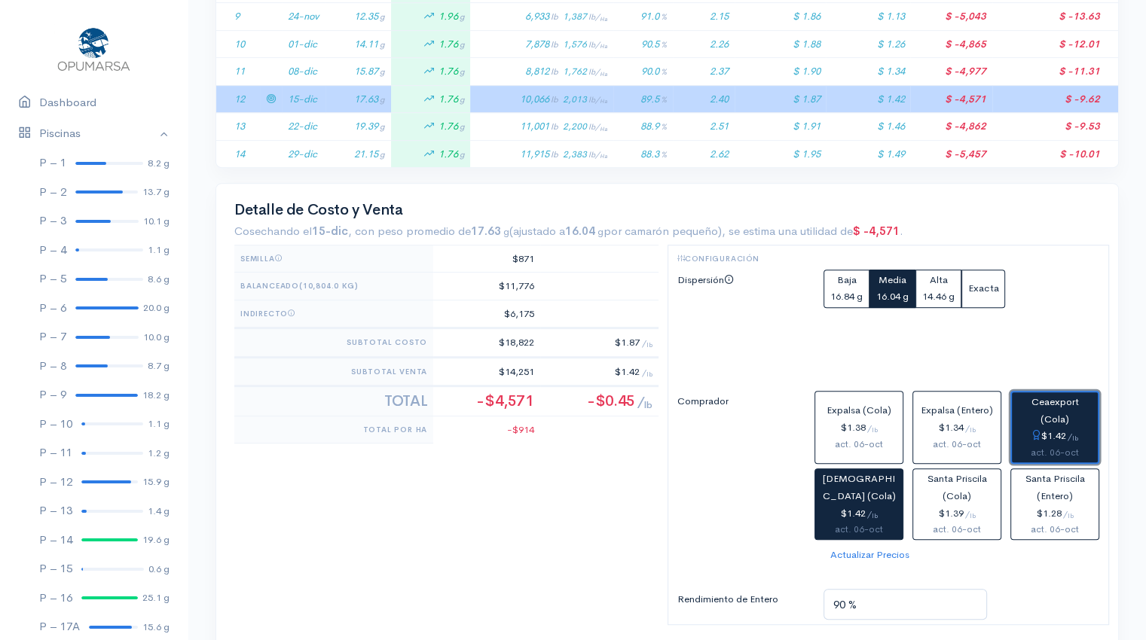
click at [1055, 408] on span "Ceaexport (Cola)" at bounding box center [1054, 410] width 47 height 30
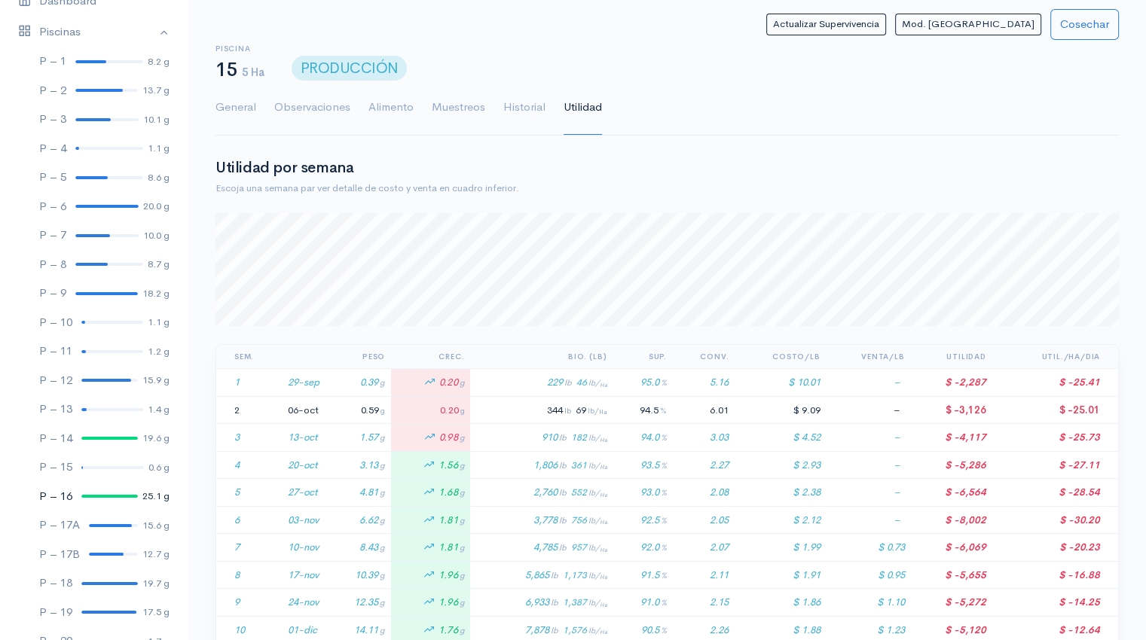
scroll to position [102, 0]
click at [108, 525] on div at bounding box center [110, 524] width 43 height 3
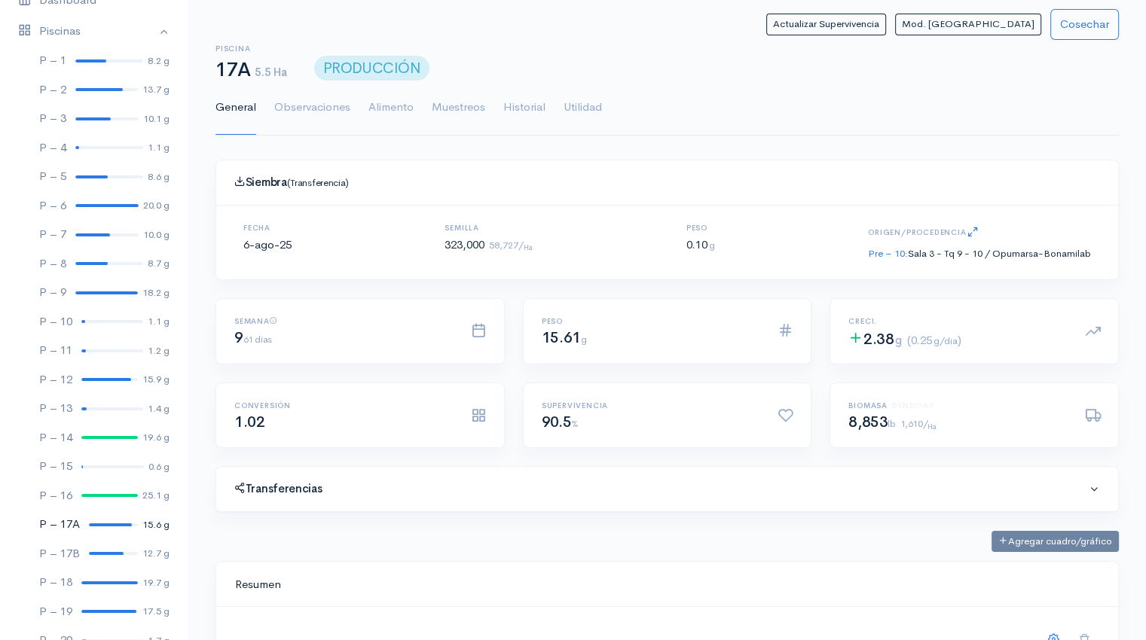
scroll to position [226, 865]
click at [584, 112] on link "Utilidad" at bounding box center [582, 108] width 38 height 54
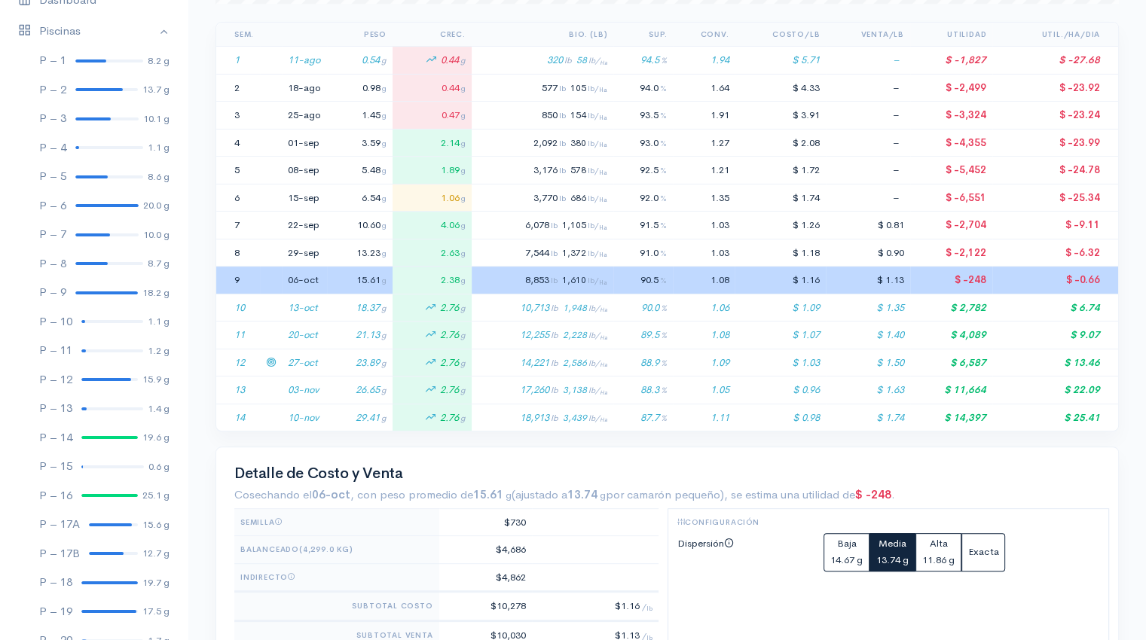
scroll to position [331, 0]
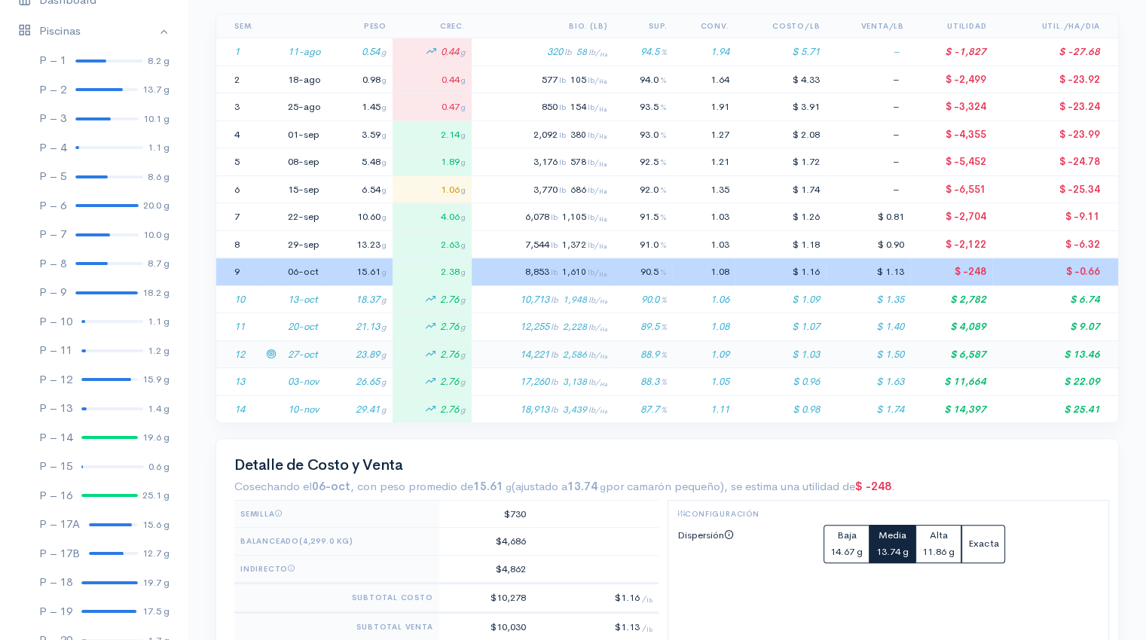
click at [323, 353] on td "27-oct" at bounding box center [304, 354] width 45 height 28
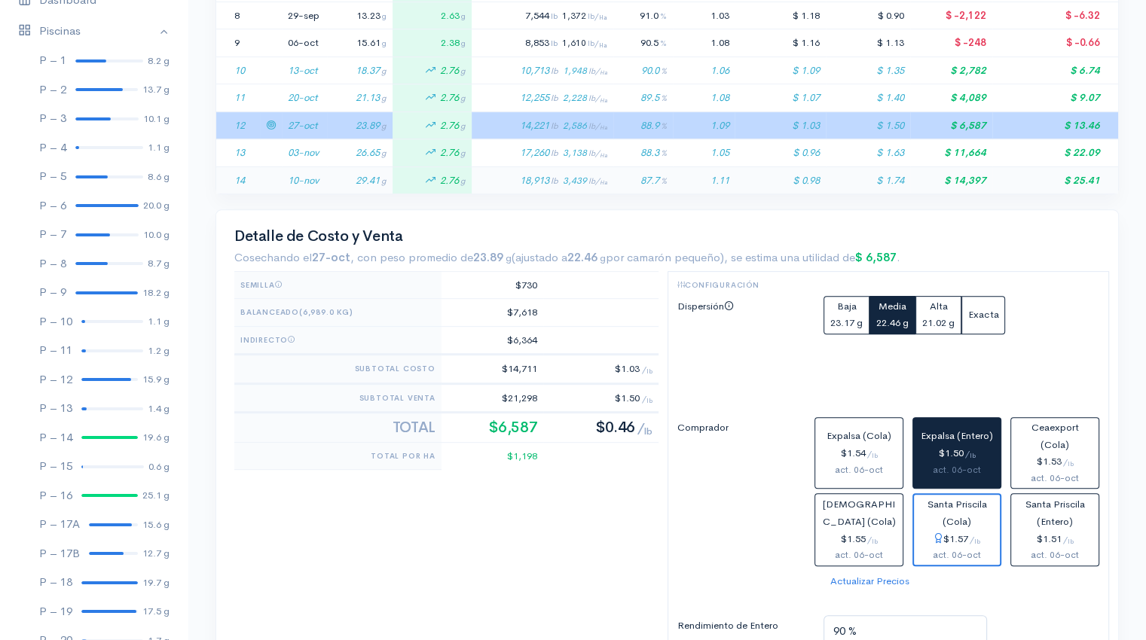
scroll to position [560, 0]
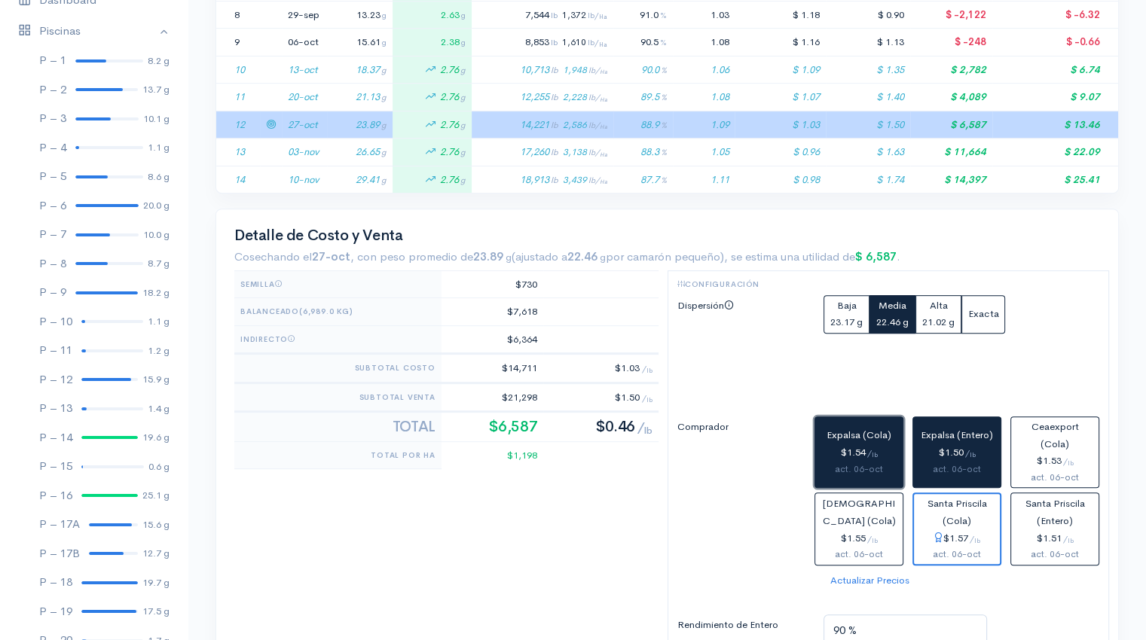
click at [859, 432] on span "Expalsa (Cola)" at bounding box center [858, 435] width 65 height 13
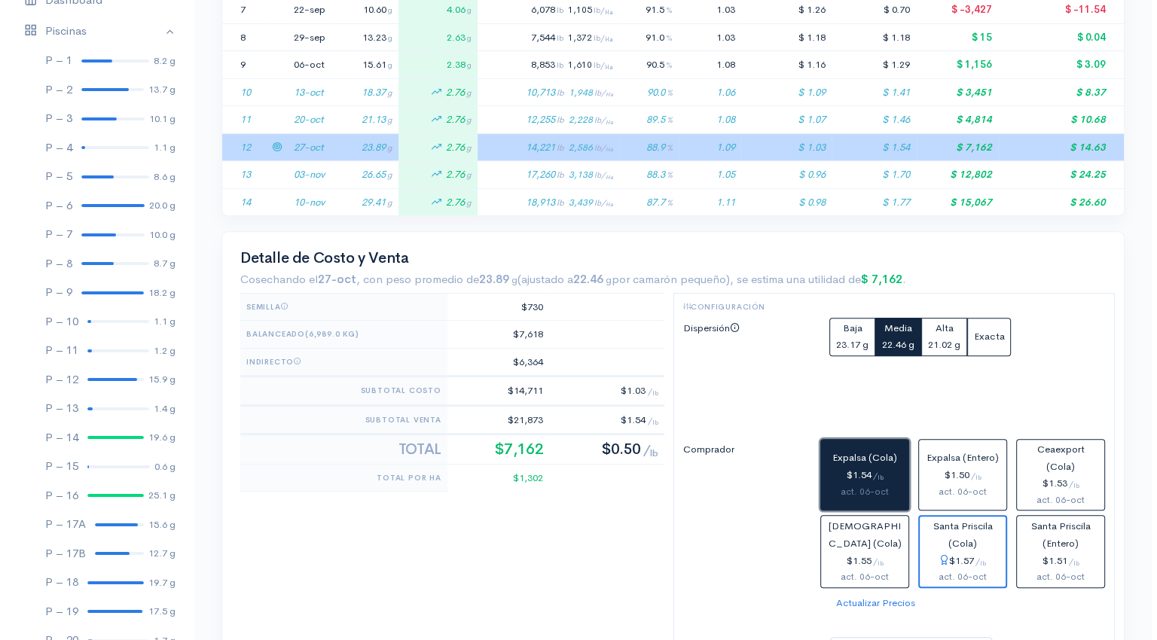
scroll to position [539, 0]
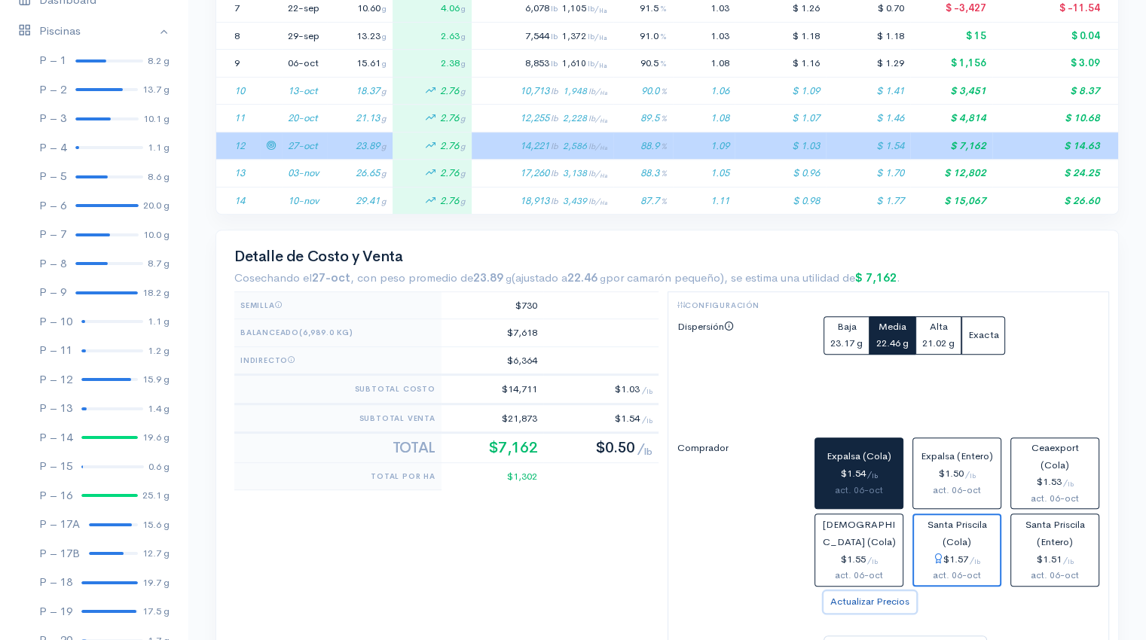
click at [862, 601] on button "Actualizar Precios" at bounding box center [869, 602] width 93 height 22
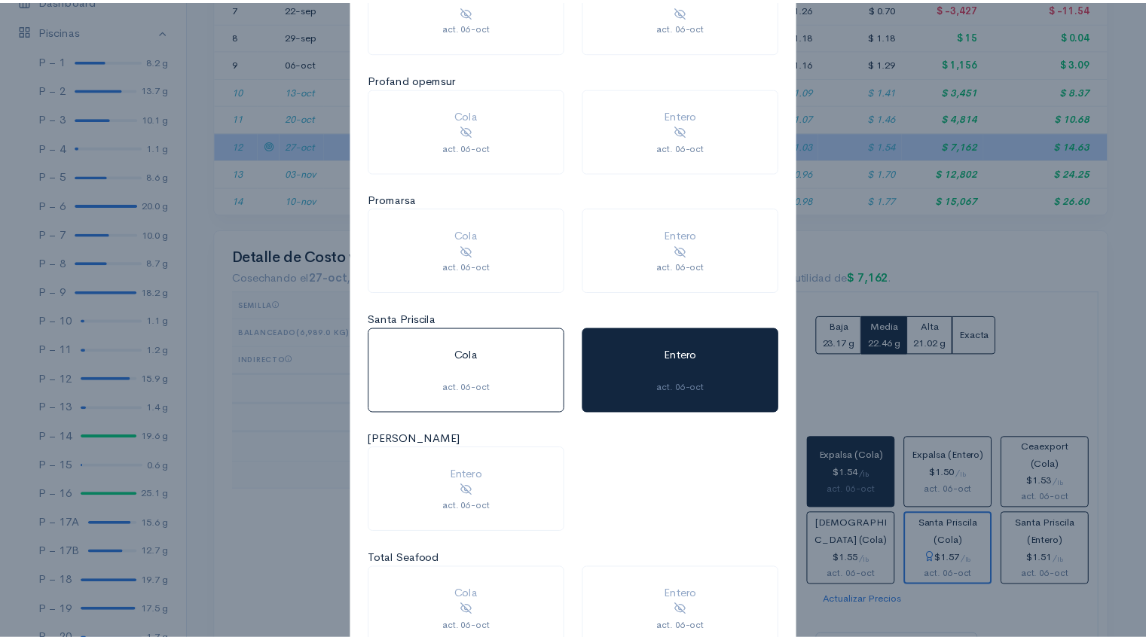
scroll to position [1381, 0]
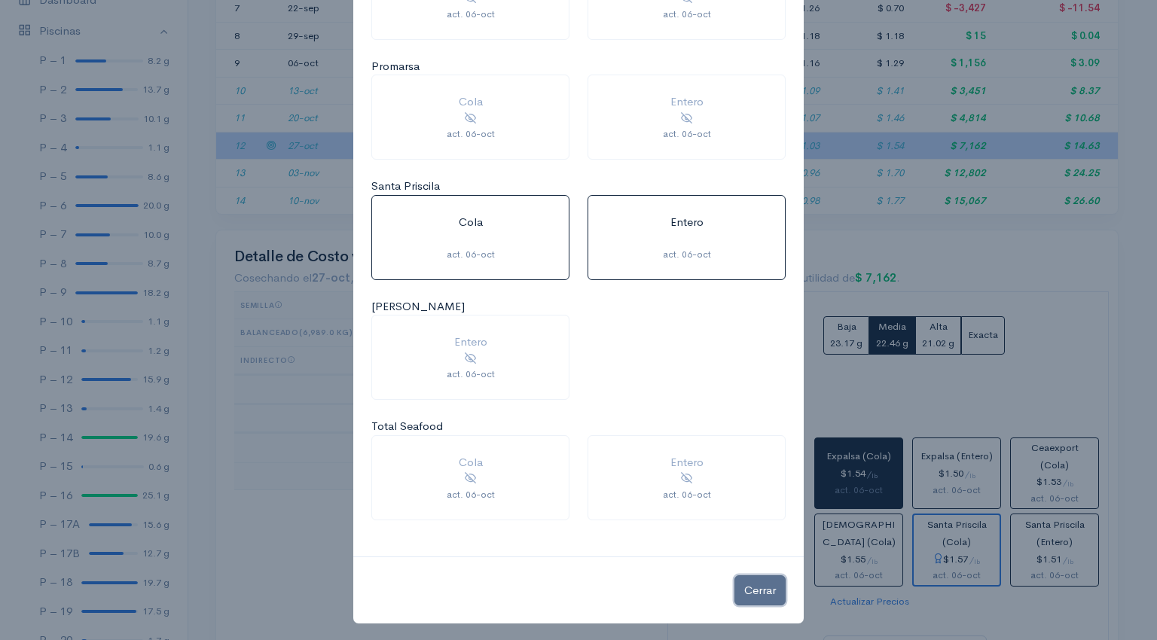
click at [749, 585] on button "Cerrar" at bounding box center [759, 590] width 51 height 31
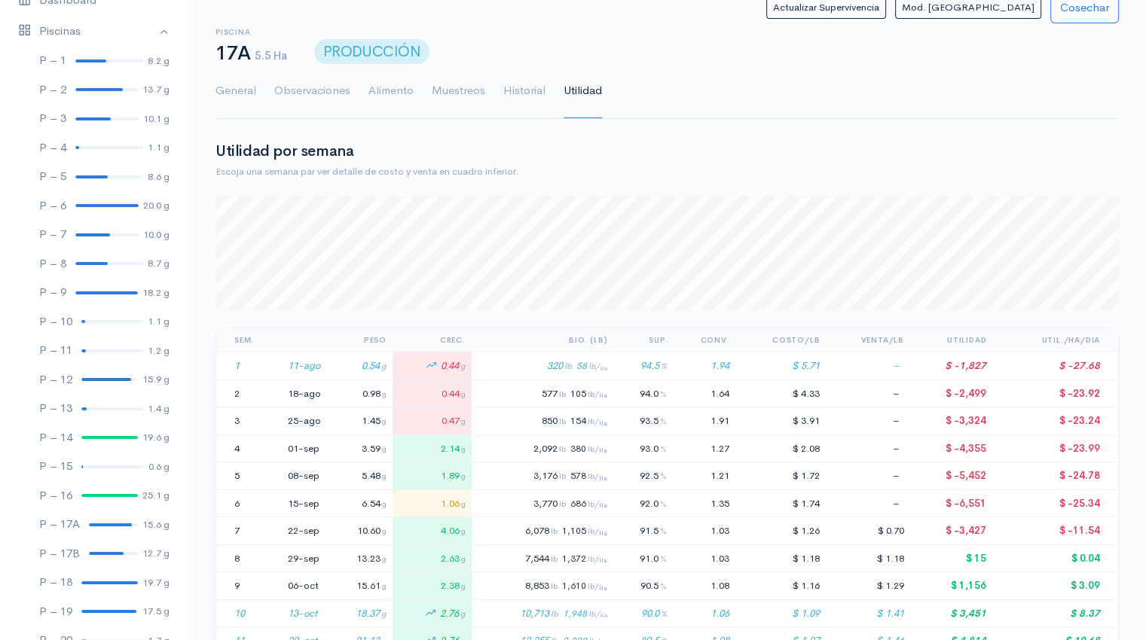
scroll to position [0, 0]
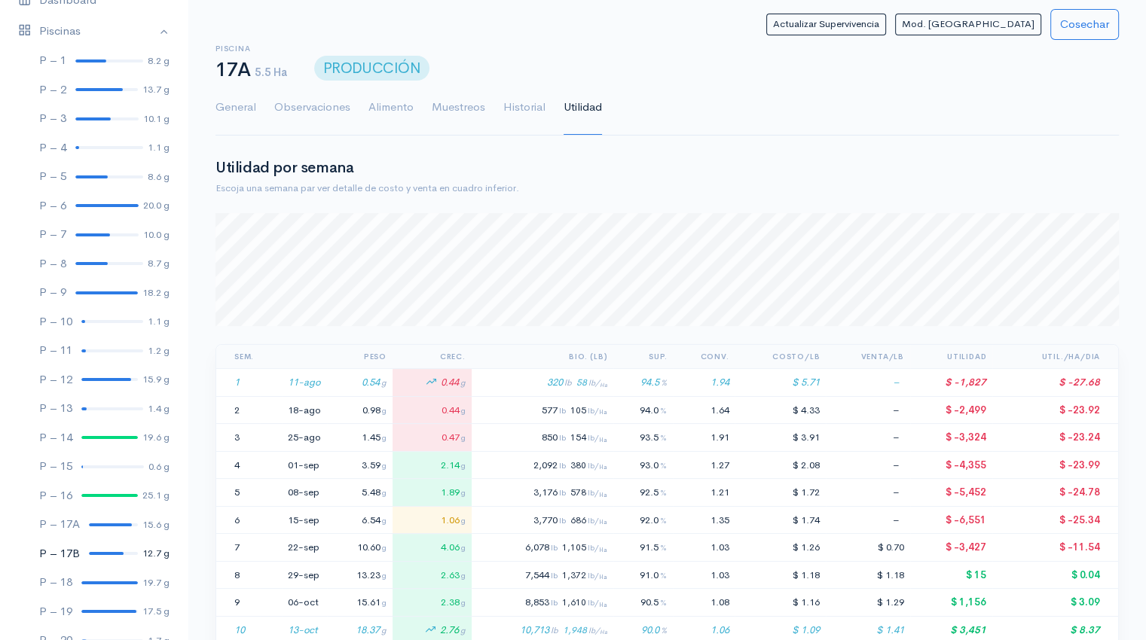
click at [99, 551] on link "P – 17B 12.7 g" at bounding box center [94, 553] width 188 height 29
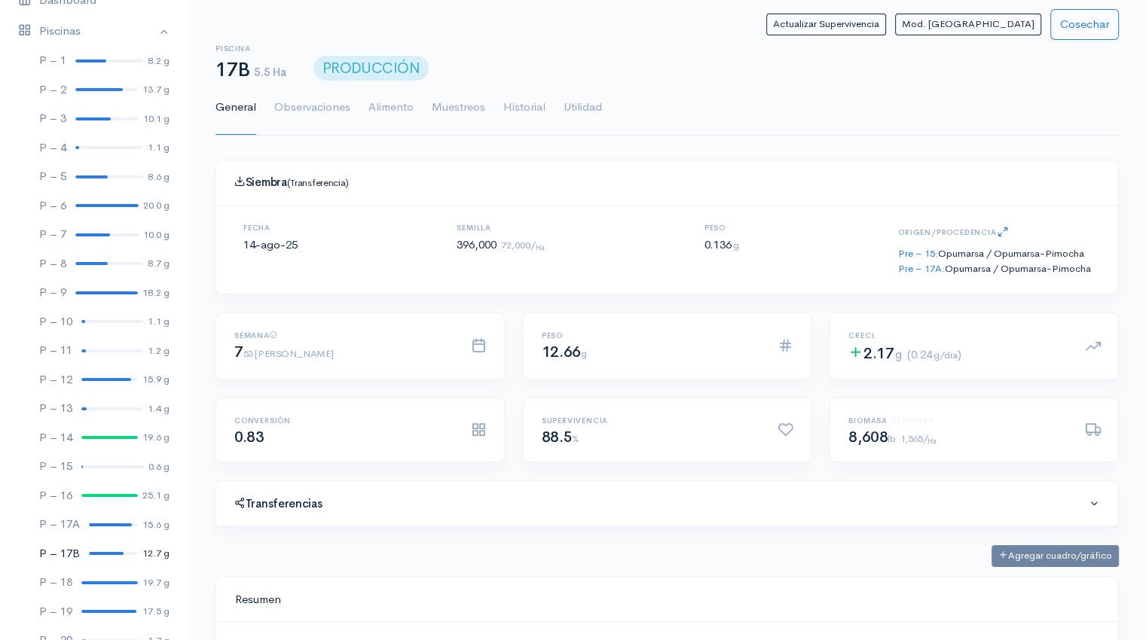
scroll to position [226, 865]
click at [599, 109] on link "Utilidad" at bounding box center [582, 108] width 38 height 54
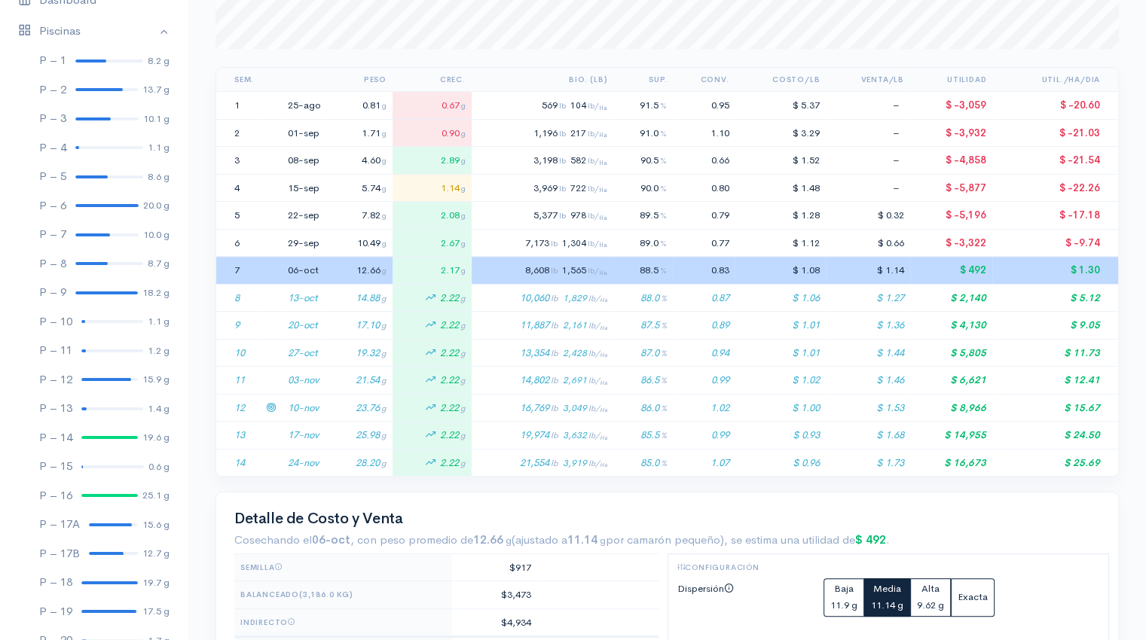
scroll to position [280, 0]
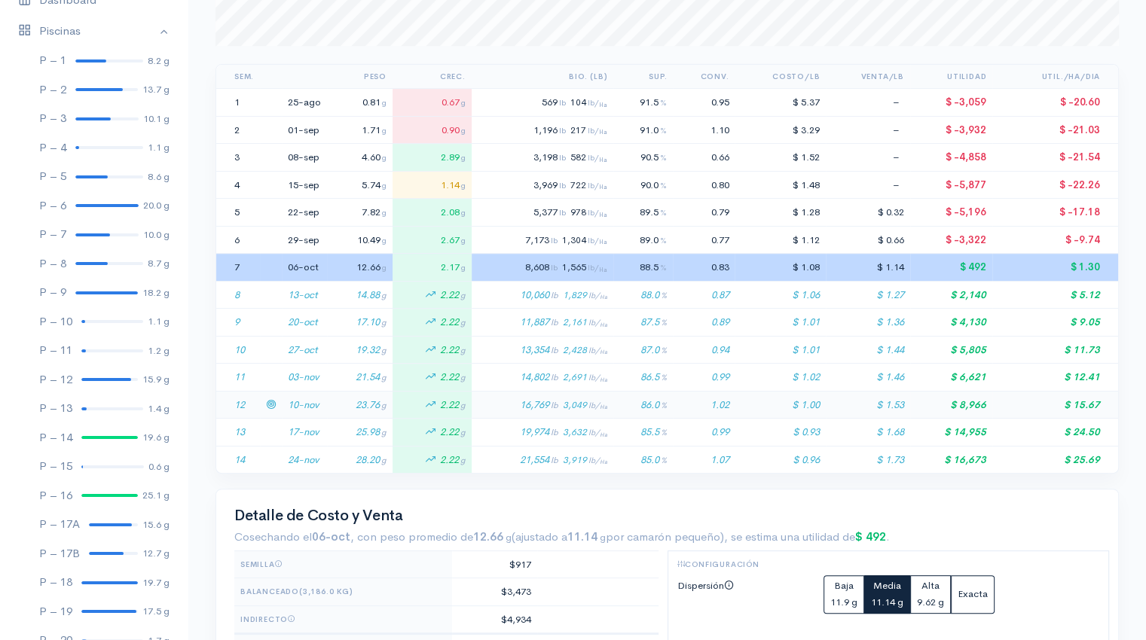
click at [331, 402] on td "23.76 g" at bounding box center [360, 405] width 66 height 28
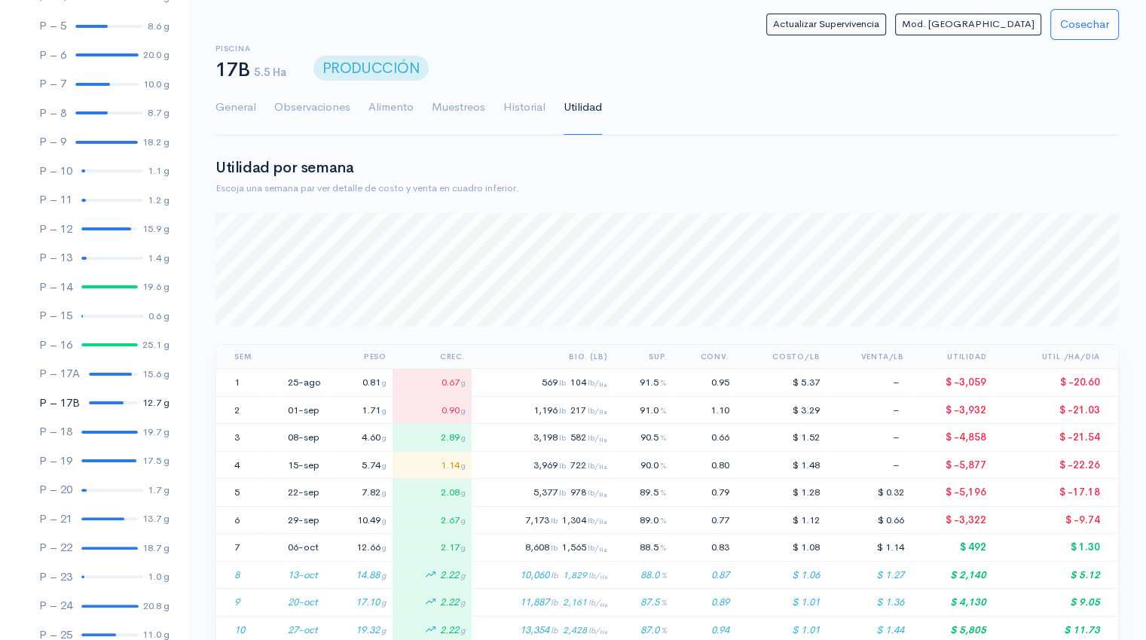
scroll to position [256, 0]
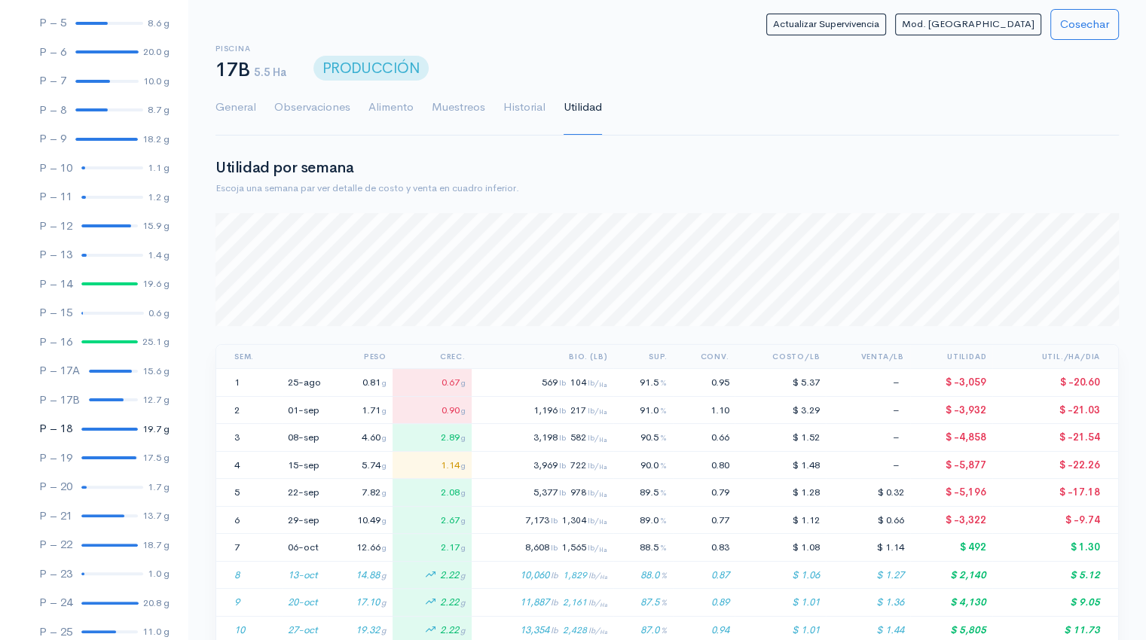
click at [102, 432] on link "P – 18 19.7 g" at bounding box center [94, 428] width 188 height 29
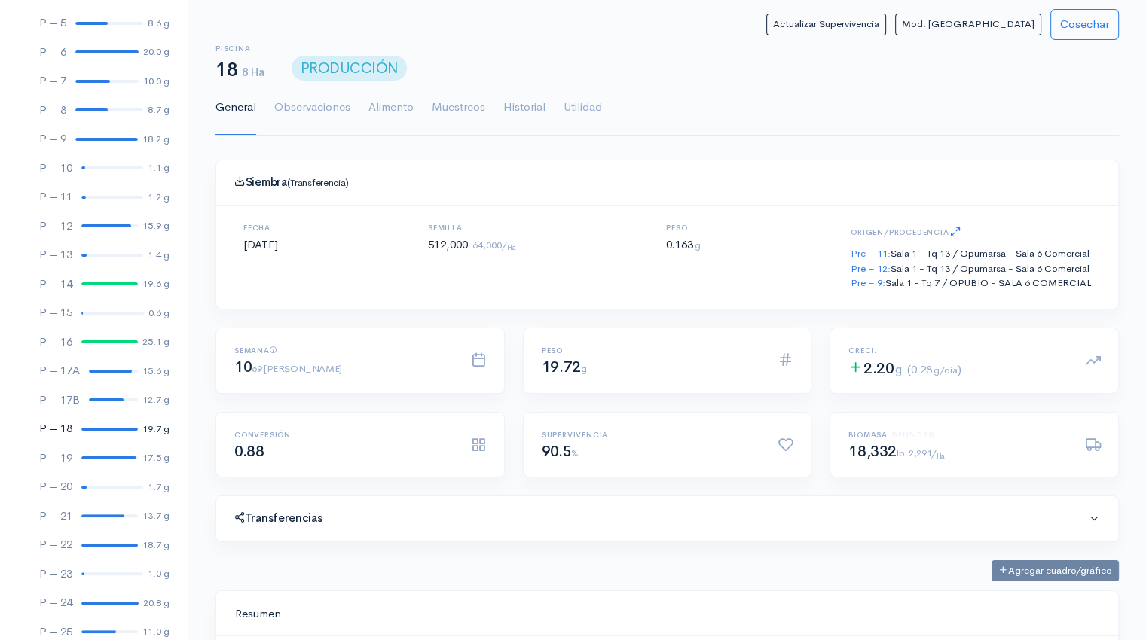
scroll to position [226, 865]
click at [586, 104] on link "Utilidad" at bounding box center [582, 108] width 38 height 54
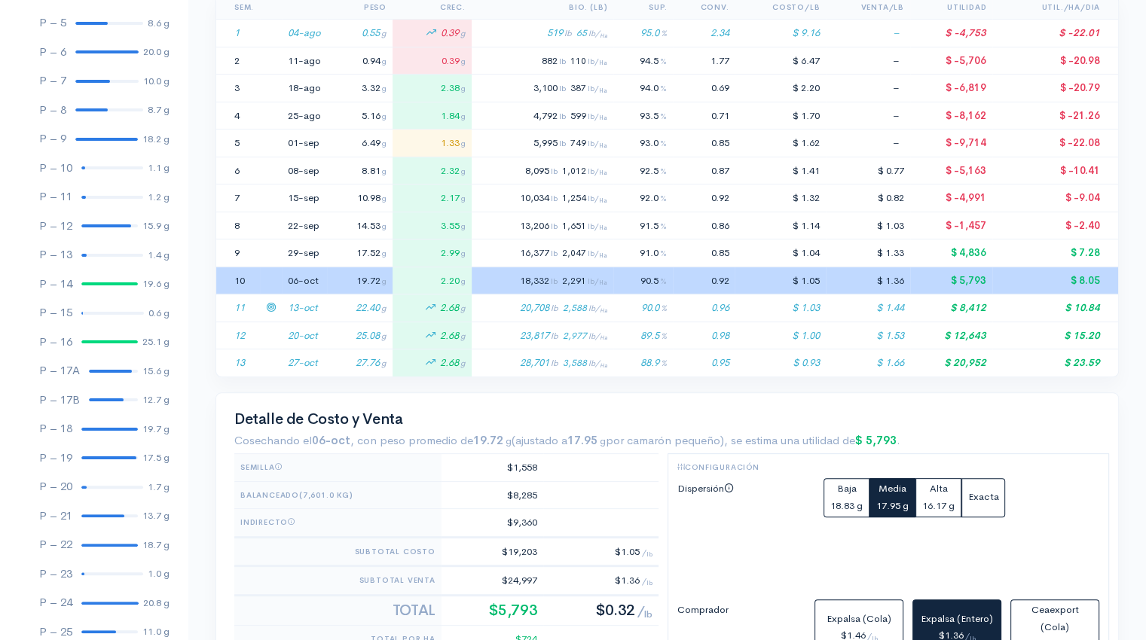
scroll to position [753054, 752264]
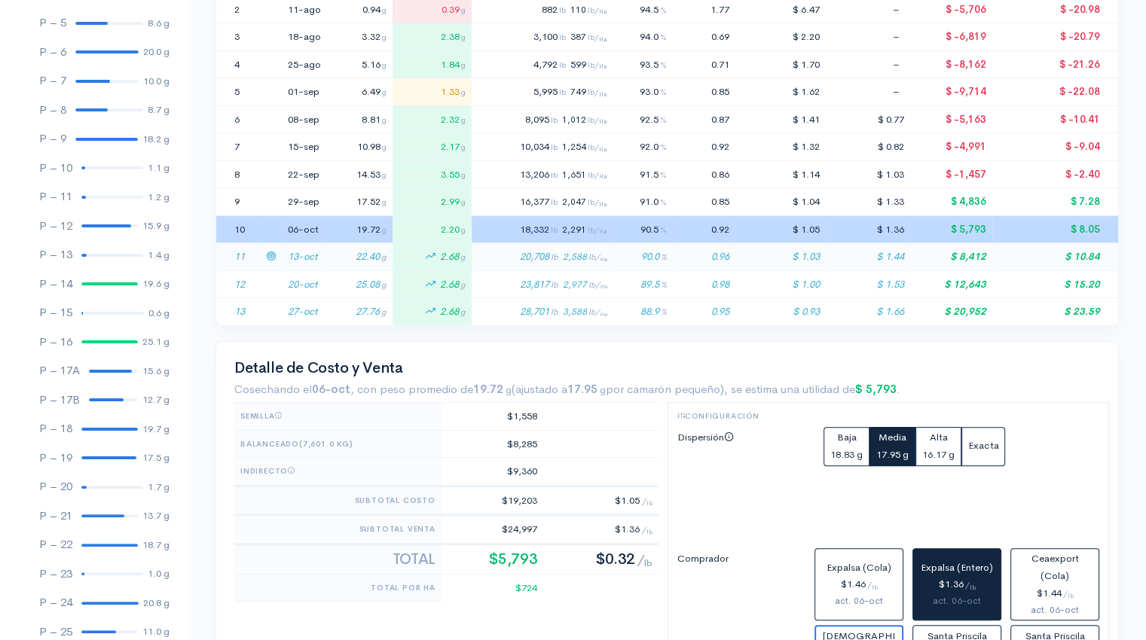
click at [348, 258] on td "22.40 g" at bounding box center [360, 257] width 66 height 28
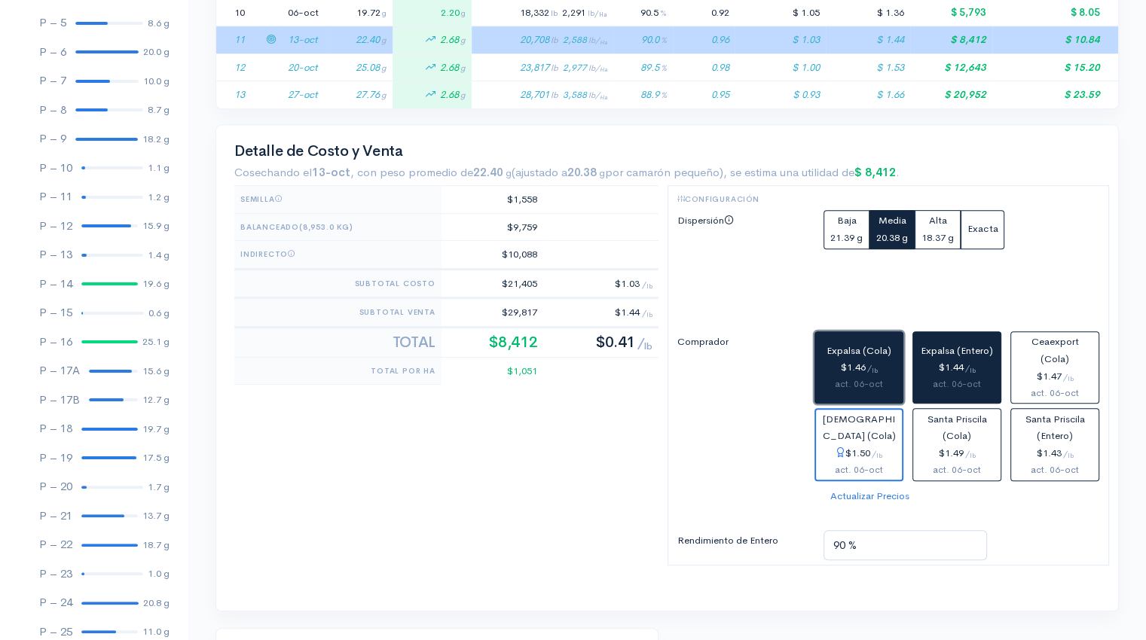
click at [868, 372] on div "$1.46 / lb" at bounding box center [858, 367] width 75 height 17
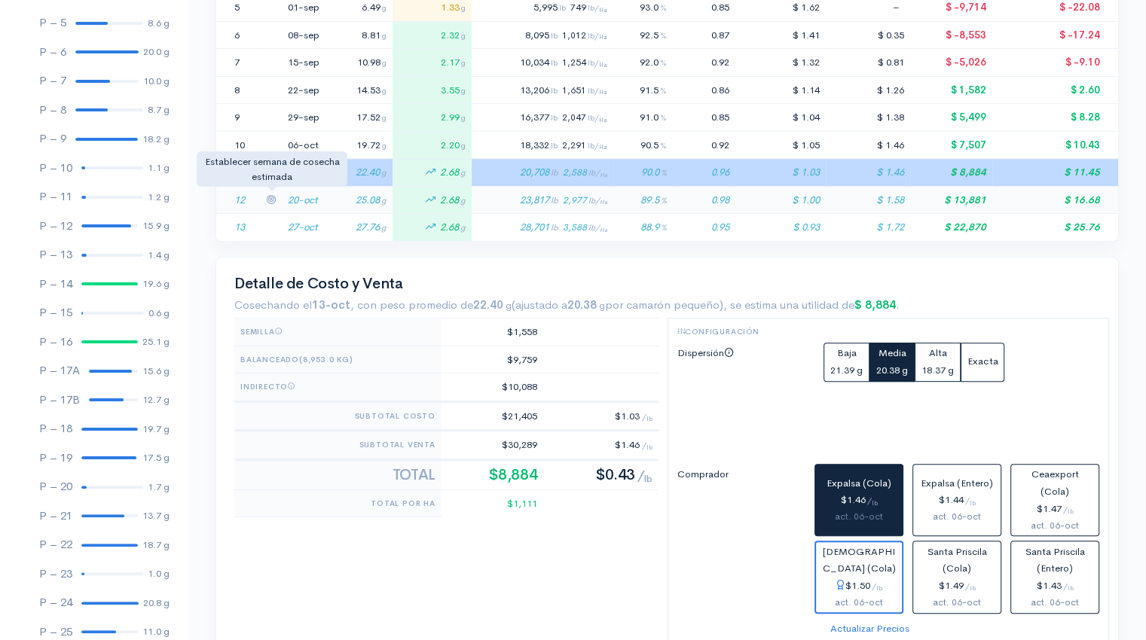
click at [267, 196] on icon at bounding box center [271, 199] width 10 height 10
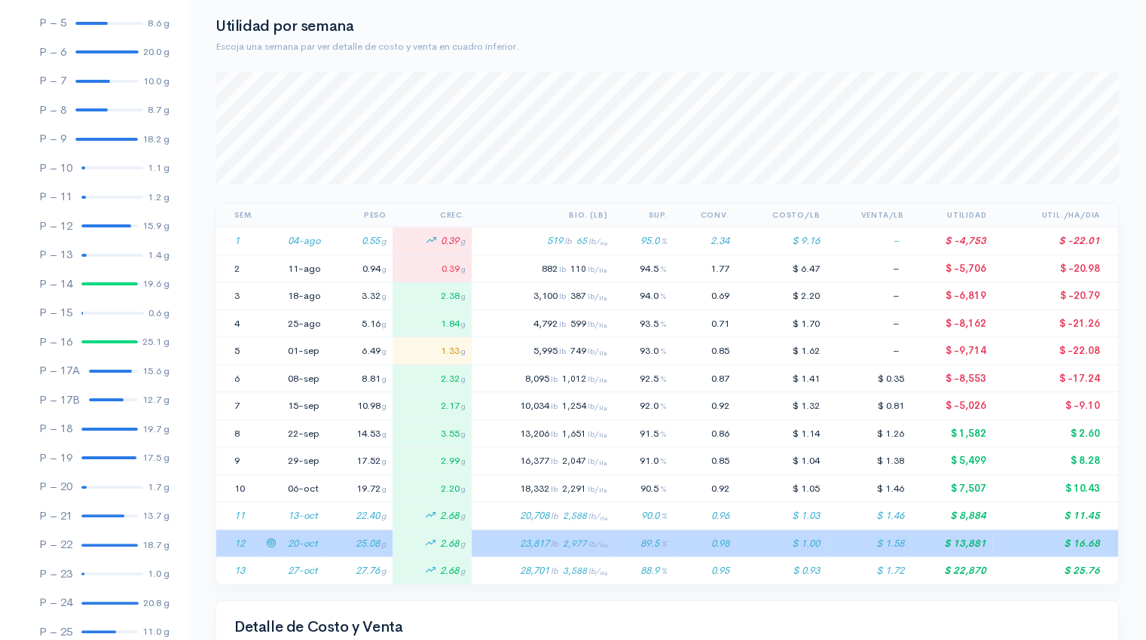
scroll to position [0, 0]
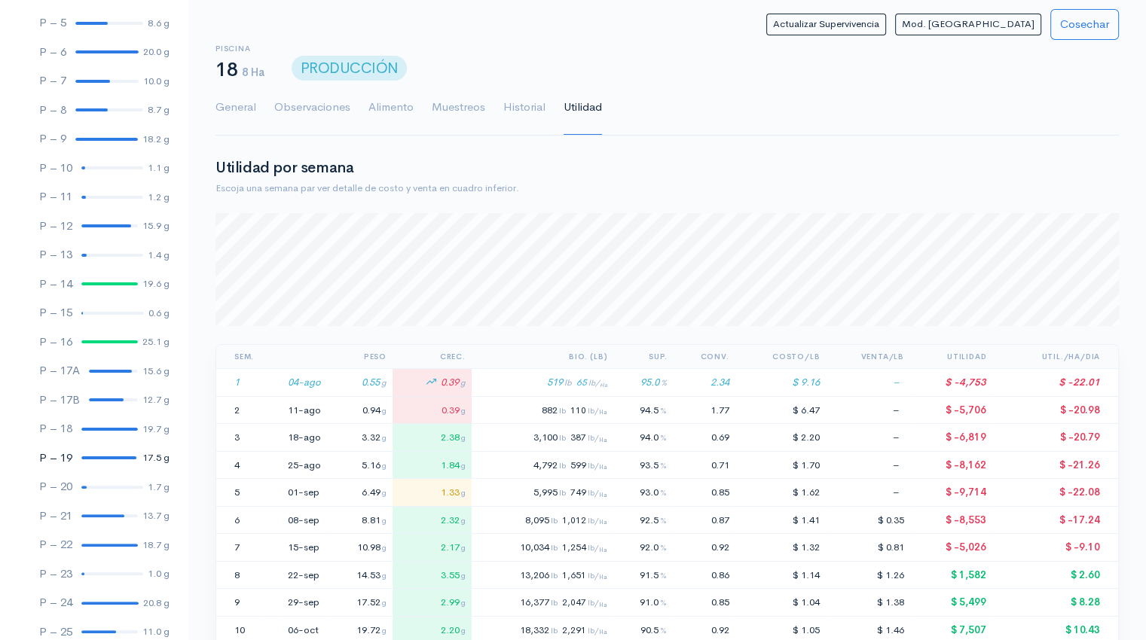
click at [102, 459] on div at bounding box center [108, 457] width 55 height 3
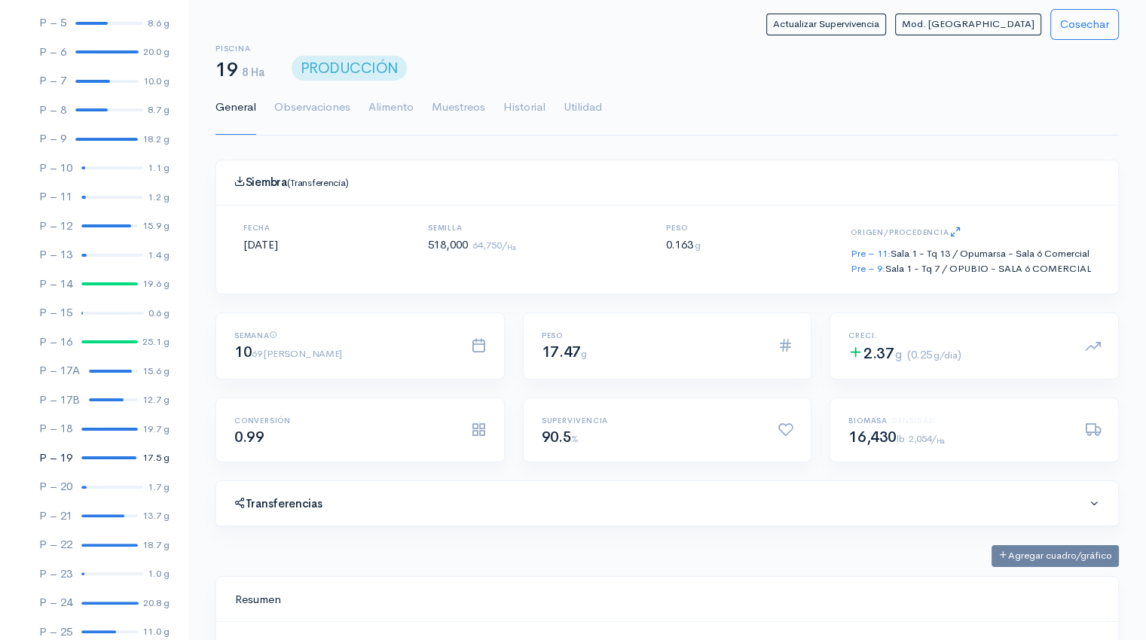
scroll to position [226, 865]
click at [590, 102] on link "Utilidad" at bounding box center [582, 108] width 38 height 54
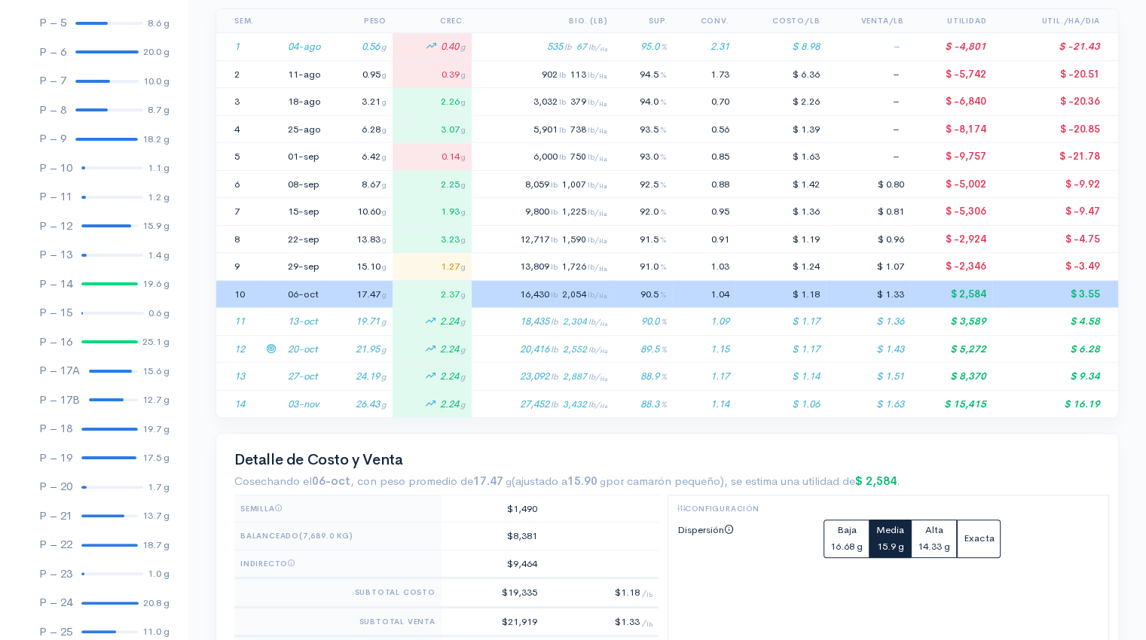
scroll to position [337, 0]
click at [322, 346] on td "20-oct" at bounding box center [304, 348] width 45 height 28
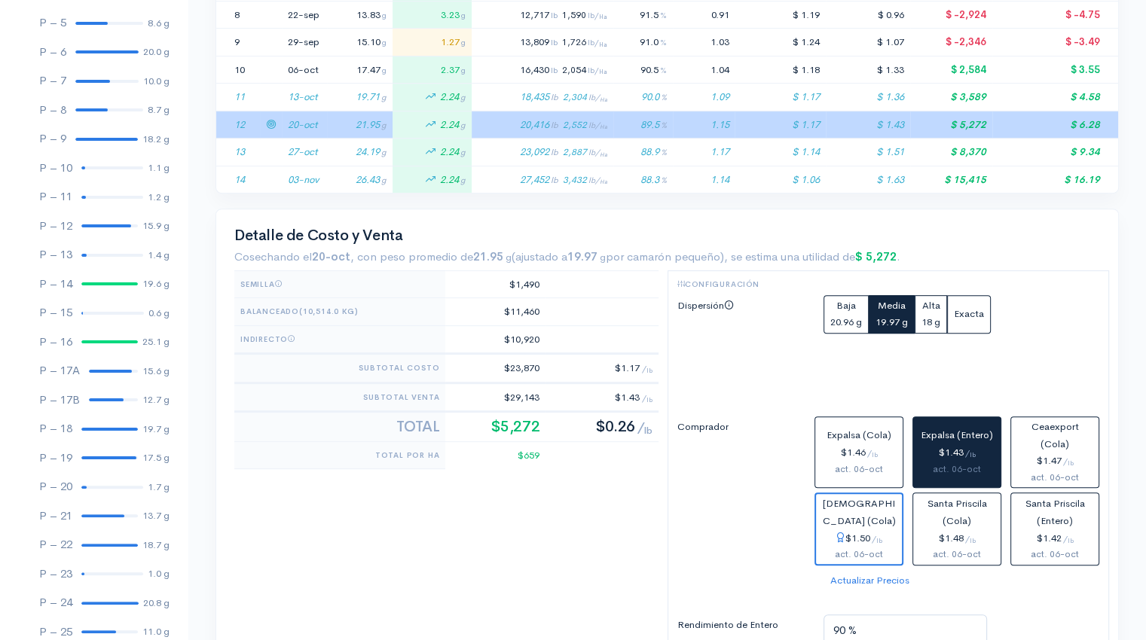
scroll to position [560, 0]
click at [859, 457] on div "$1.46 / lb" at bounding box center [858, 452] width 75 height 17
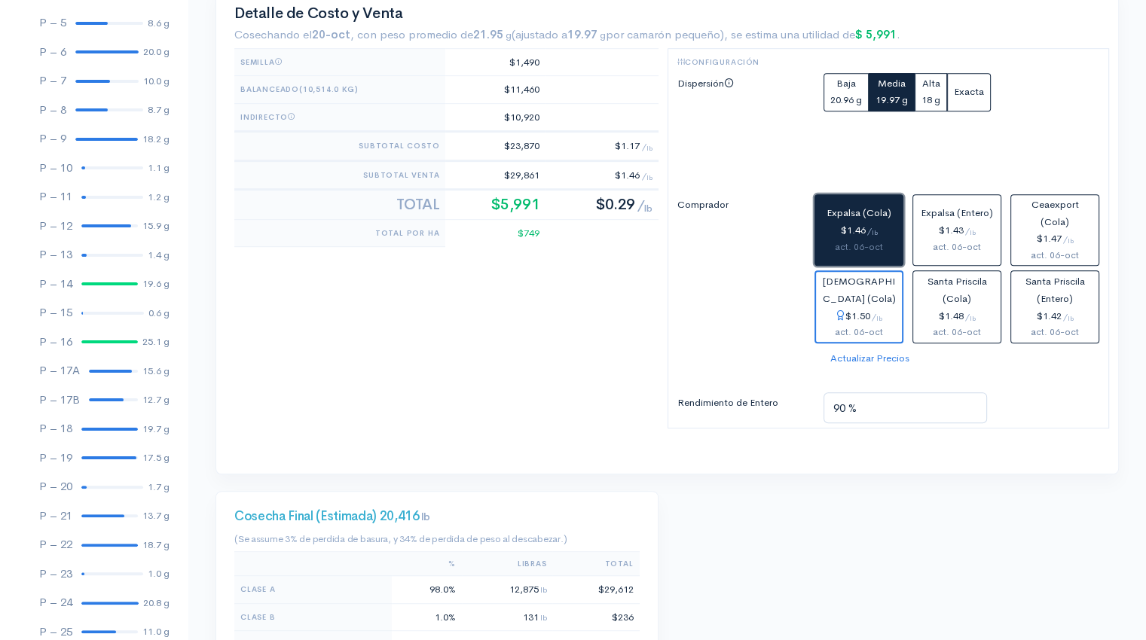
scroll to position [783, 0]
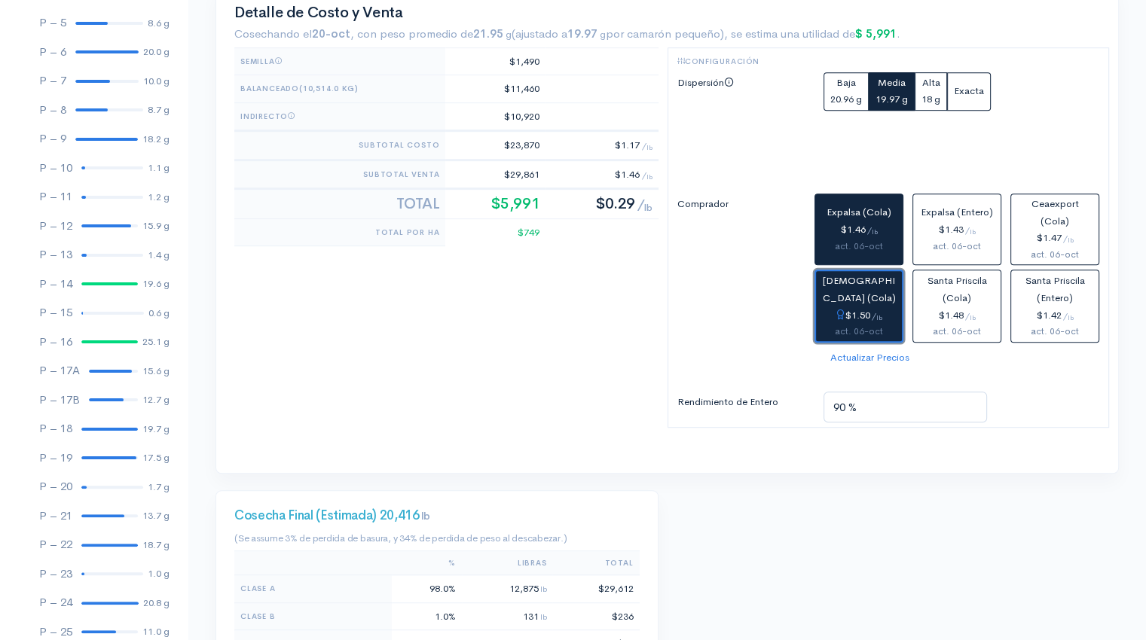
click at [877, 317] on div "$1.50 / lb" at bounding box center [859, 315] width 74 height 17
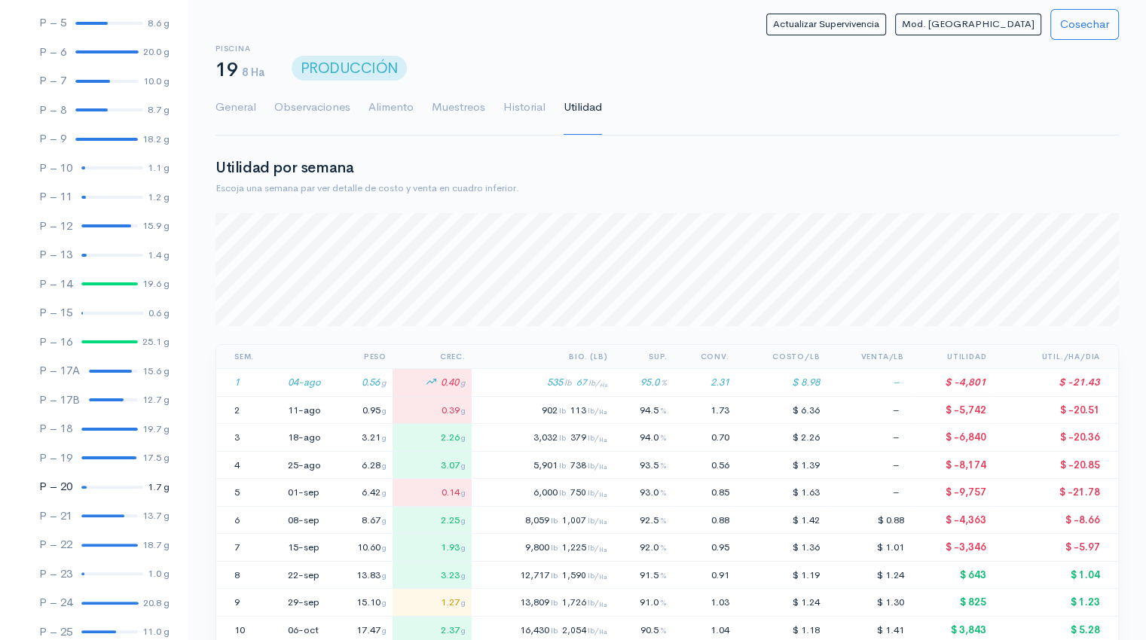
click at [93, 487] on div at bounding box center [112, 487] width 62 height 3
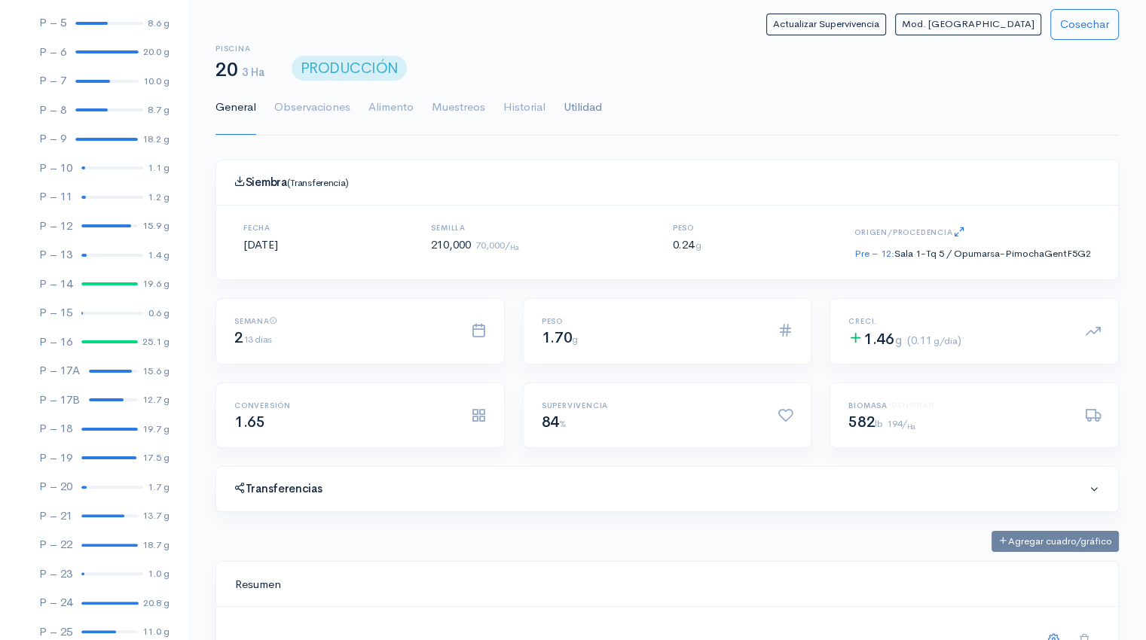
click at [584, 119] on link "Utilidad" at bounding box center [582, 108] width 38 height 54
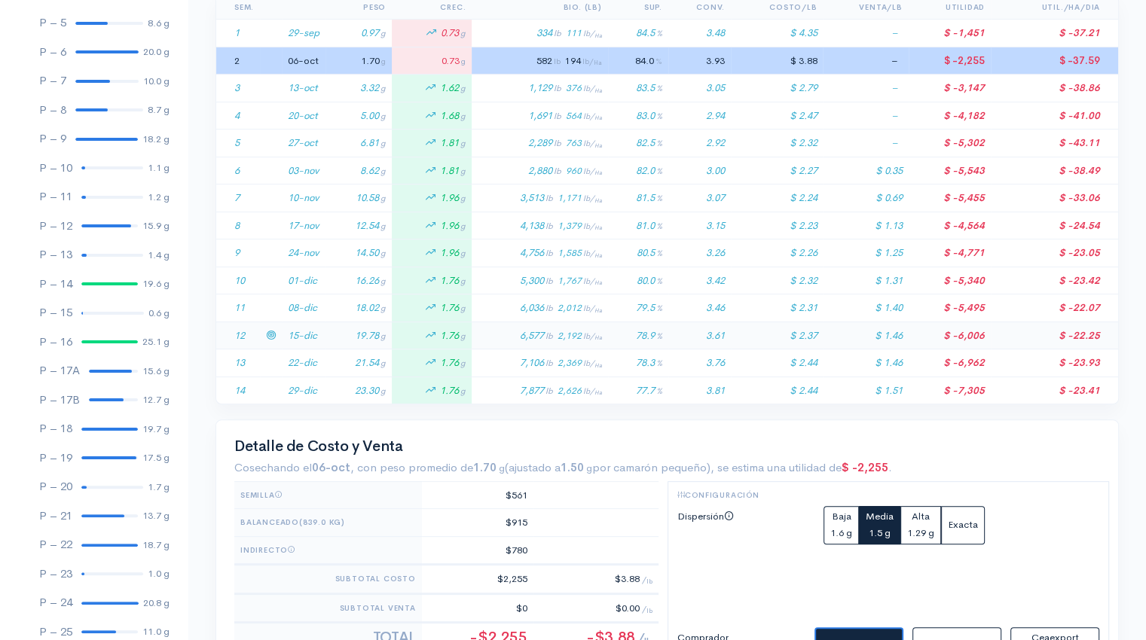
click at [310, 341] on td "15-dic" at bounding box center [304, 336] width 44 height 28
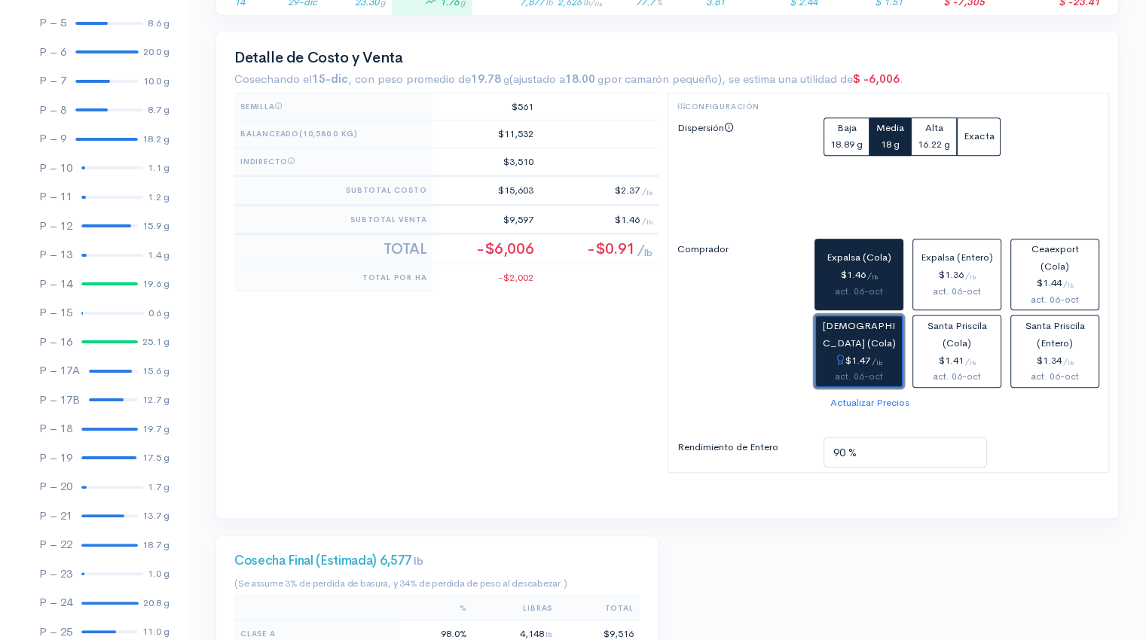
click at [860, 338] on span "[DEMOGRAPHIC_DATA] (Cola)" at bounding box center [858, 334] width 73 height 30
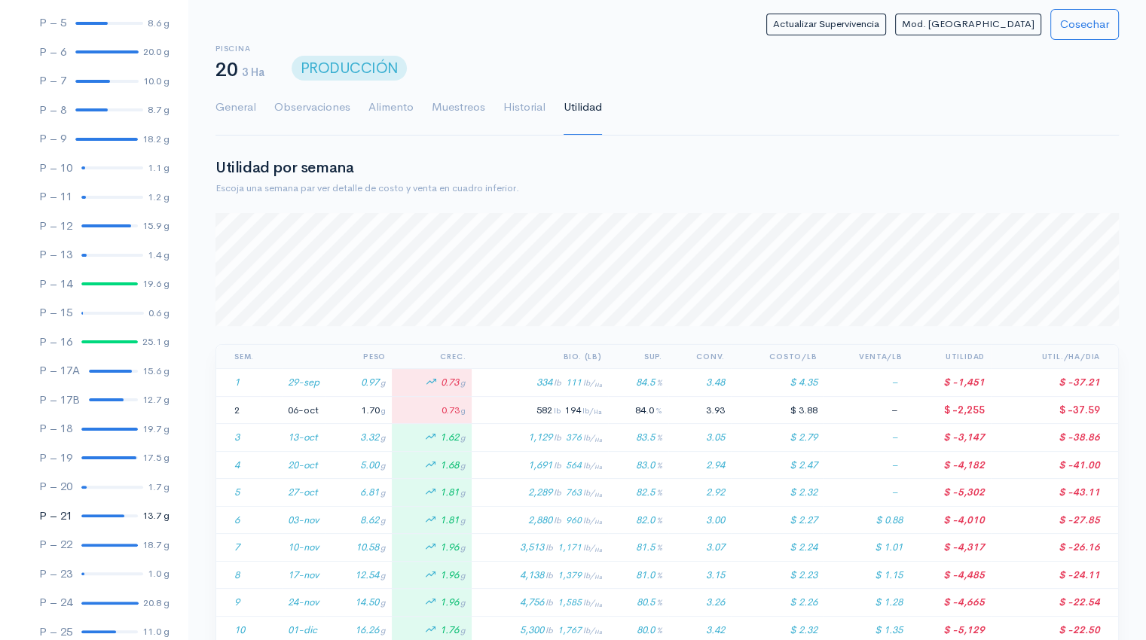
click at [90, 515] on div at bounding box center [102, 515] width 43 height 3
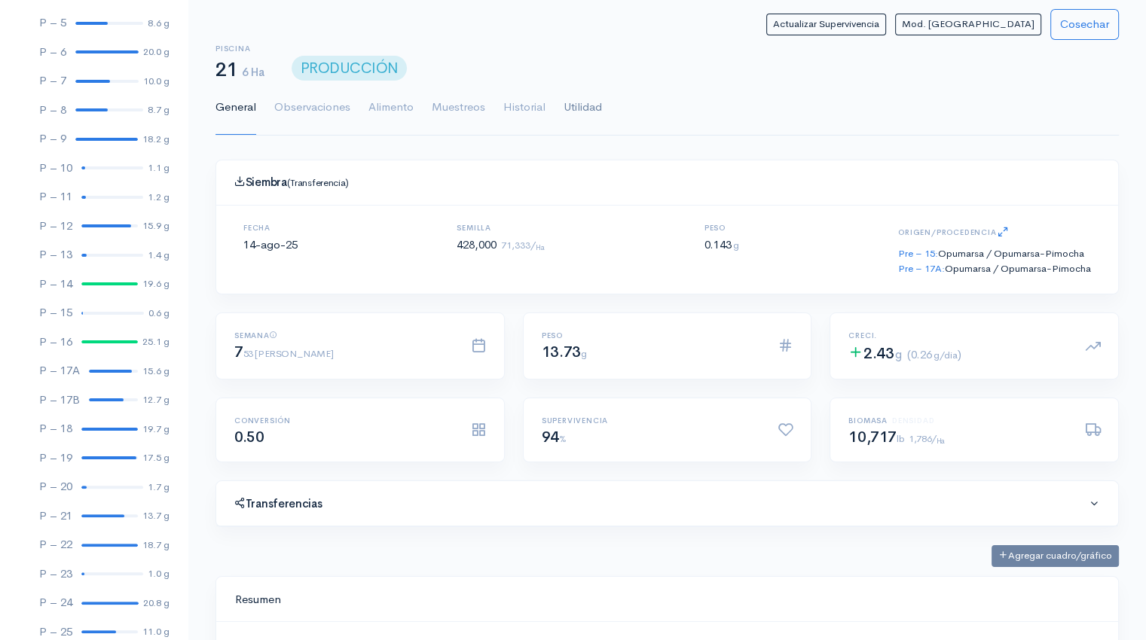
click at [579, 107] on link "Utilidad" at bounding box center [582, 108] width 38 height 54
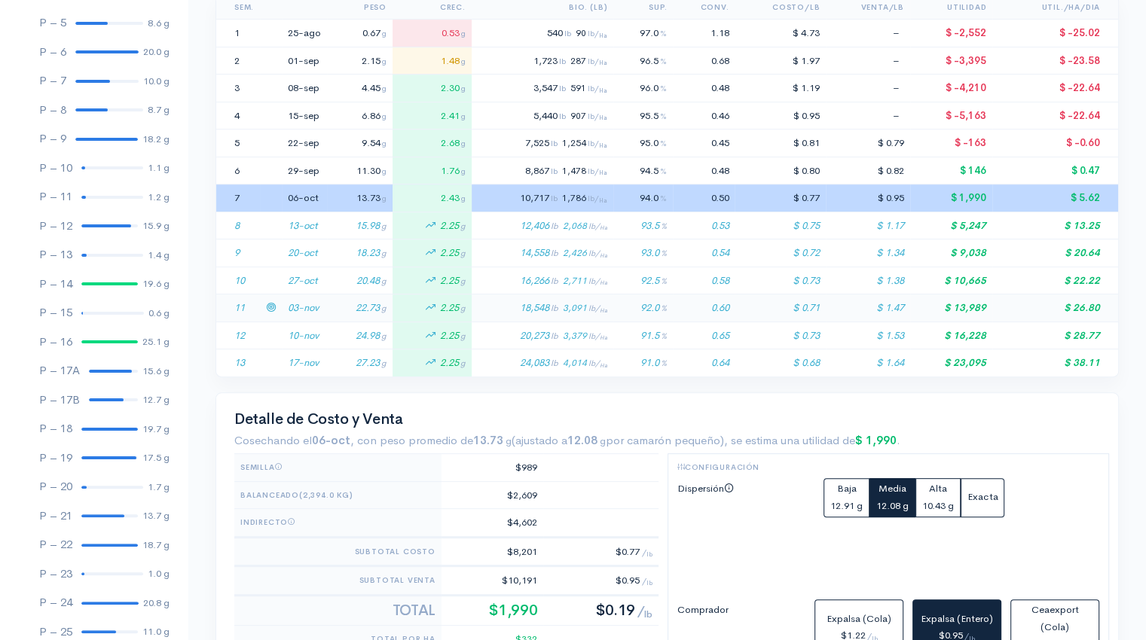
click at [328, 302] on td "22.73 g" at bounding box center [360, 308] width 66 height 28
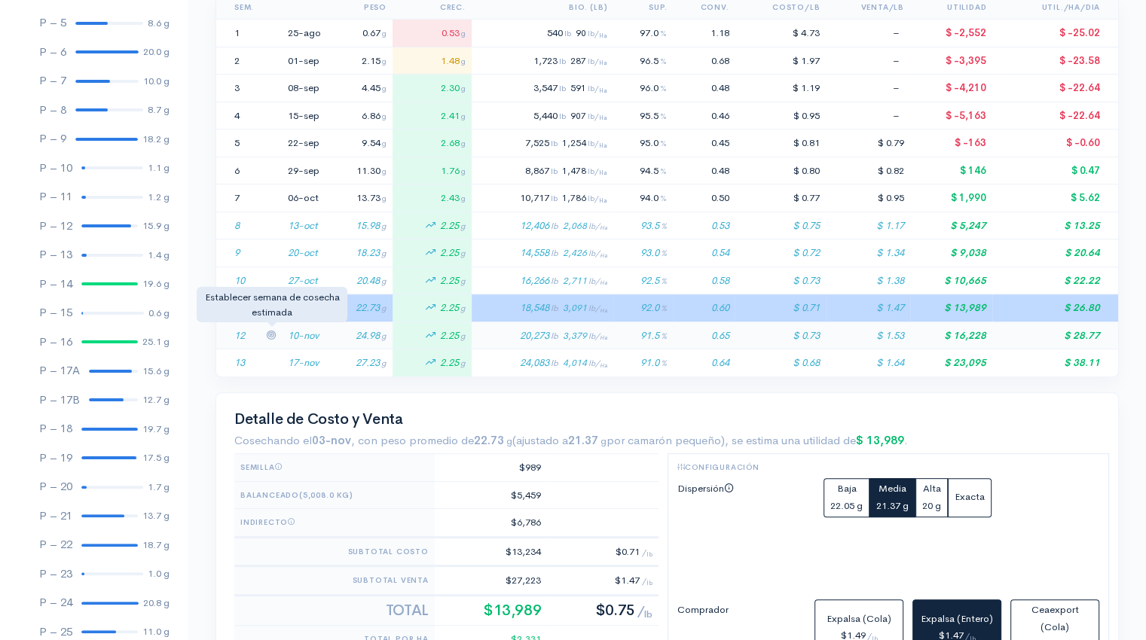
click at [268, 332] on icon at bounding box center [271, 335] width 10 height 10
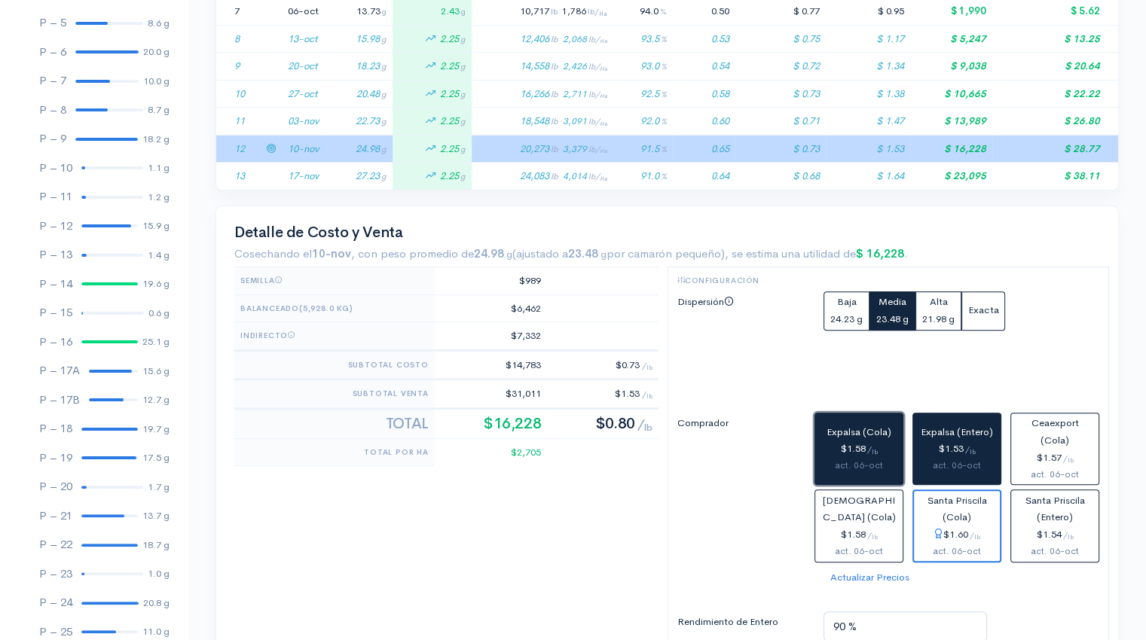
click at [847, 453] on div "$1.58 / lb" at bounding box center [858, 449] width 75 height 17
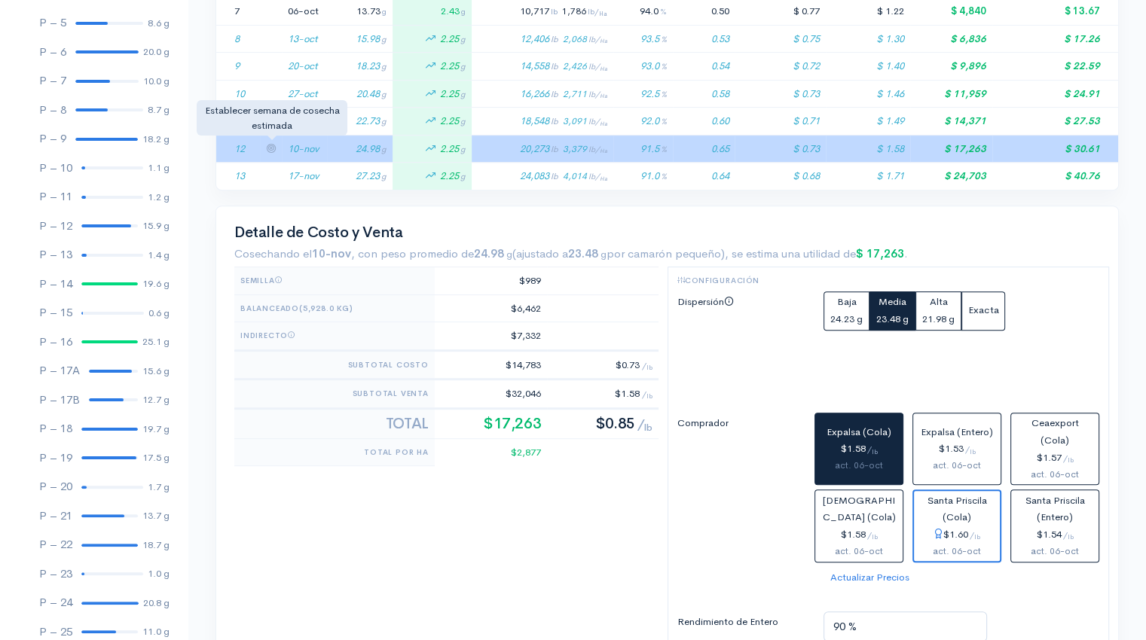
click at [270, 146] on icon at bounding box center [271, 148] width 10 height 10
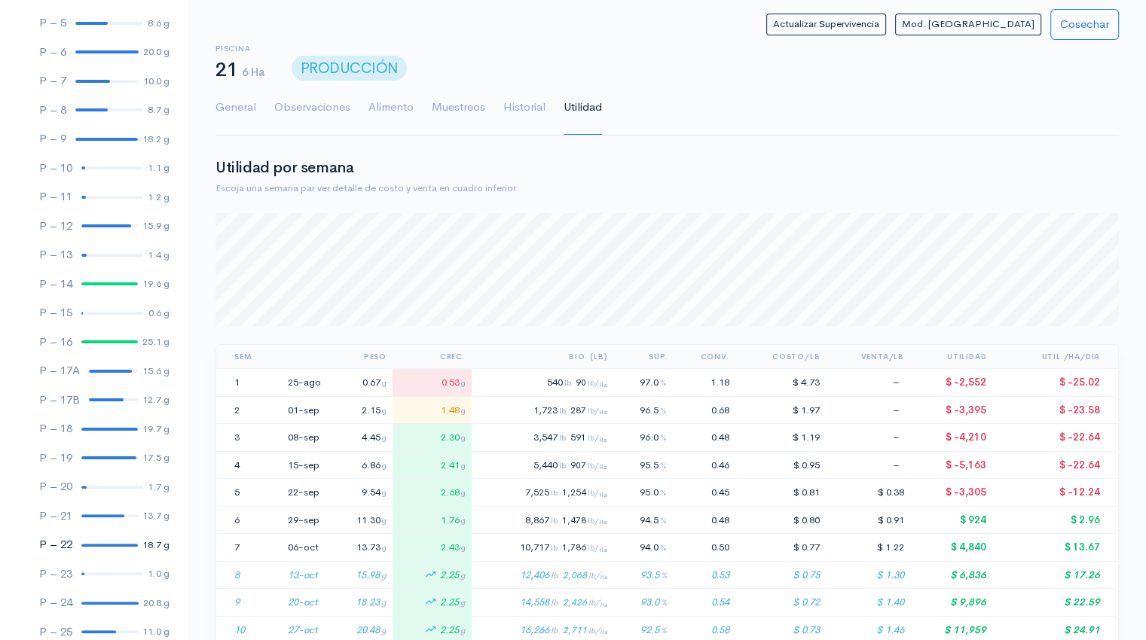
click at [95, 545] on div at bounding box center [109, 545] width 56 height 3
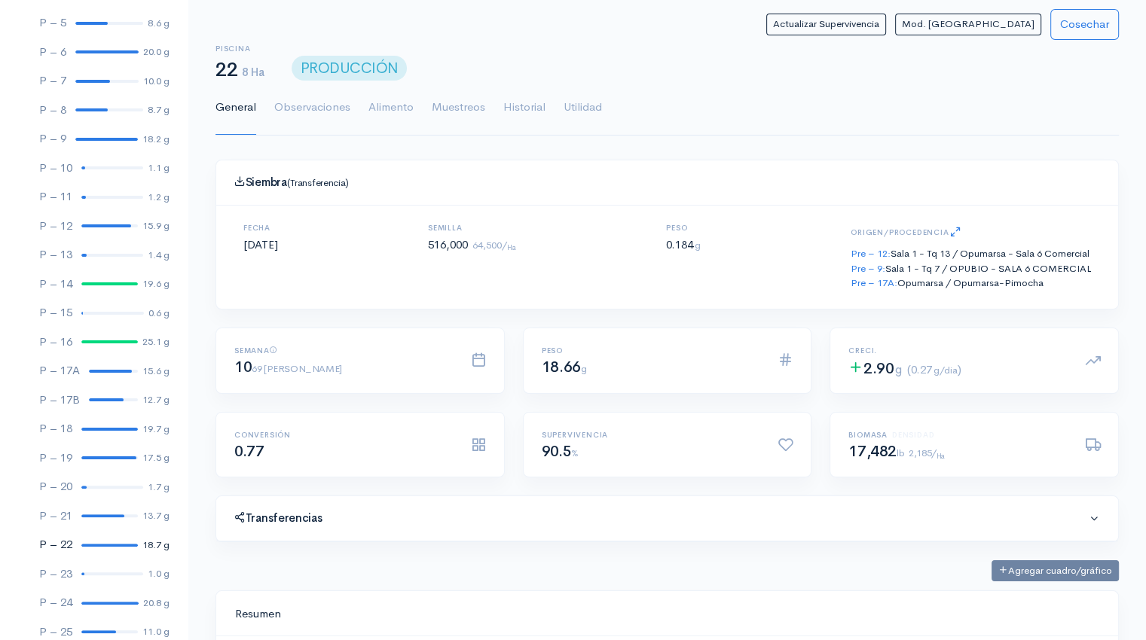
scroll to position [752941, 752301]
click at [586, 108] on link "Utilidad" at bounding box center [582, 108] width 38 height 54
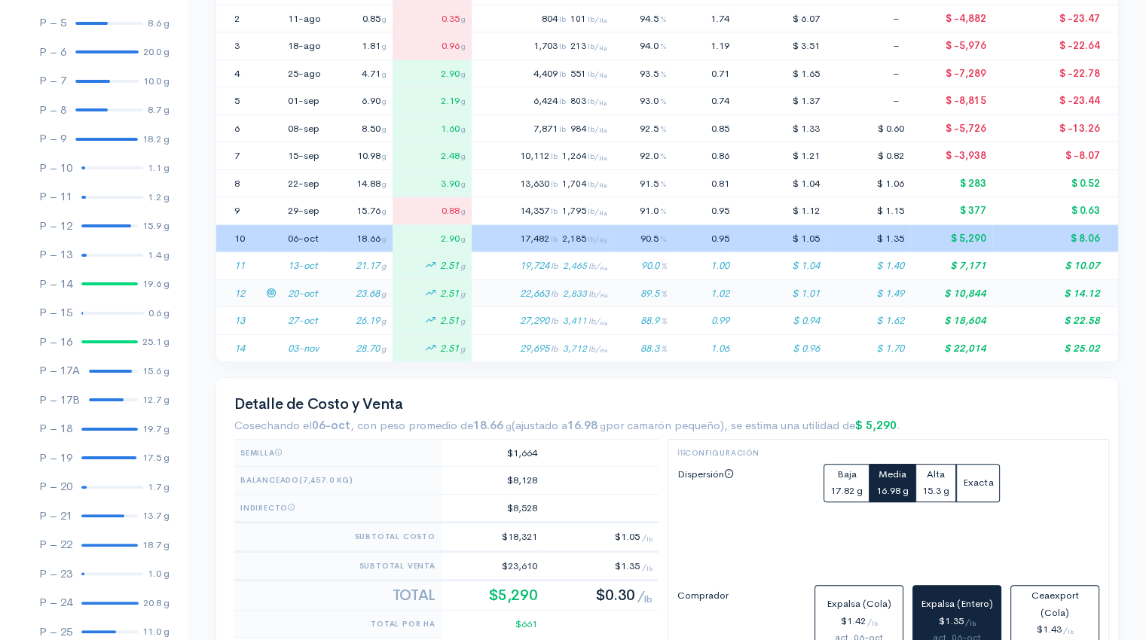
click at [316, 288] on td "20-oct" at bounding box center [304, 293] width 45 height 28
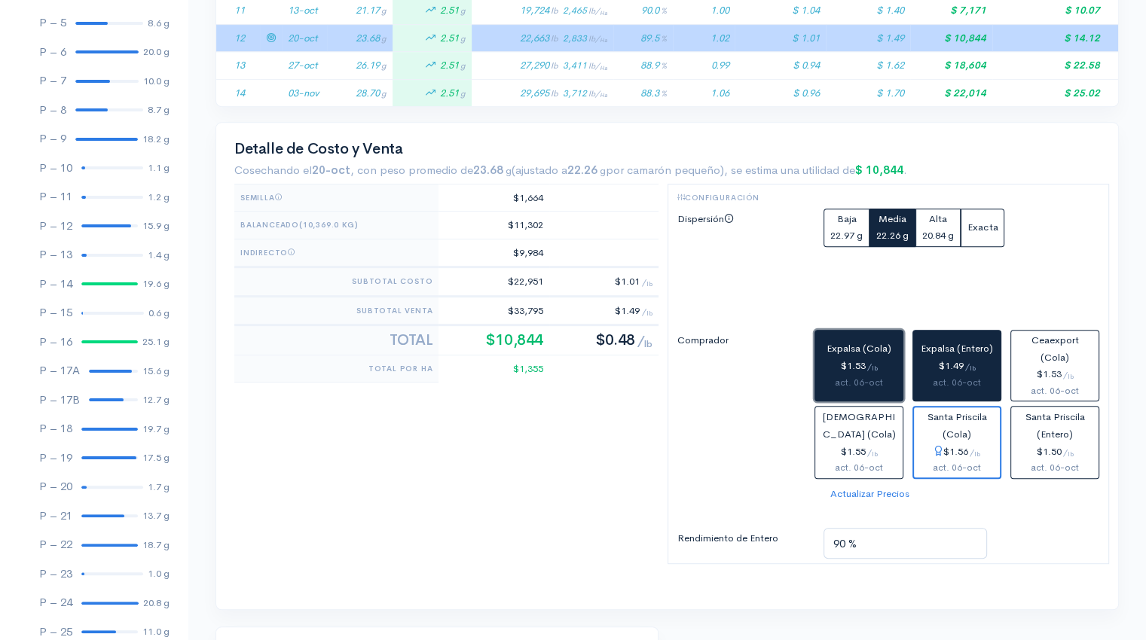
click at [854, 365] on div "$1.53 / lb" at bounding box center [858, 366] width 75 height 17
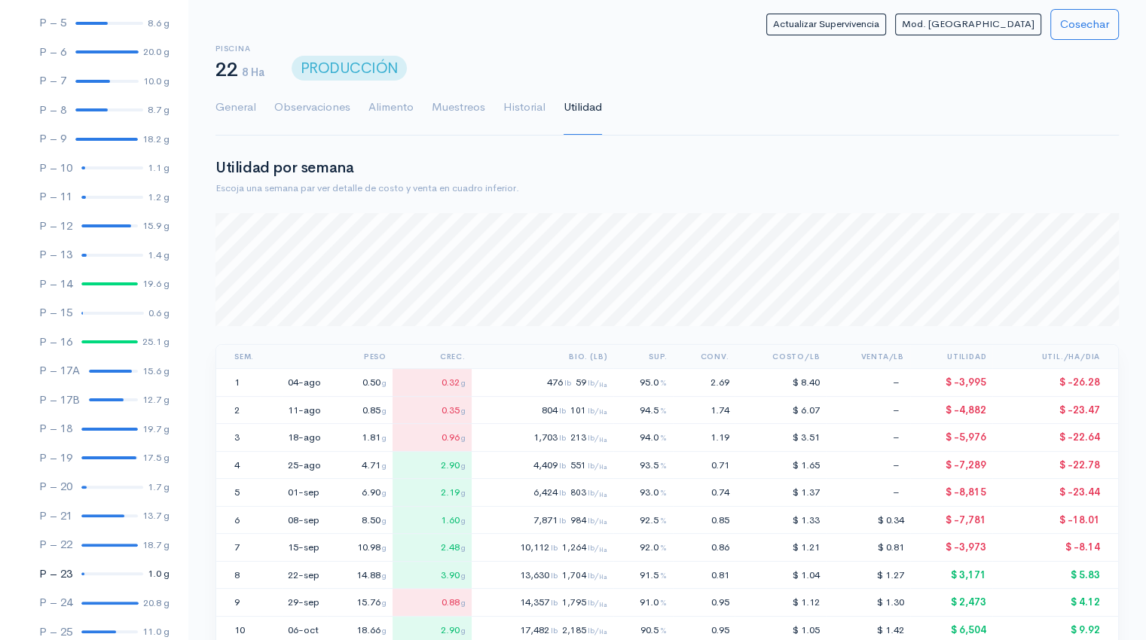
click at [103, 573] on div at bounding box center [112, 573] width 62 height 3
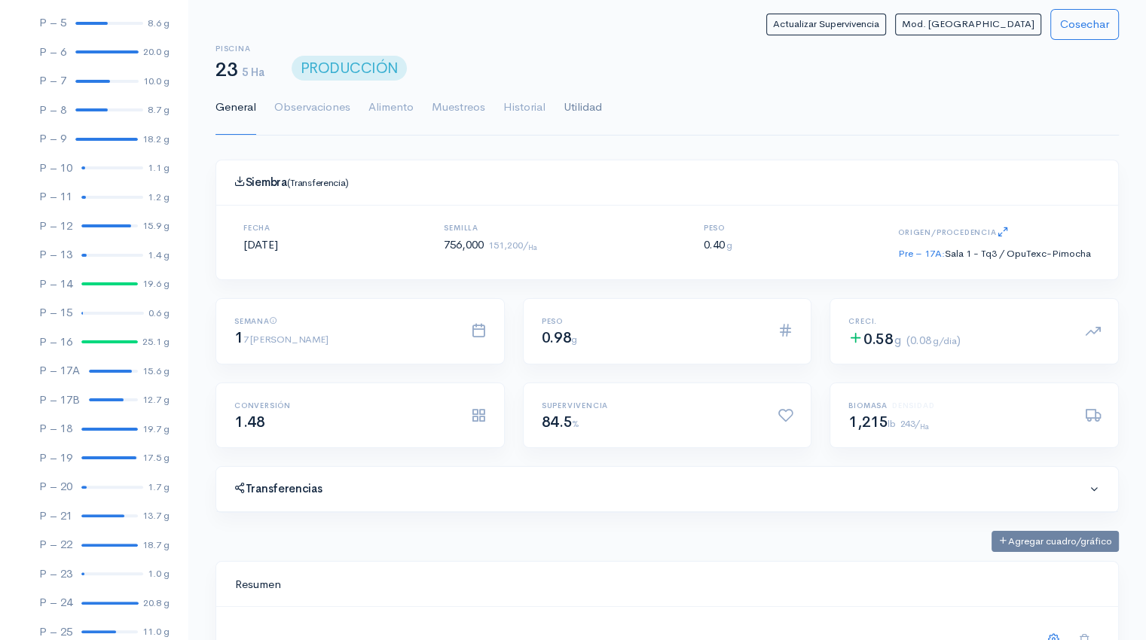
click at [575, 110] on link "Utilidad" at bounding box center [582, 108] width 38 height 54
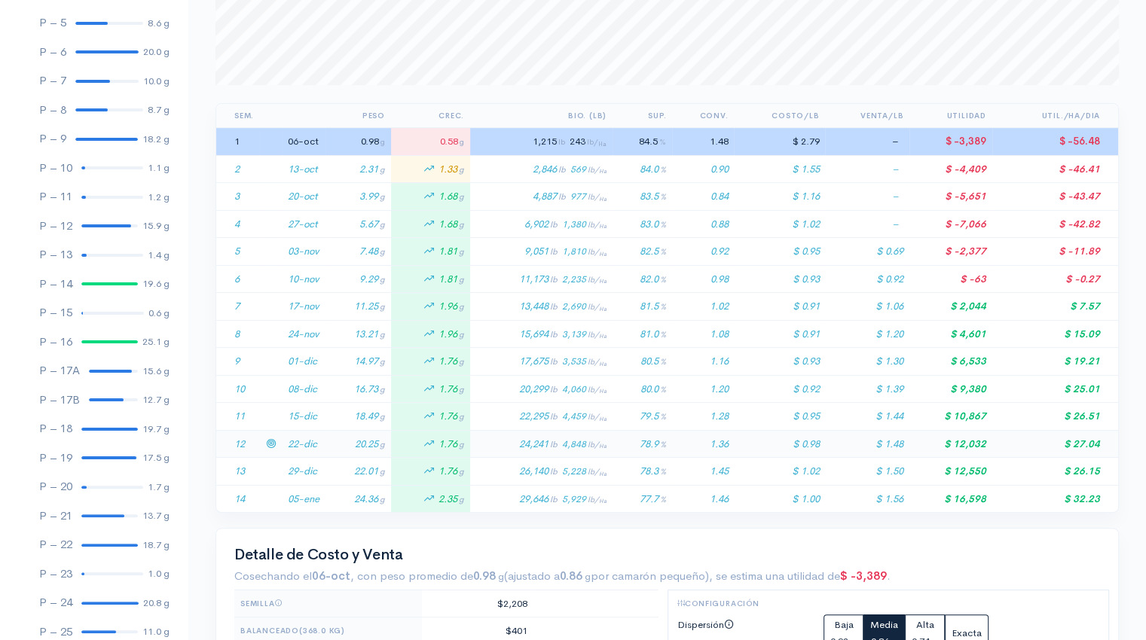
click at [330, 437] on td "20.25 g" at bounding box center [358, 444] width 66 height 28
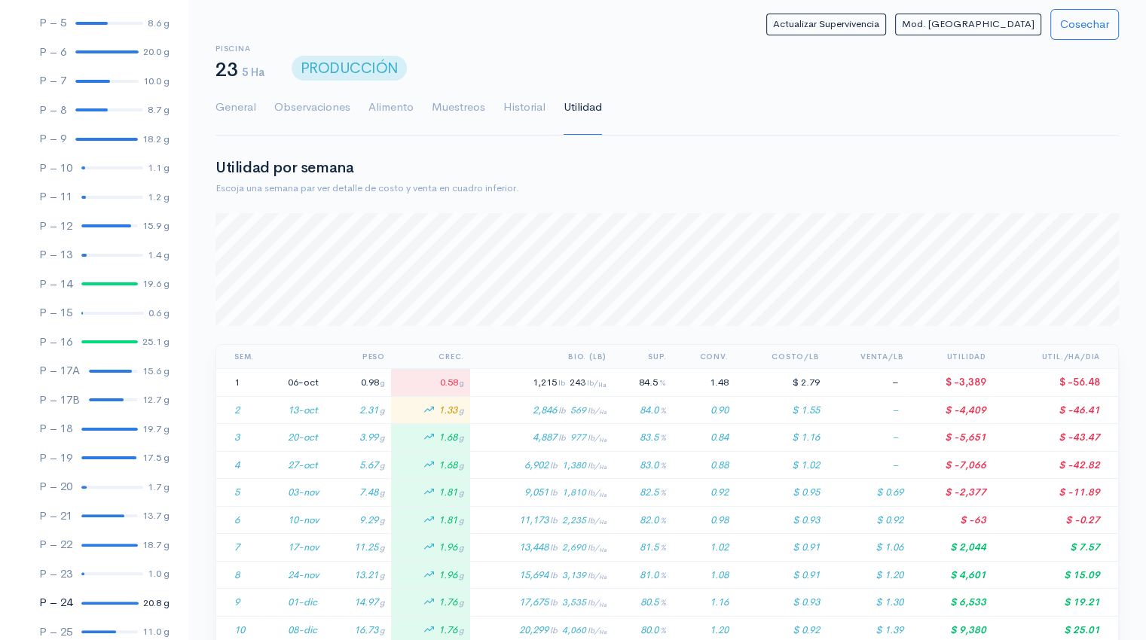
click at [103, 602] on div at bounding box center [109, 603] width 57 height 3
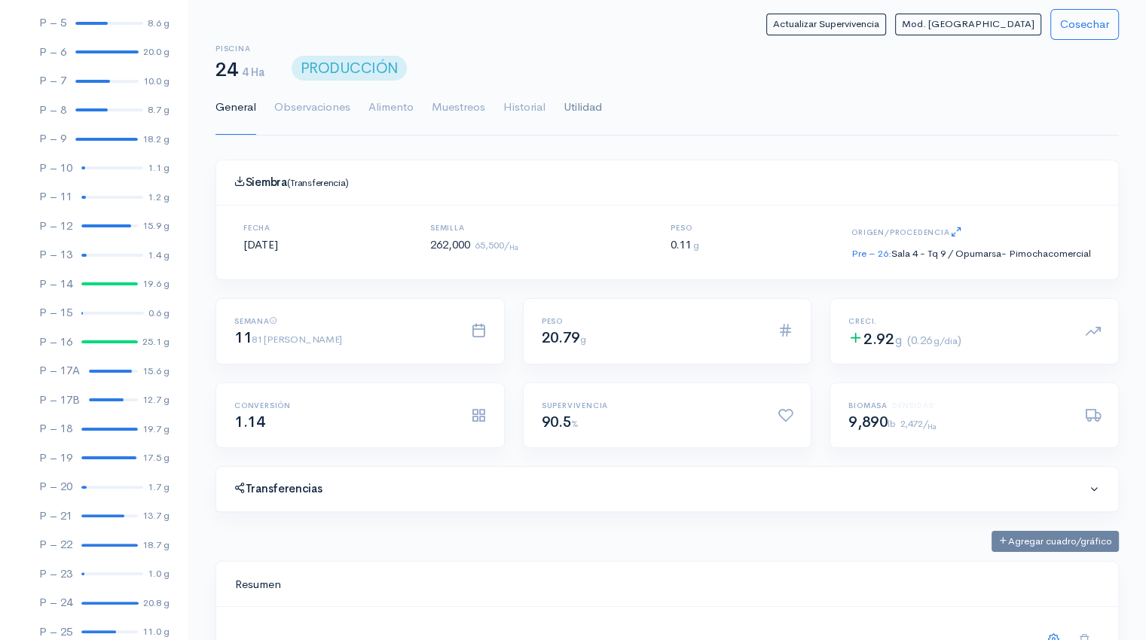
click at [590, 105] on link "Utilidad" at bounding box center [582, 108] width 38 height 54
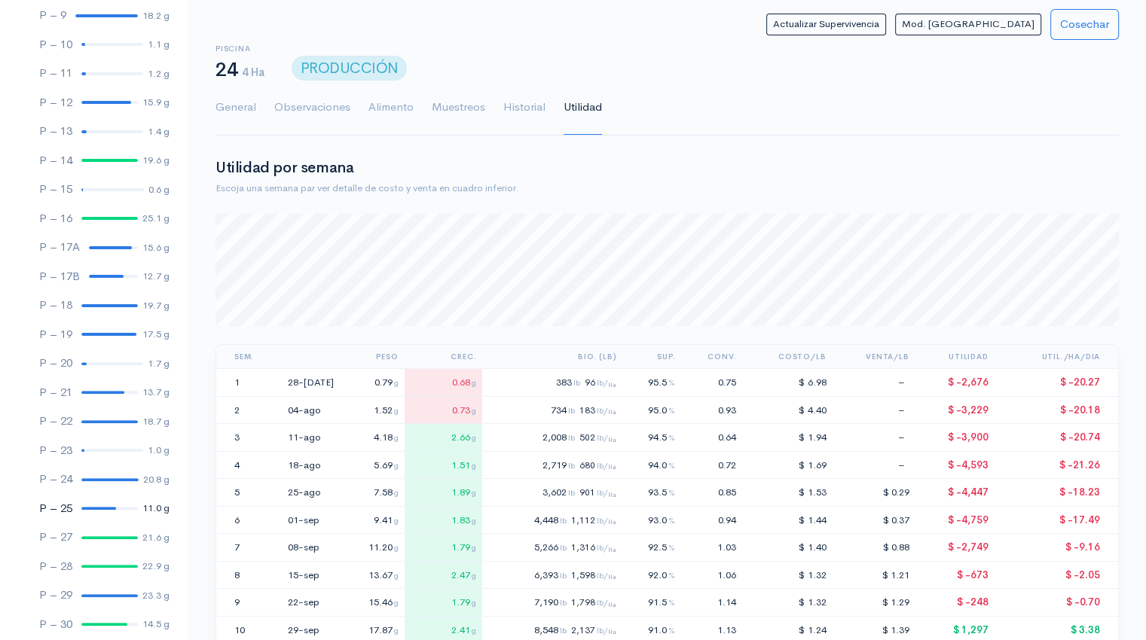
click at [104, 510] on link "P – 25 11.0 g" at bounding box center [94, 508] width 188 height 29
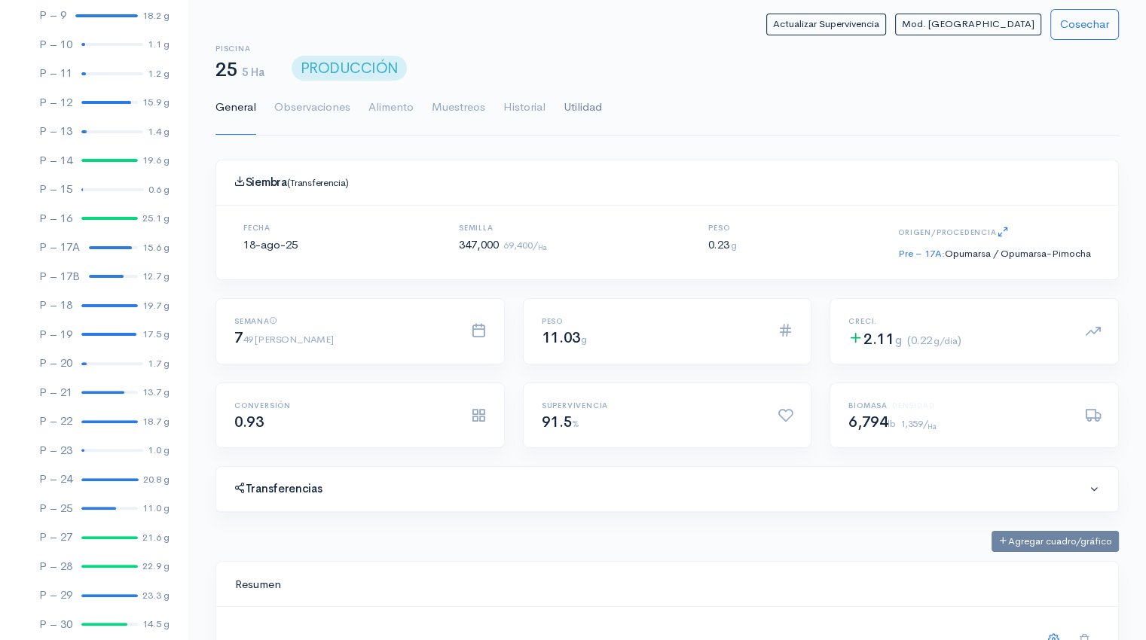
click at [588, 109] on link "Utilidad" at bounding box center [582, 108] width 38 height 54
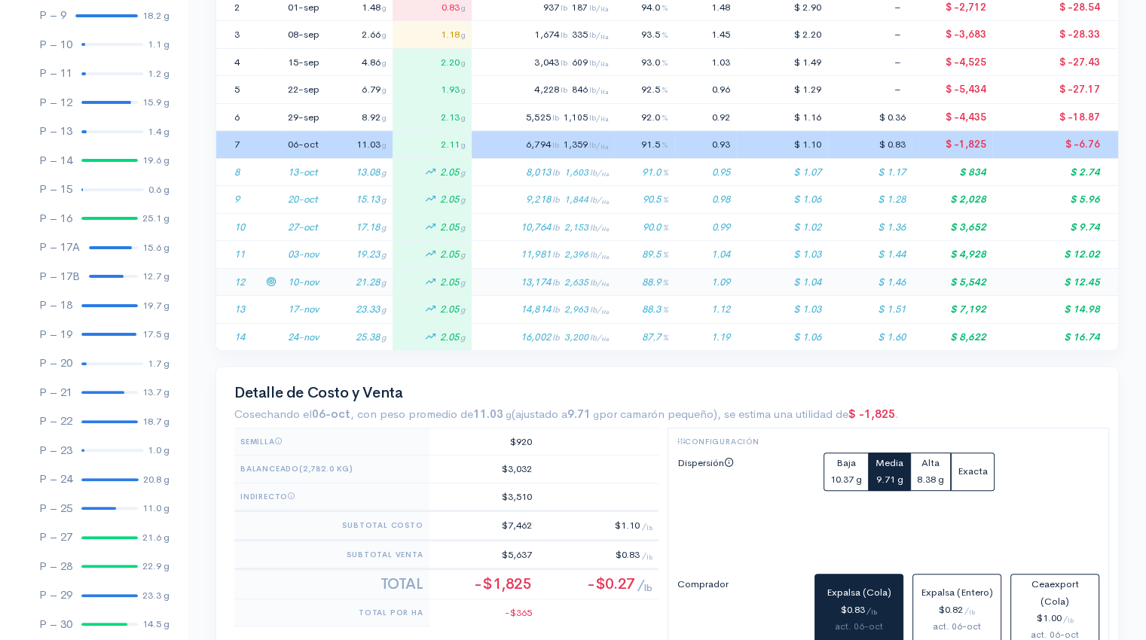
click at [331, 282] on td "21.28 g" at bounding box center [360, 282] width 66 height 28
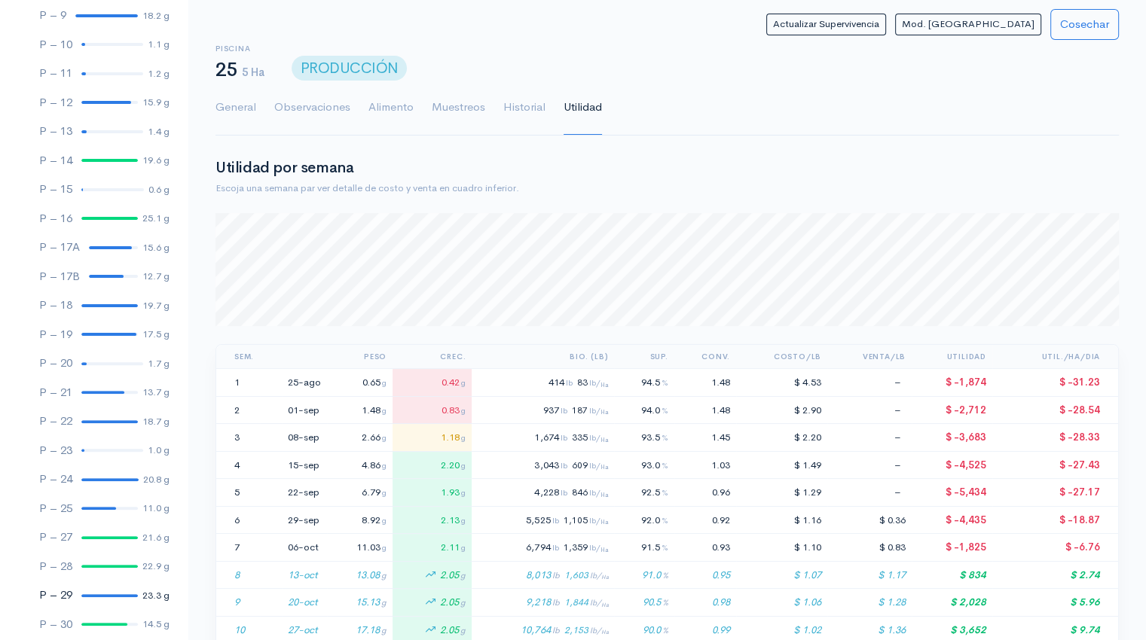
click at [92, 599] on link "P – 29 23.3 g" at bounding box center [94, 595] width 188 height 29
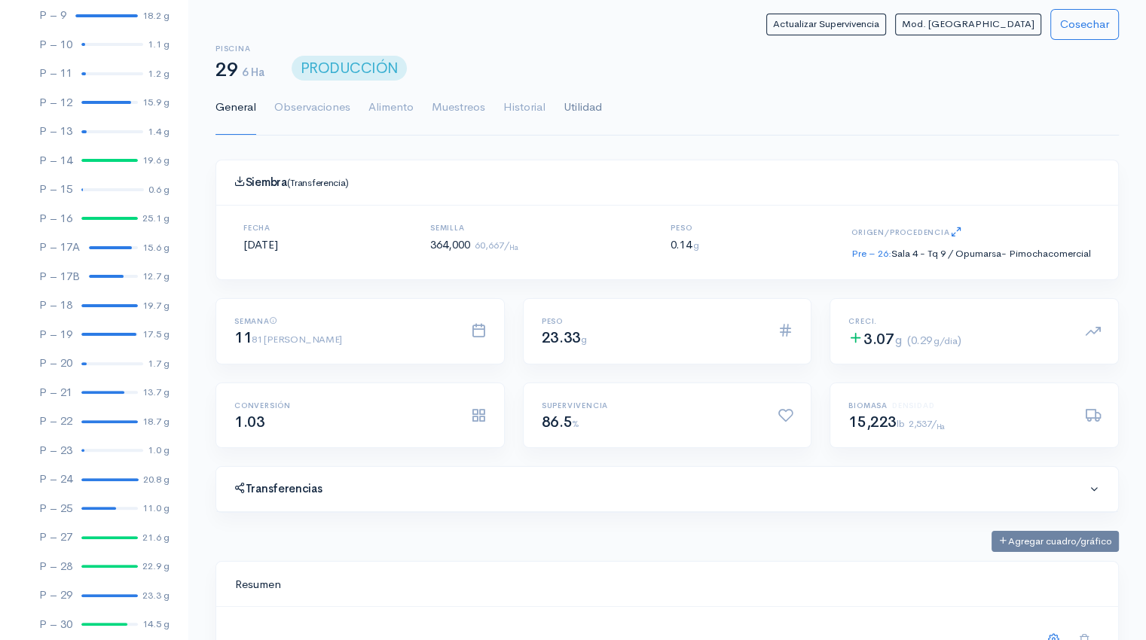
click at [574, 110] on link "Utilidad" at bounding box center [582, 108] width 38 height 54
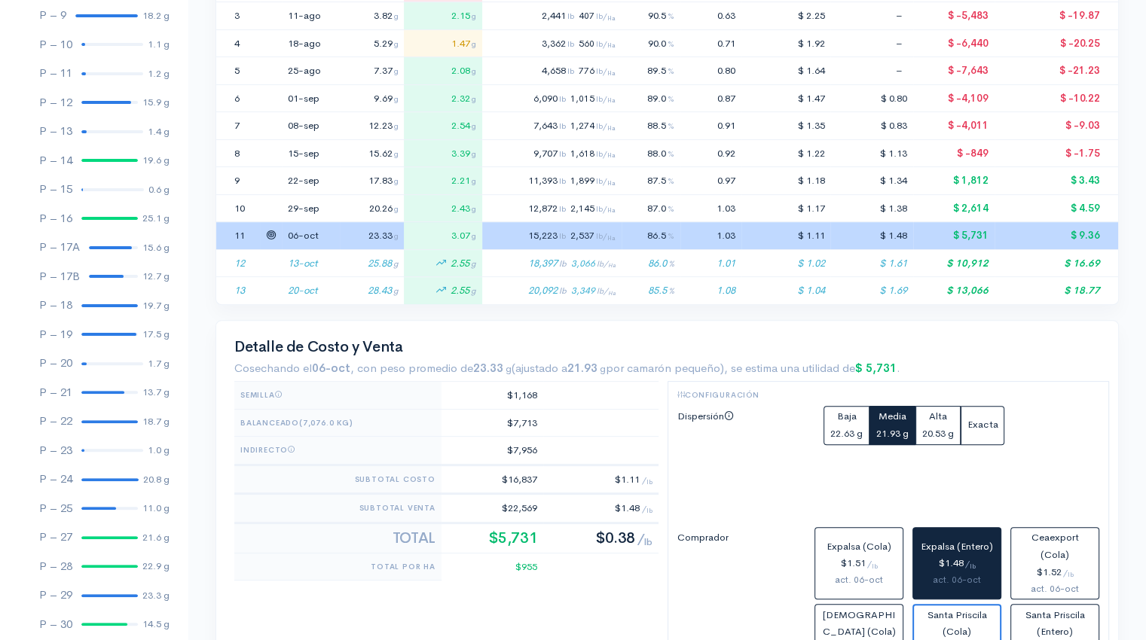
click at [340, 239] on td "23.33 g" at bounding box center [372, 236] width 64 height 28
click at [272, 258] on icon at bounding box center [271, 263] width 10 height 10
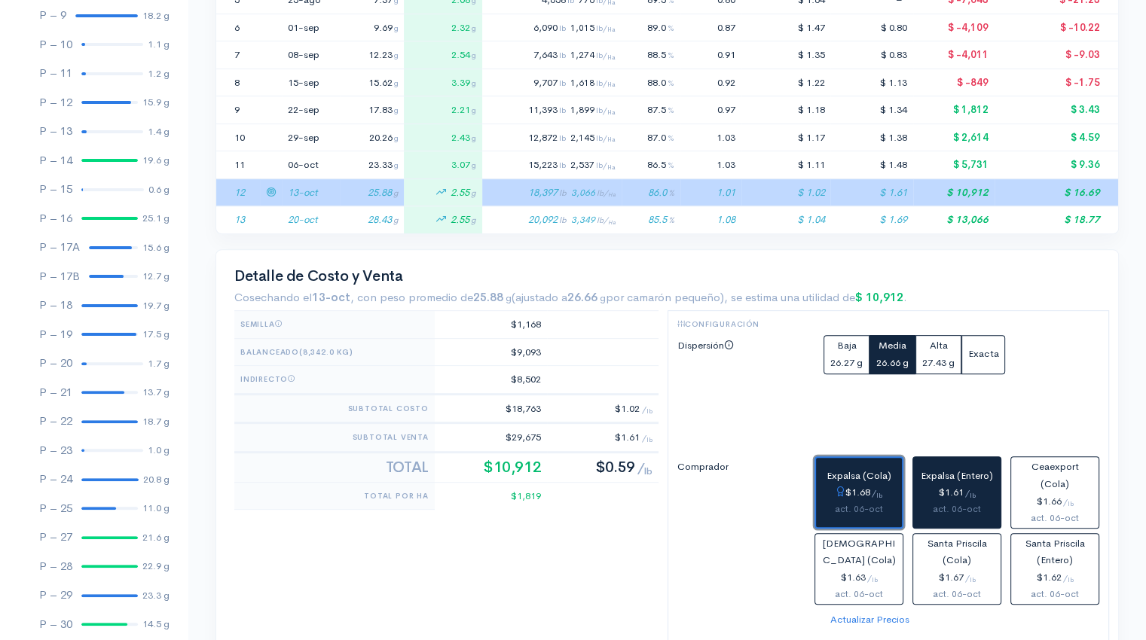
click at [859, 494] on div "$1.68 / lb" at bounding box center [859, 492] width 74 height 17
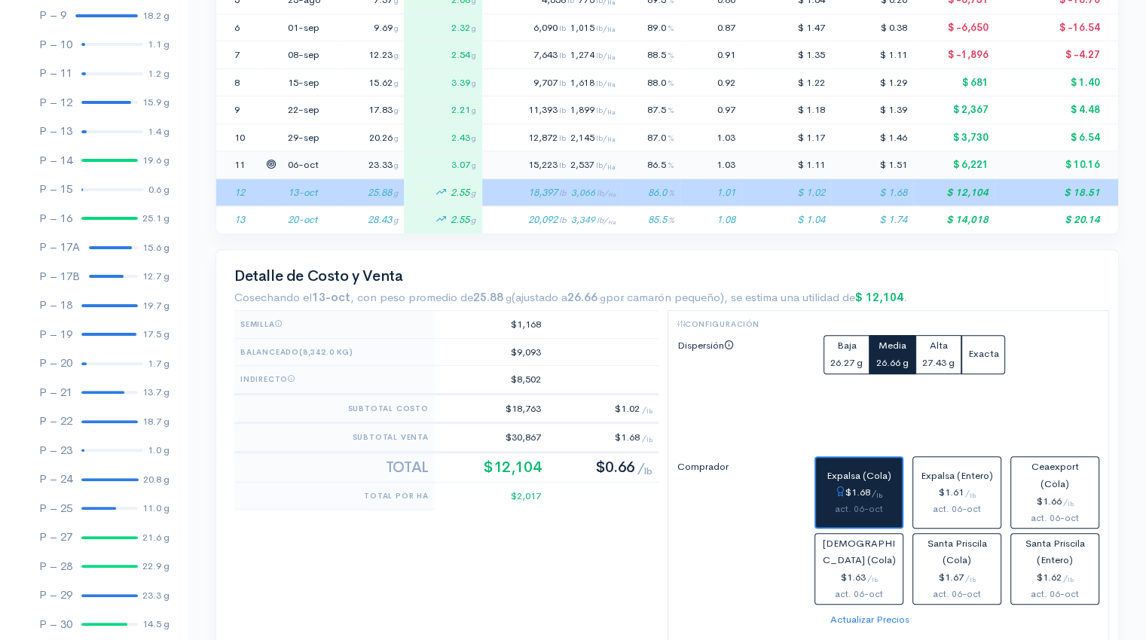
click at [307, 159] on td "06-oct" at bounding box center [311, 165] width 58 height 28
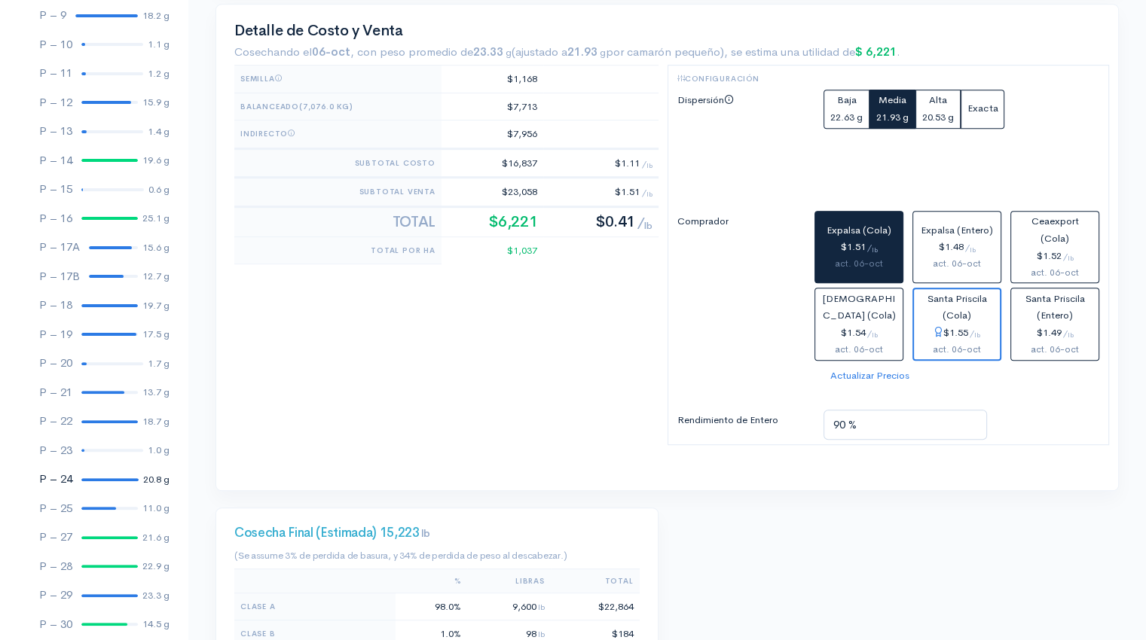
click at [105, 478] on div at bounding box center [109, 479] width 57 height 3
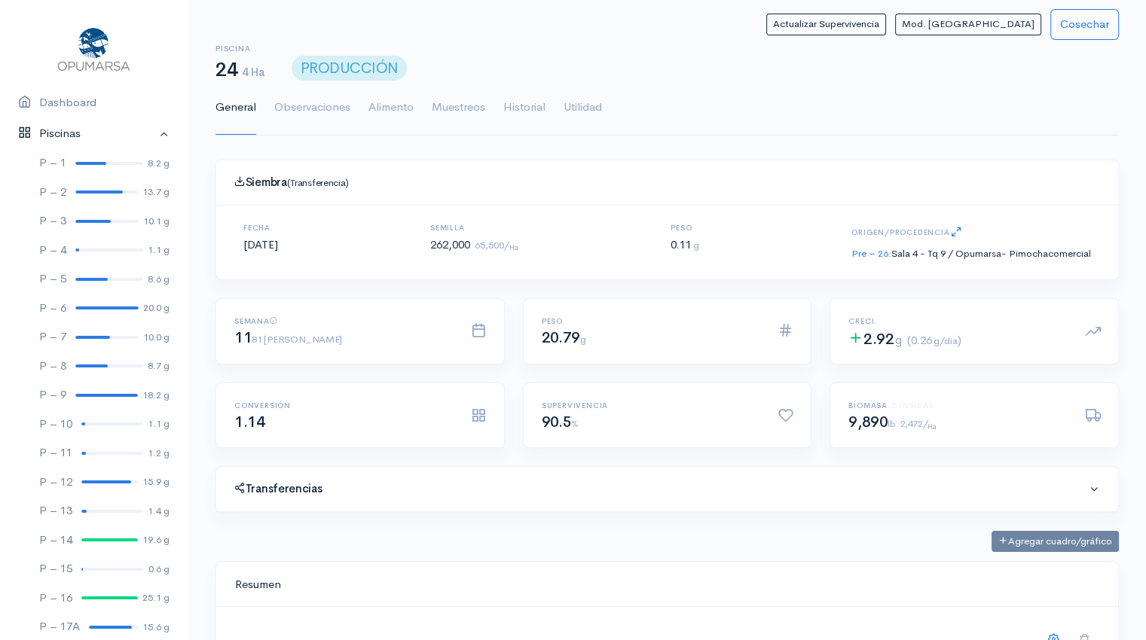
click at [82, 133] on link "Piscinas" at bounding box center [94, 133] width 188 height 31
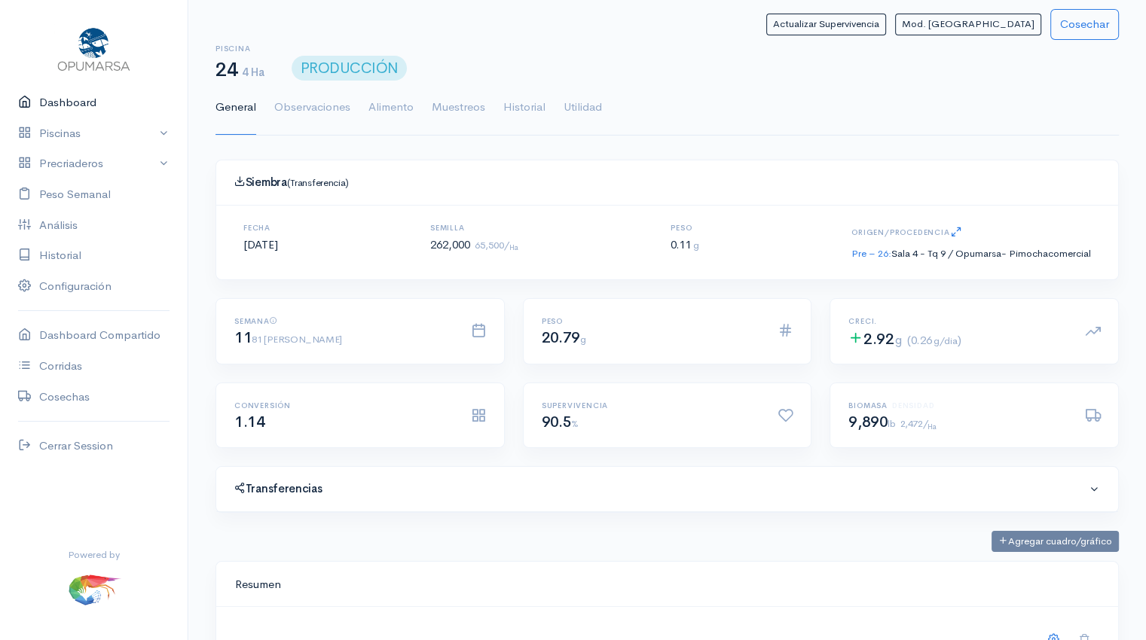
click at [74, 103] on link "Dashboard" at bounding box center [94, 102] width 188 height 31
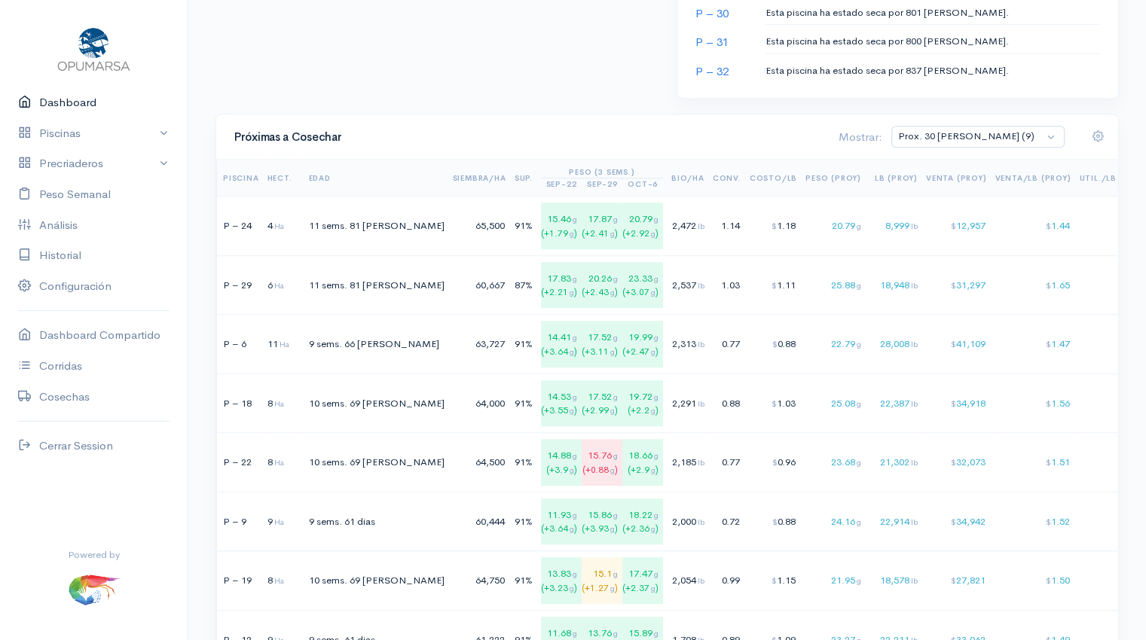
scroll to position [973, 0]
click at [867, 272] on td "18,948 lb" at bounding box center [895, 285] width 56 height 60
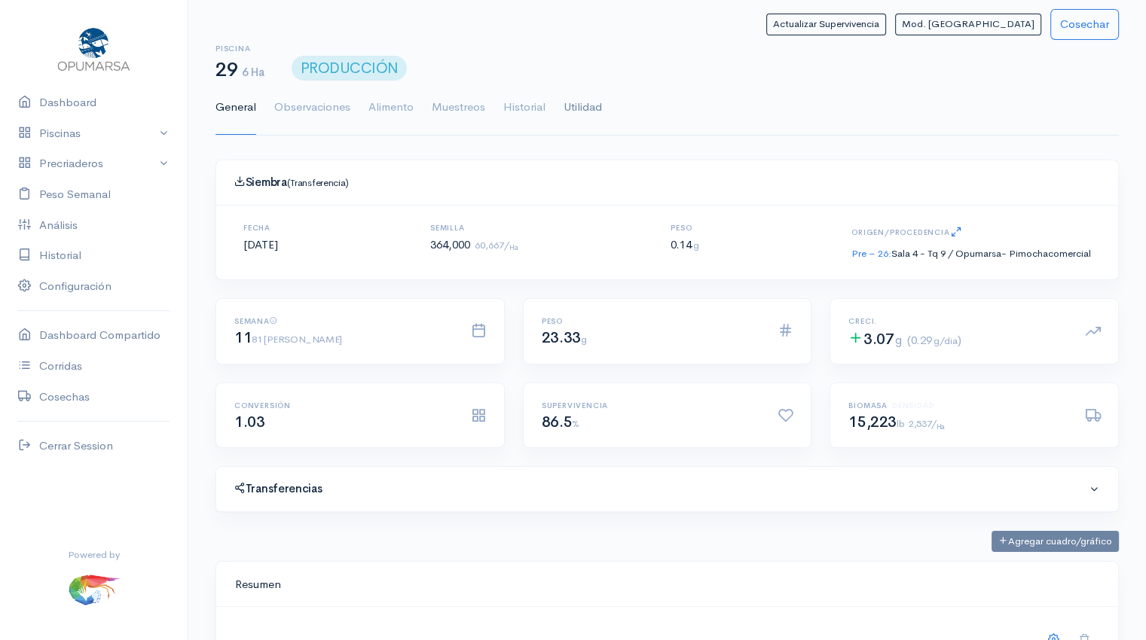
click at [575, 102] on link "Utilidad" at bounding box center [582, 108] width 38 height 54
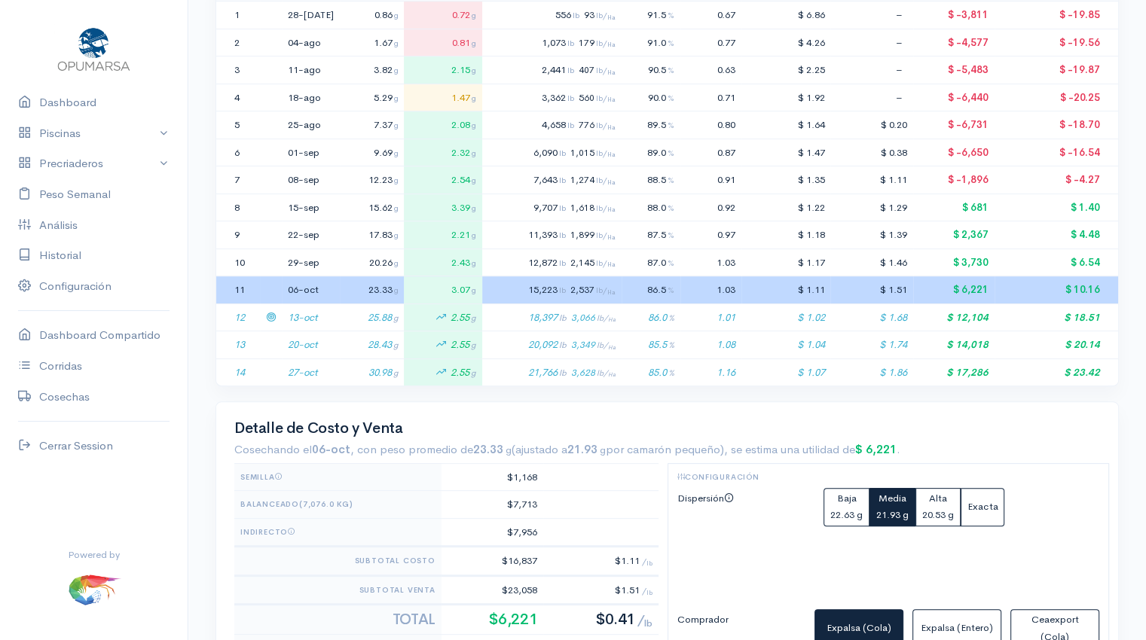
scroll to position [368, 0]
click at [265, 285] on td at bounding box center [271, 290] width 22 height 28
click at [273, 285] on icon at bounding box center [271, 289] width 10 height 10
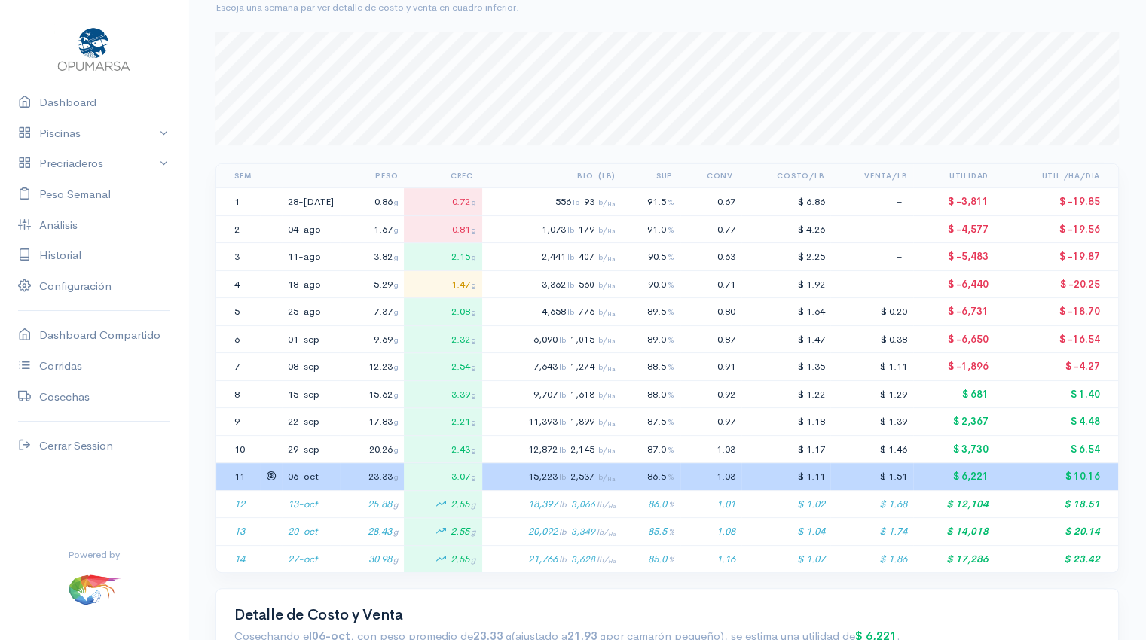
scroll to position [0, 0]
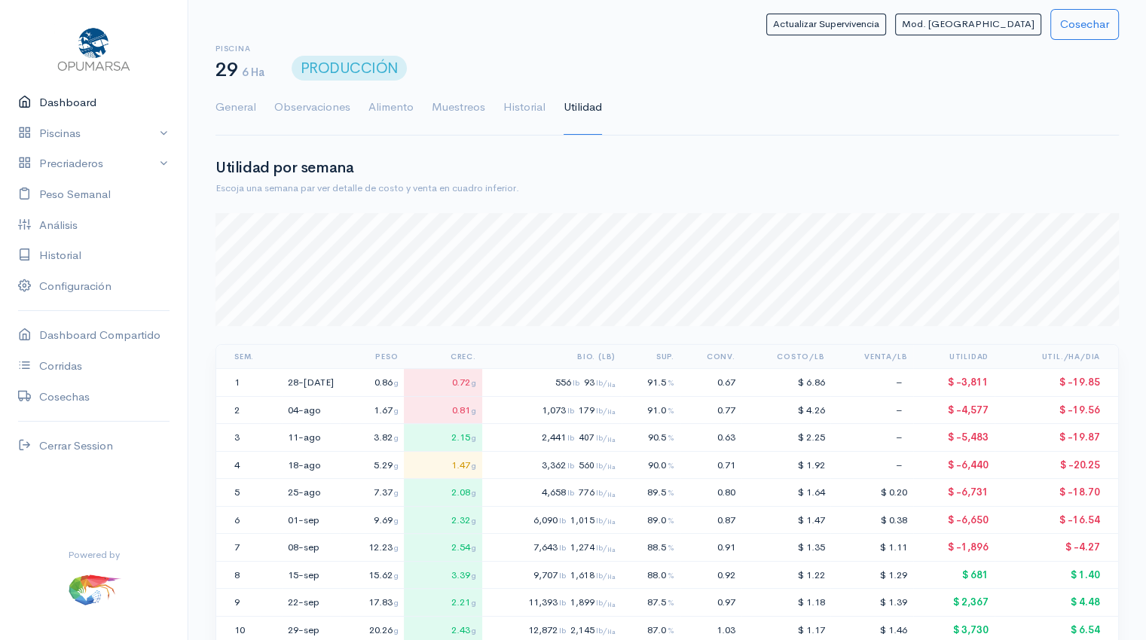
click at [72, 101] on link "Dashboard" at bounding box center [94, 102] width 188 height 31
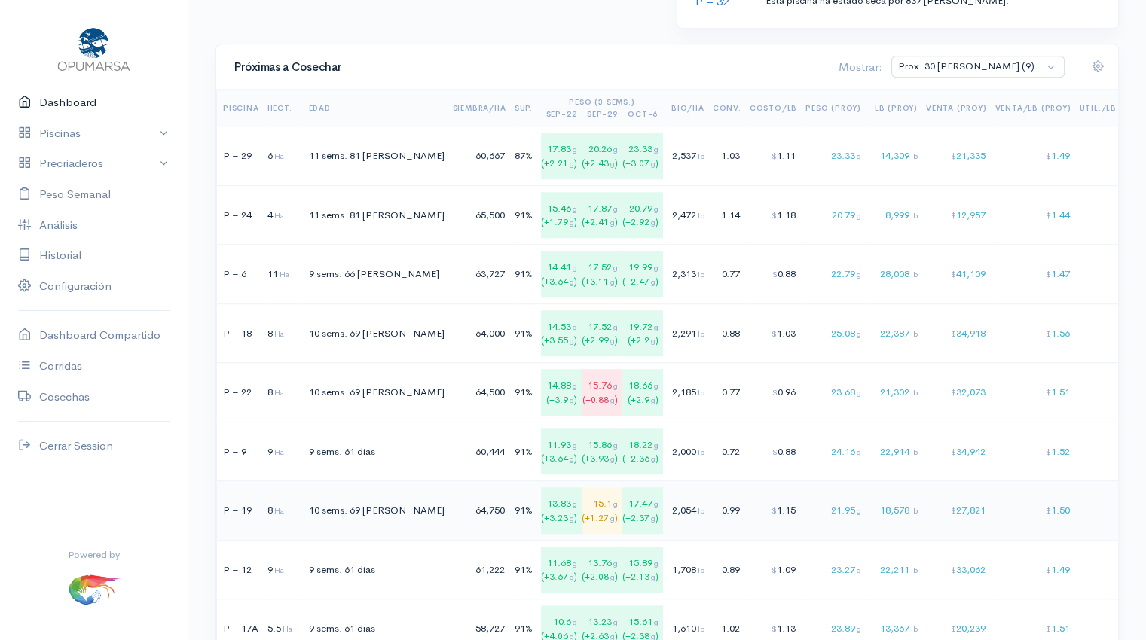
scroll to position [1042, 0]
click at [869, 328] on div "22,387 lb" at bounding box center [893, 333] width 48 height 15
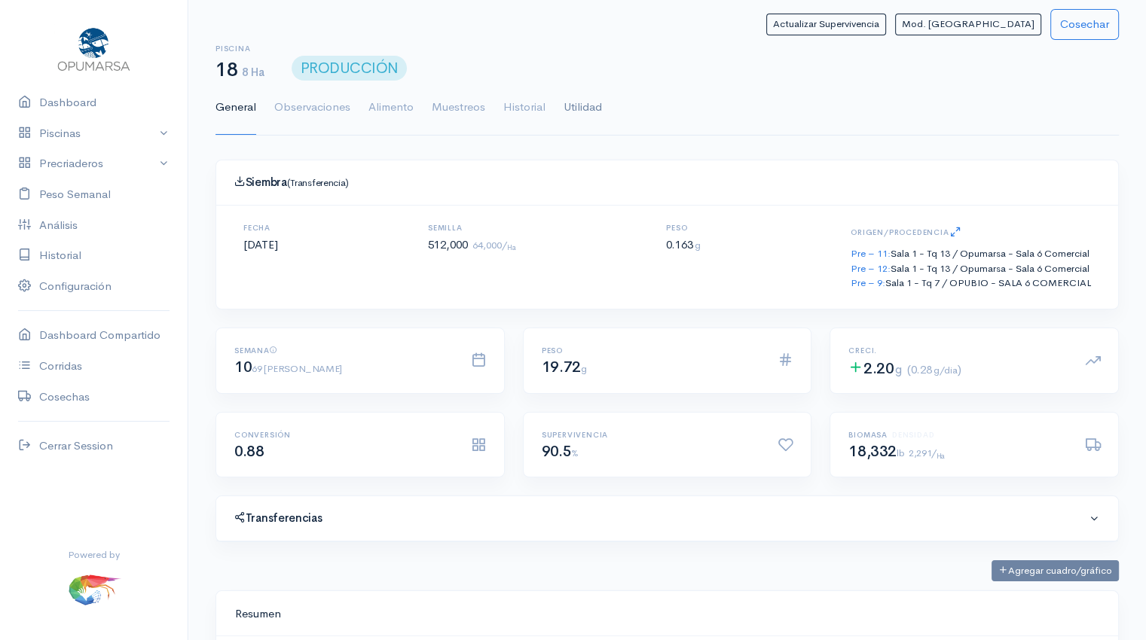
click at [574, 97] on link "Utilidad" at bounding box center [582, 108] width 38 height 54
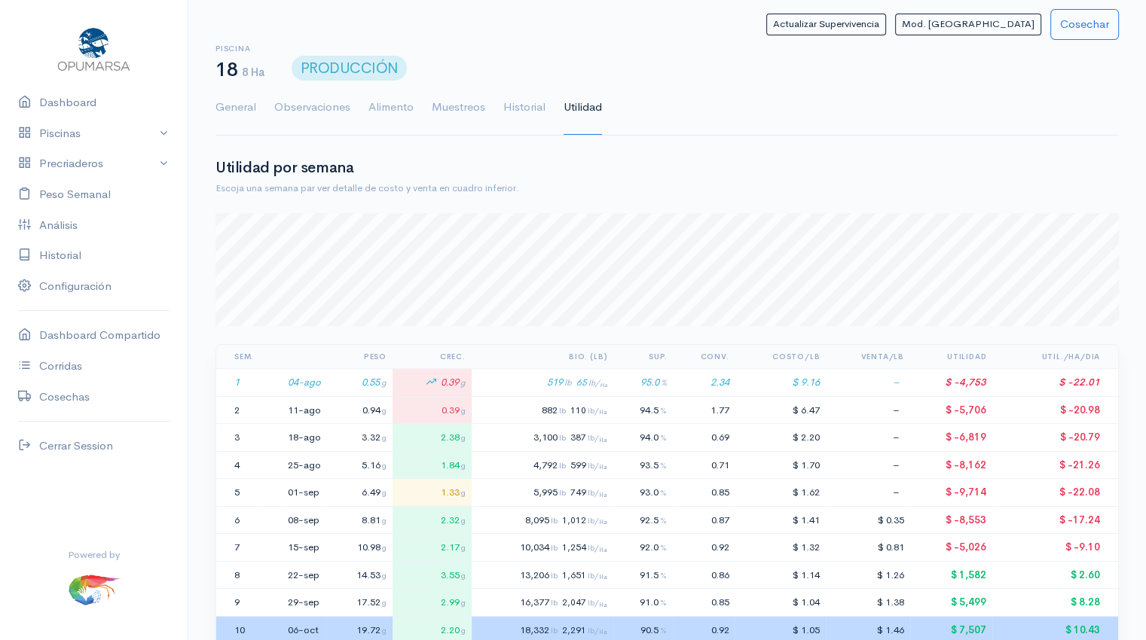
scroll to position [208, 0]
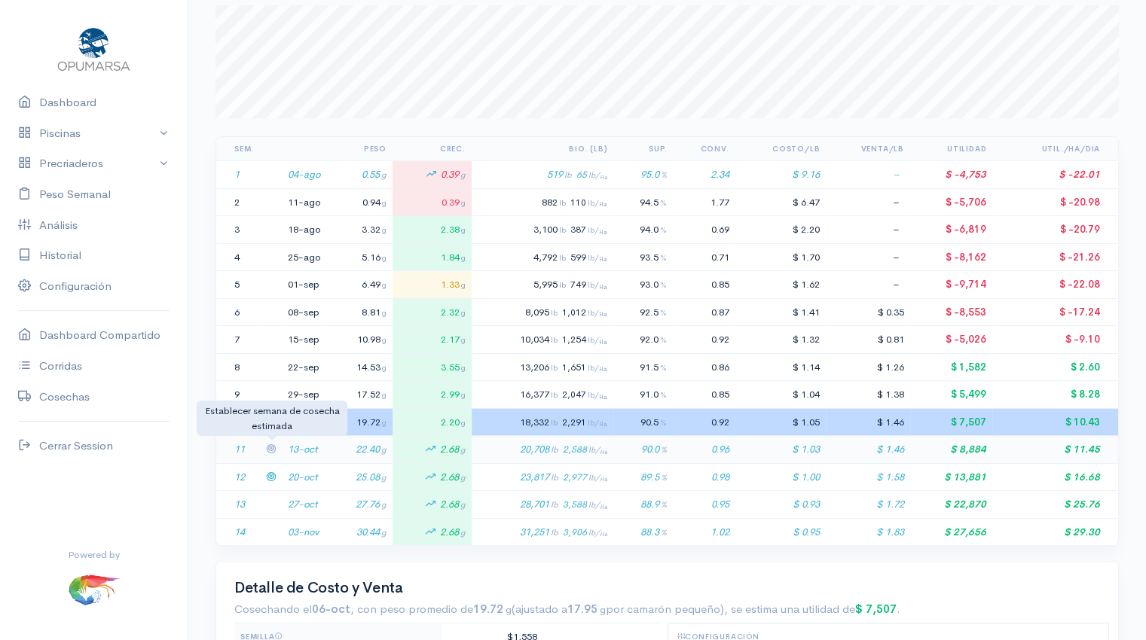
click at [270, 444] on icon at bounding box center [271, 449] width 10 height 10
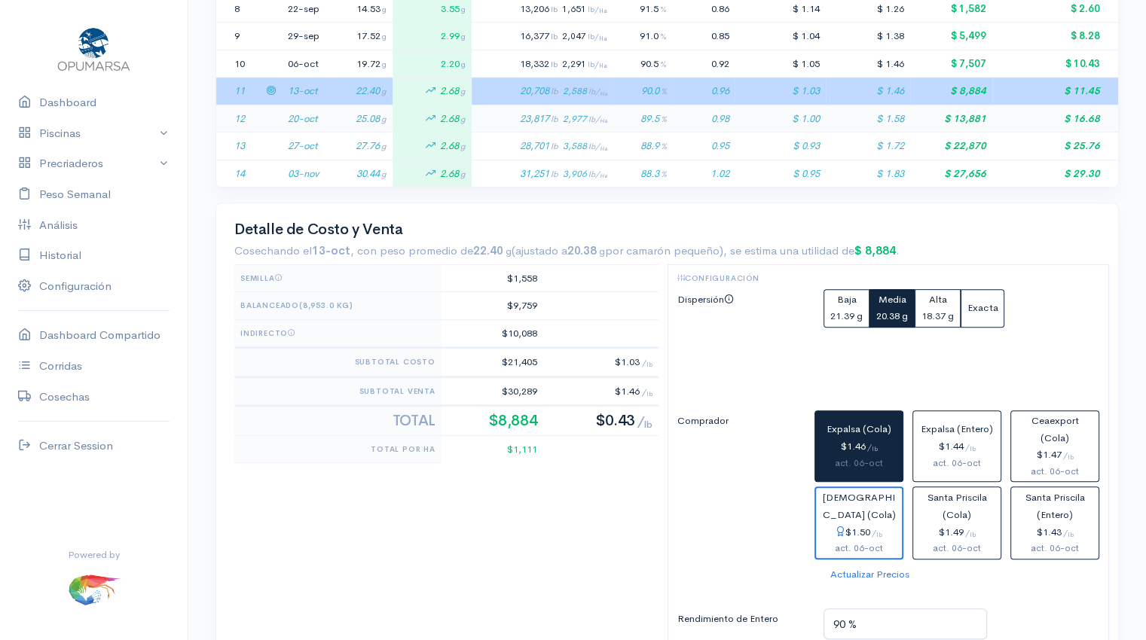
scroll to position [575, 0]
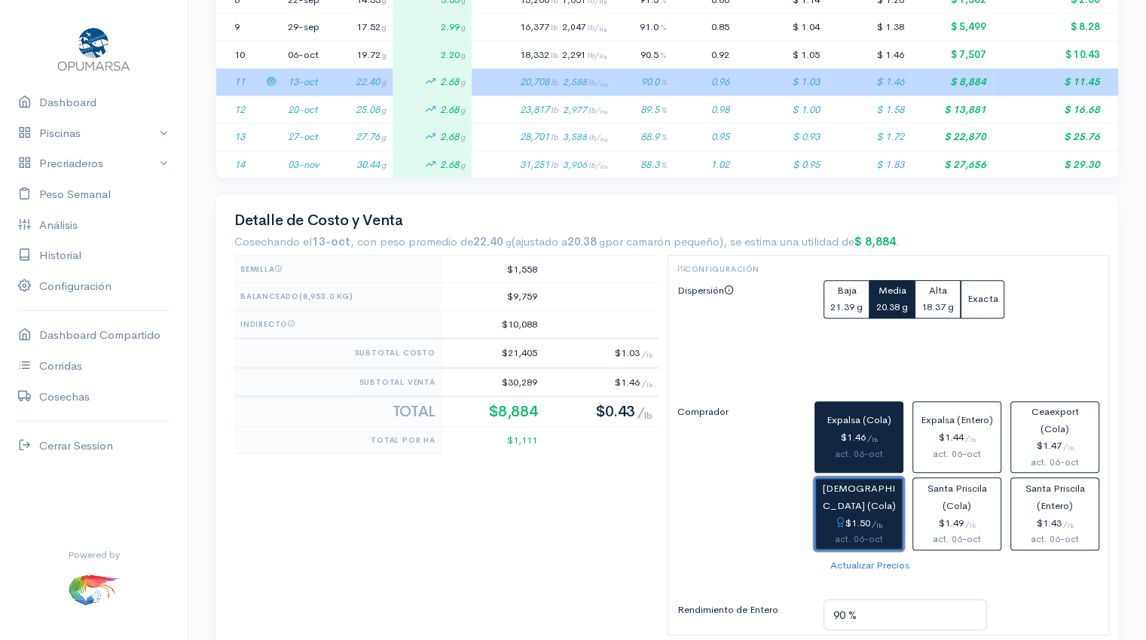
click at [868, 505] on span "[DEMOGRAPHIC_DATA] (Cola)" at bounding box center [858, 497] width 73 height 30
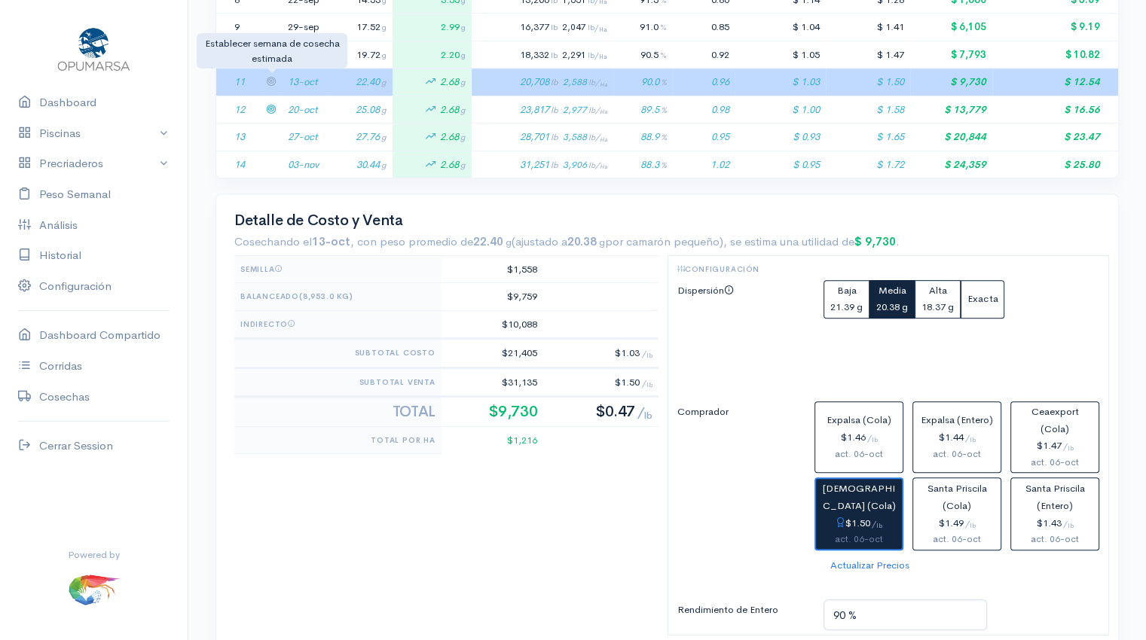
click at [267, 79] on icon at bounding box center [271, 81] width 10 height 10
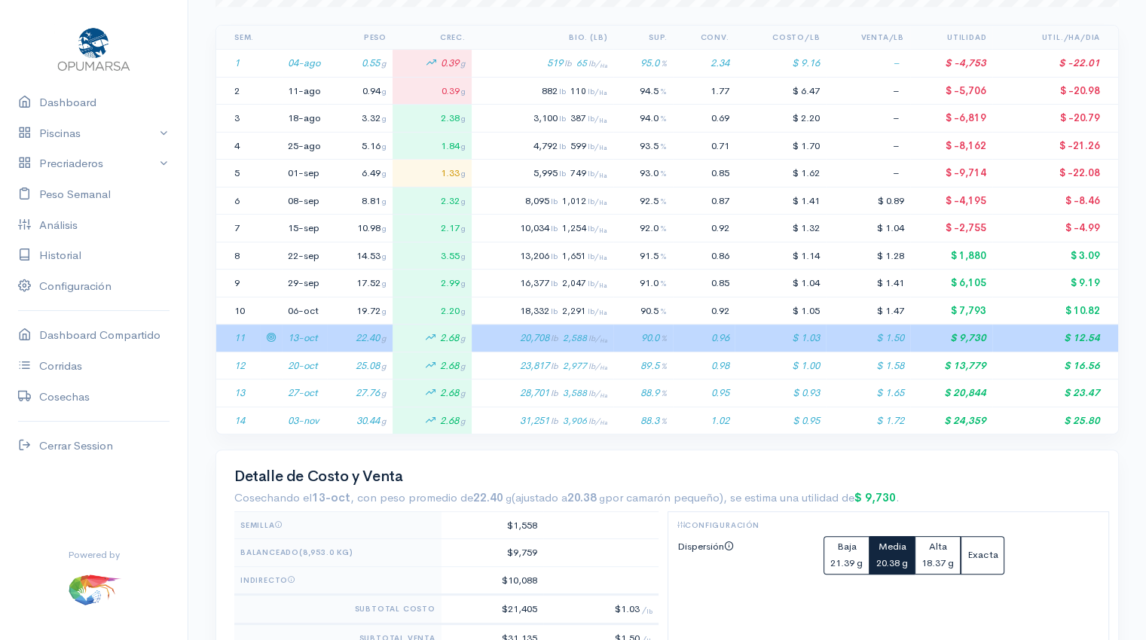
scroll to position [0, 0]
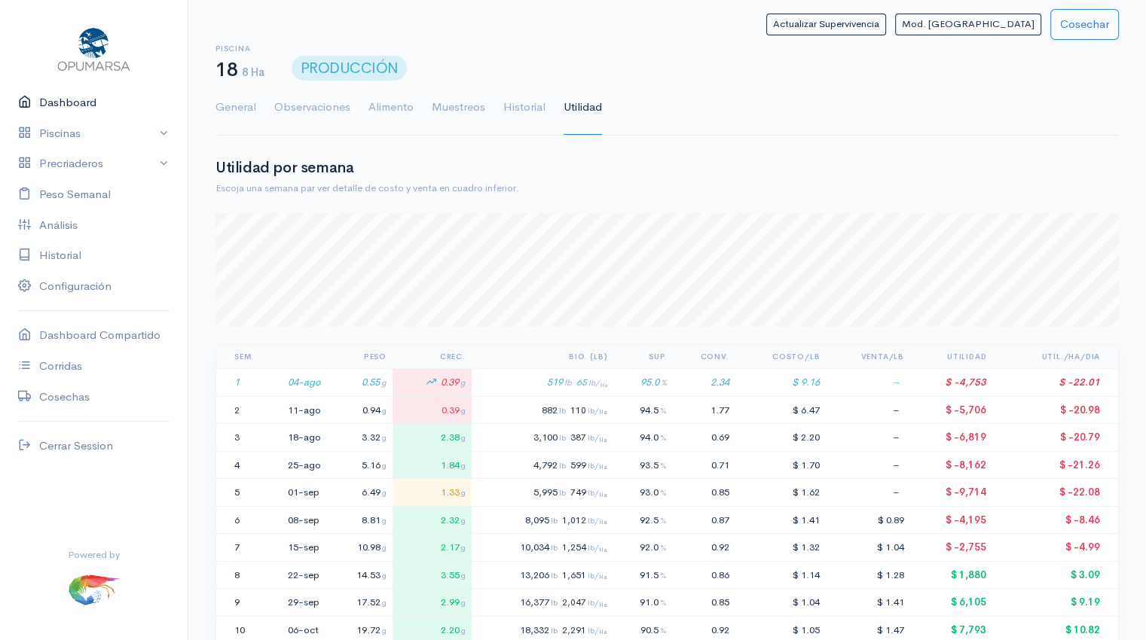
click at [55, 99] on link "Dashboard" at bounding box center [94, 102] width 188 height 31
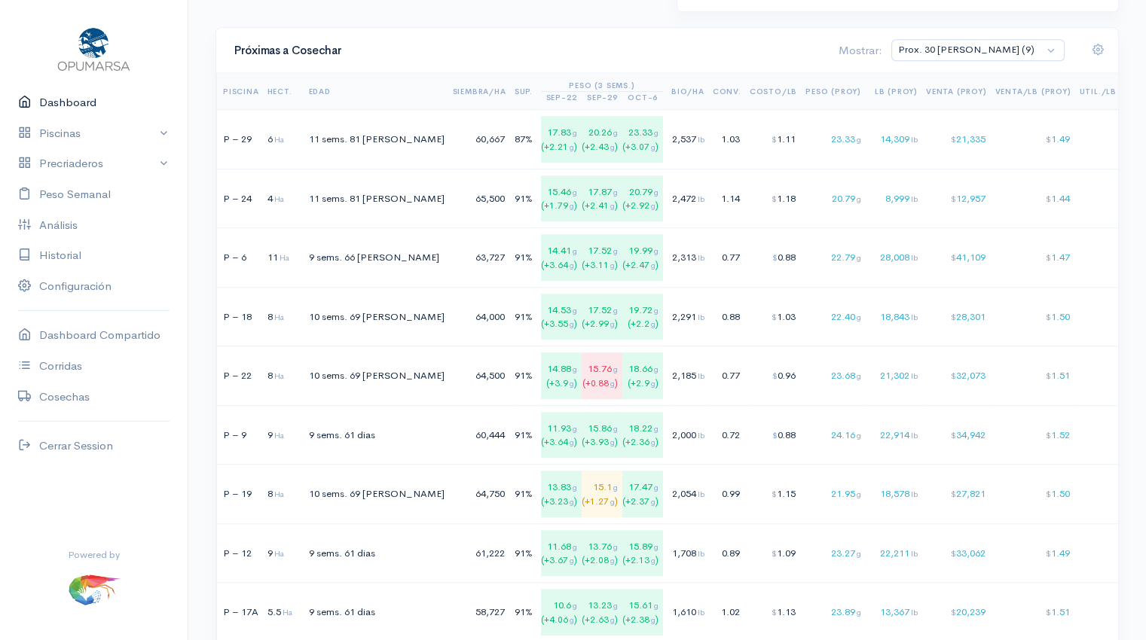
scroll to position [1060, 0]
click at [669, 396] on td "2,185 lb" at bounding box center [689, 376] width 41 height 60
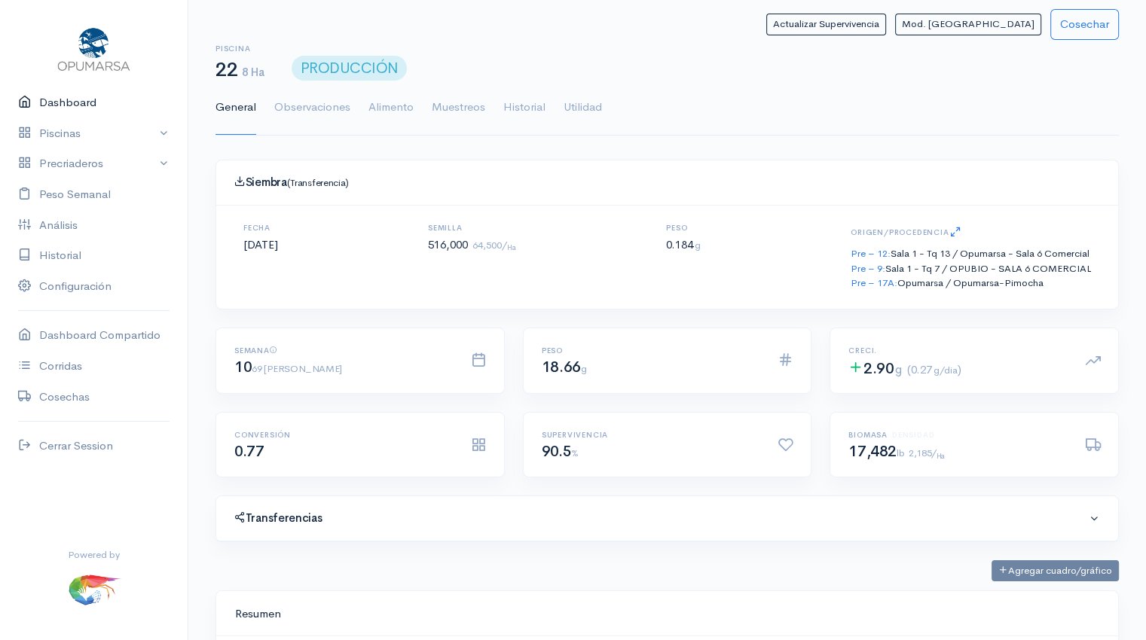
click at [75, 101] on link "Dashboard" at bounding box center [94, 102] width 188 height 31
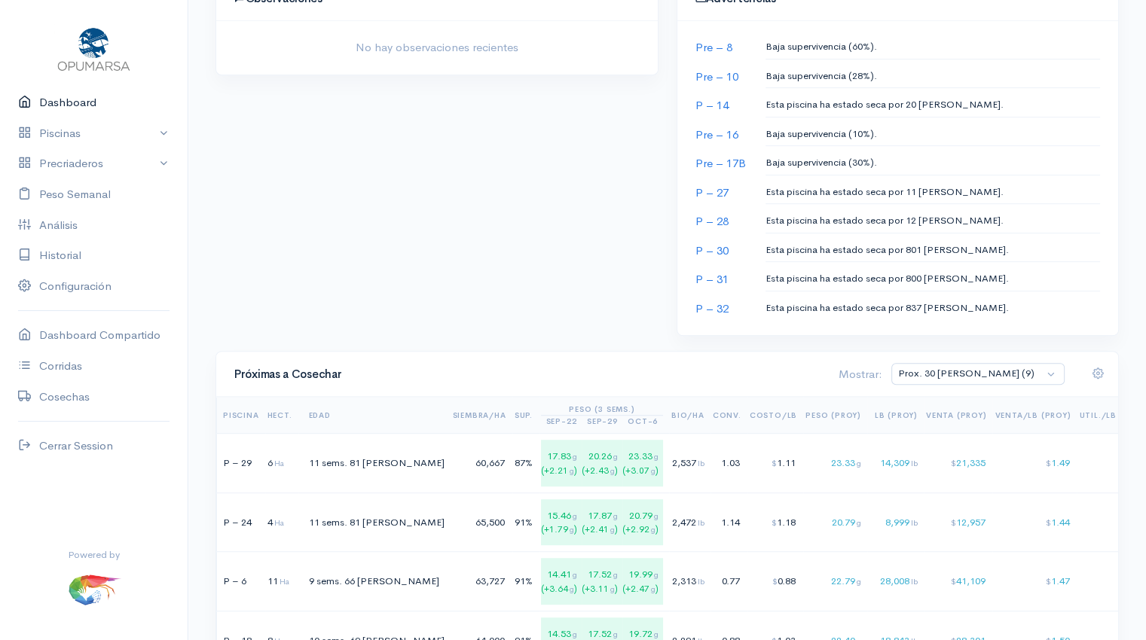
scroll to position [732, 0]
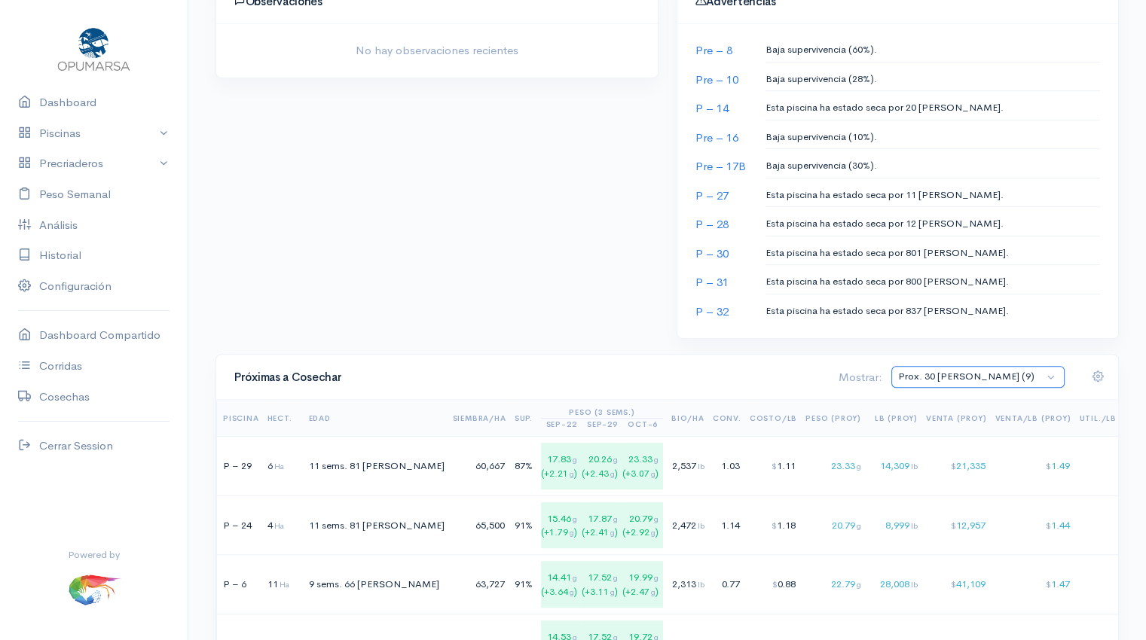
click at [1051, 369] on select "Prox. 30 [PERSON_NAME] (9) Prox. 60 [PERSON_NAME] (18) Octubre (9) Noviembre (9…" at bounding box center [977, 377] width 173 height 22
select select "3: Object"
click at [954, 366] on select "Prox. 30 [PERSON_NAME] (9) Prox. 60 [PERSON_NAME] (18) Octubre (9) Noviembre (9…" at bounding box center [977, 377] width 173 height 22
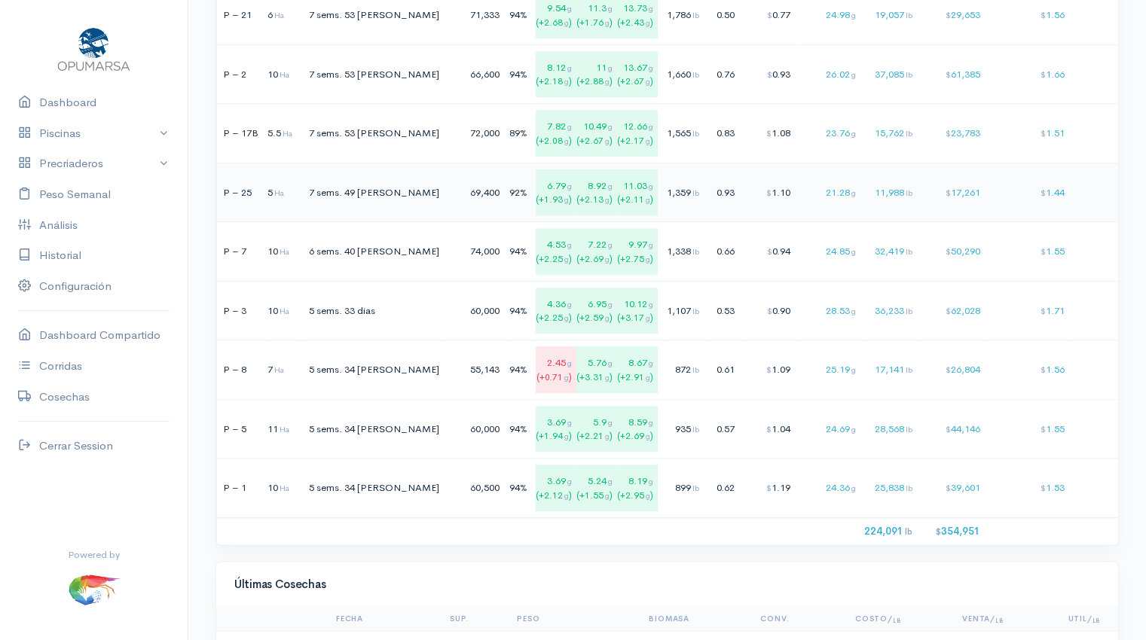
scroll to position [1181, 0]
click at [862, 320] on td "36,233 lb" at bounding box center [890, 313] width 56 height 60
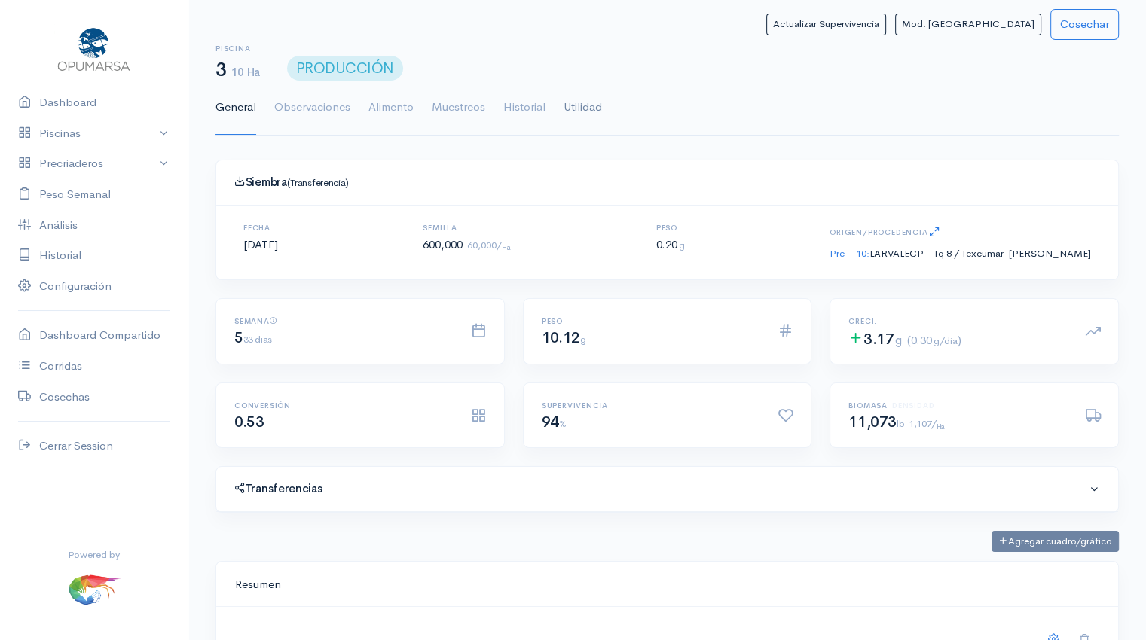
click at [584, 111] on link "Utilidad" at bounding box center [582, 108] width 38 height 54
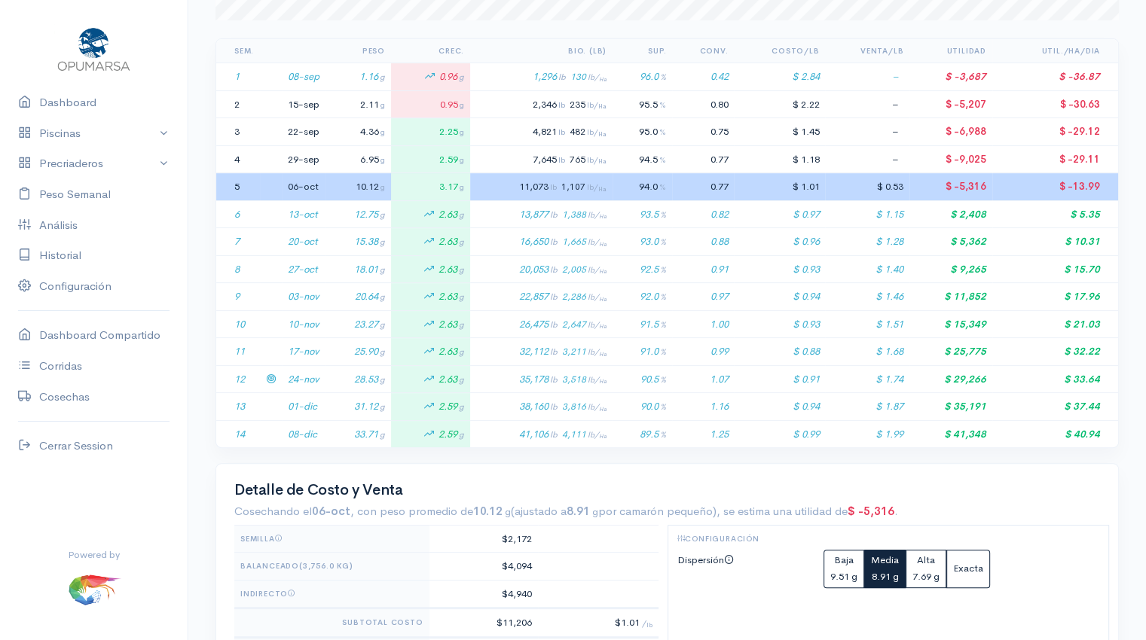
scroll to position [307, 0]
click at [272, 347] on icon at bounding box center [271, 350] width 10 height 10
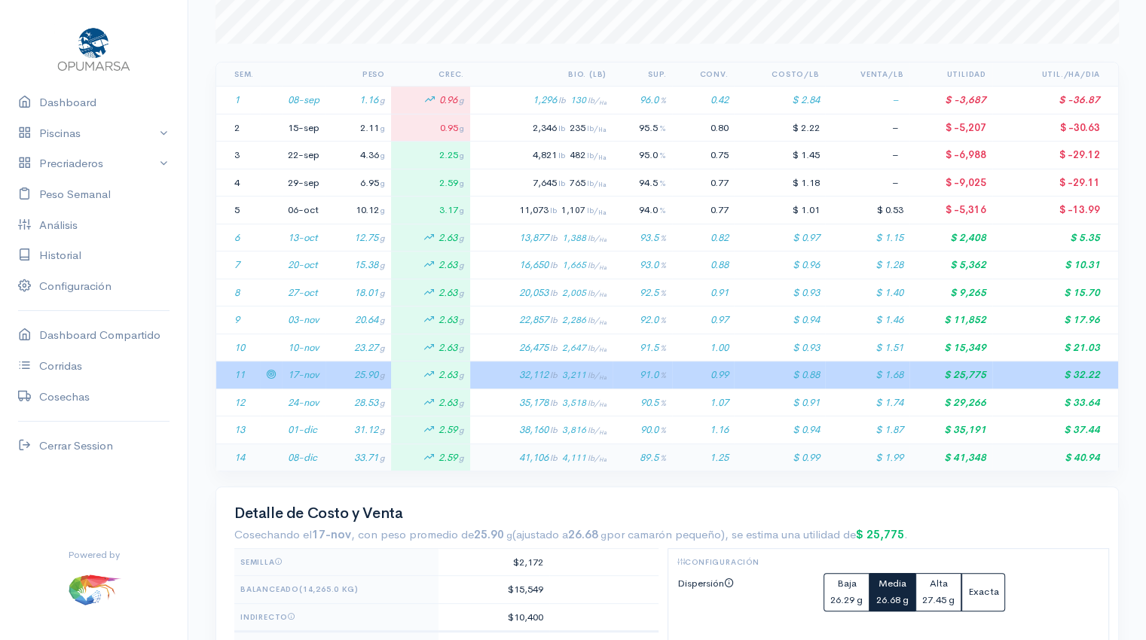
scroll to position [0, 0]
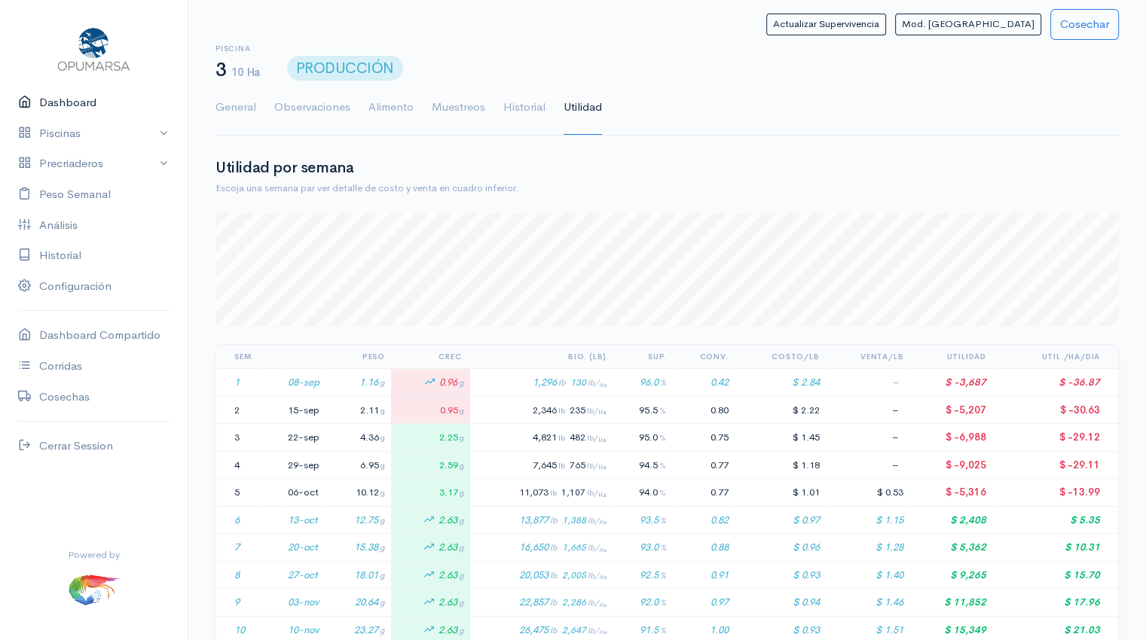
click at [72, 105] on link "Dashboard" at bounding box center [94, 102] width 188 height 31
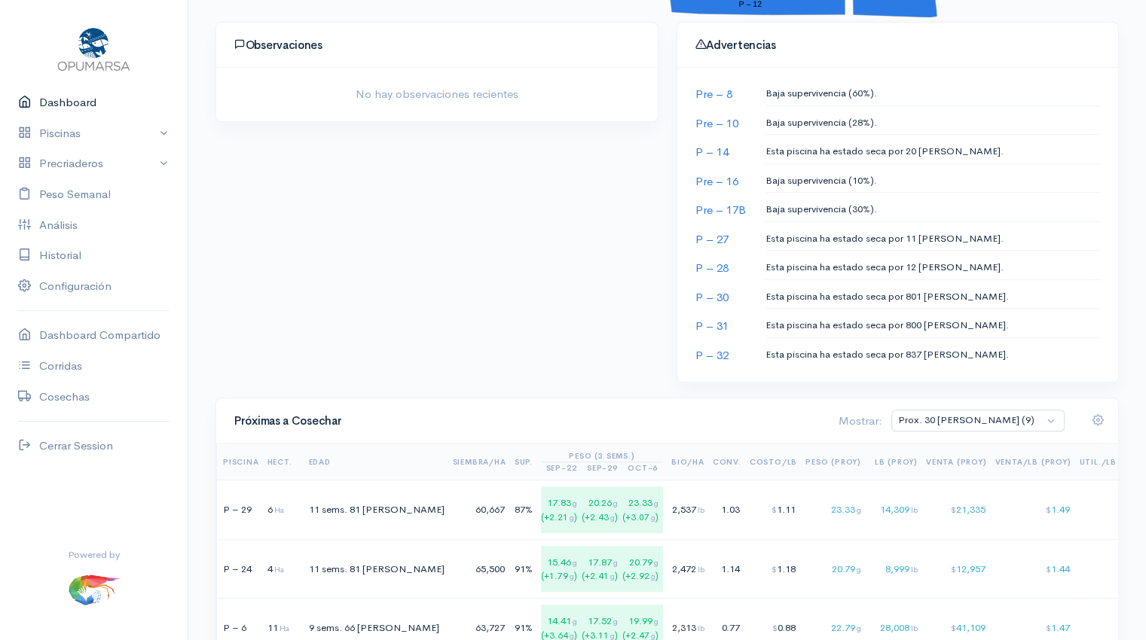
scroll to position [690, 0]
click at [1050, 415] on select "Prox. 30 [PERSON_NAME] (9) Prox. 60 [PERSON_NAME] (18) Octubre (9) Noviembre (9…" at bounding box center [977, 419] width 173 height 22
select select "4: Object"
click at [954, 408] on select "Prox. 30 [PERSON_NAME] (9) Prox. 60 [PERSON_NAME] (18) Octubre (9) Noviembre (9…" at bounding box center [977, 419] width 173 height 22
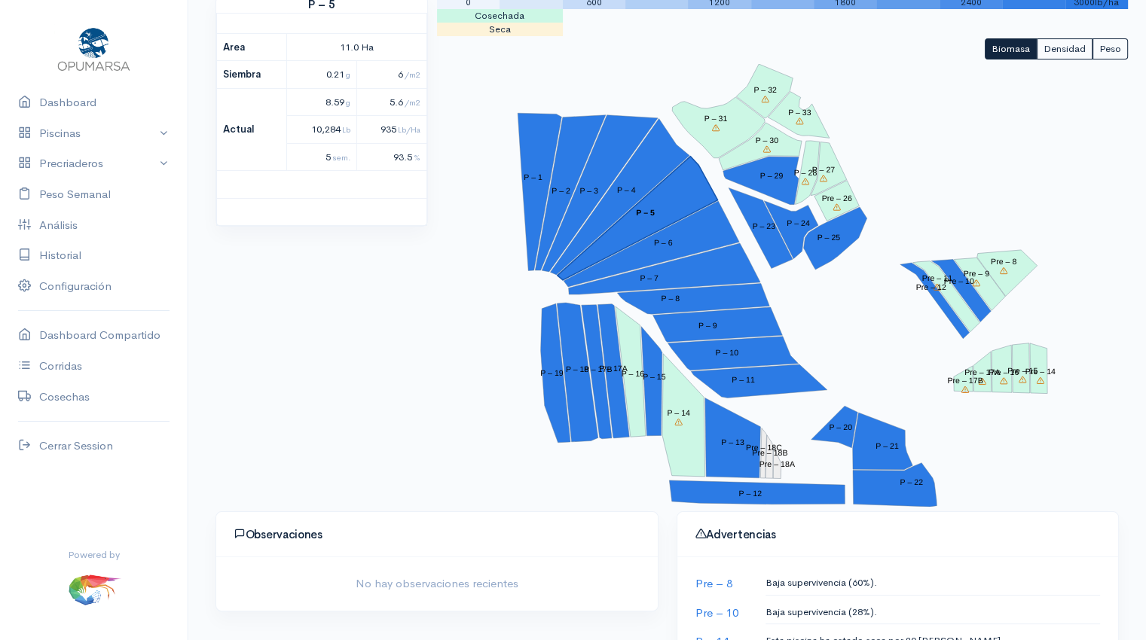
scroll to position [0, 0]
